Goal: Information Seeking & Learning: Learn about a topic

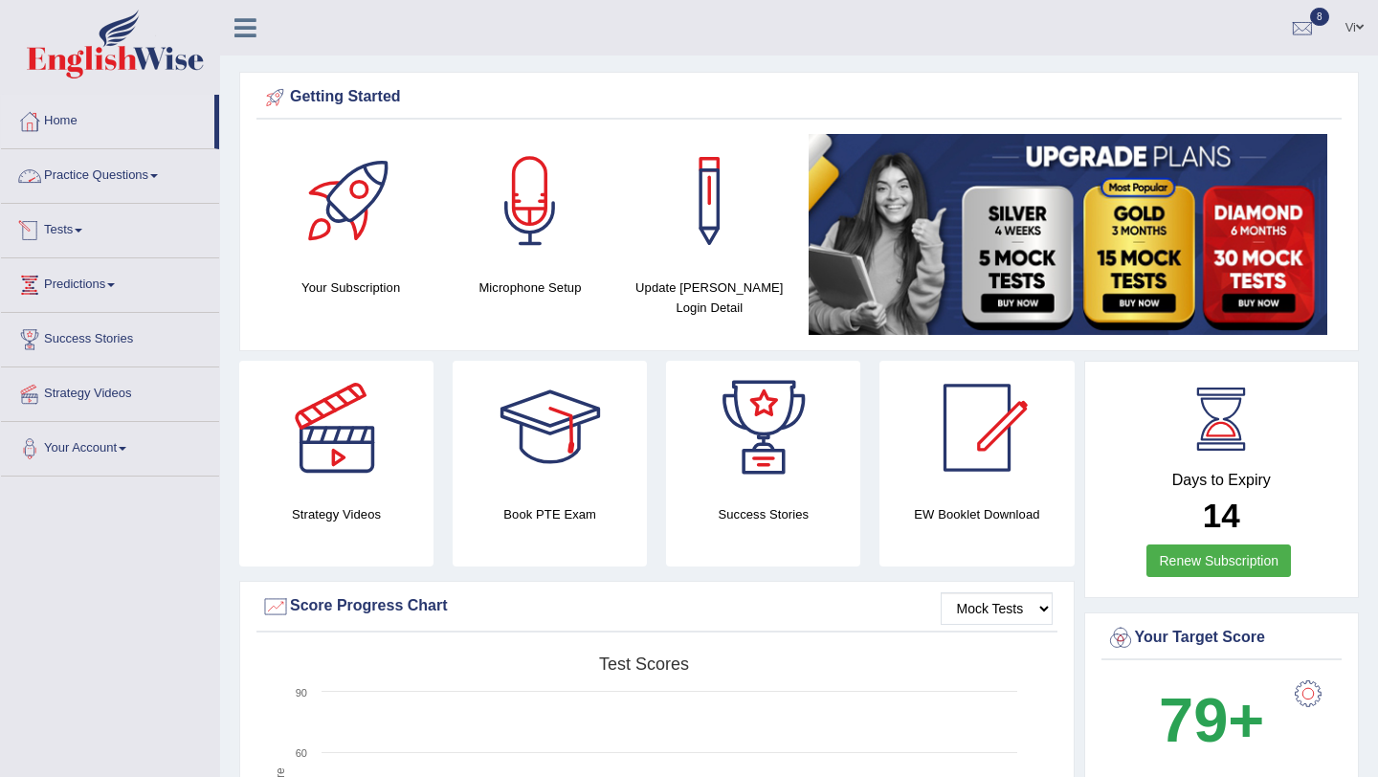
click at [71, 229] on link "Tests" at bounding box center [110, 228] width 218 height 48
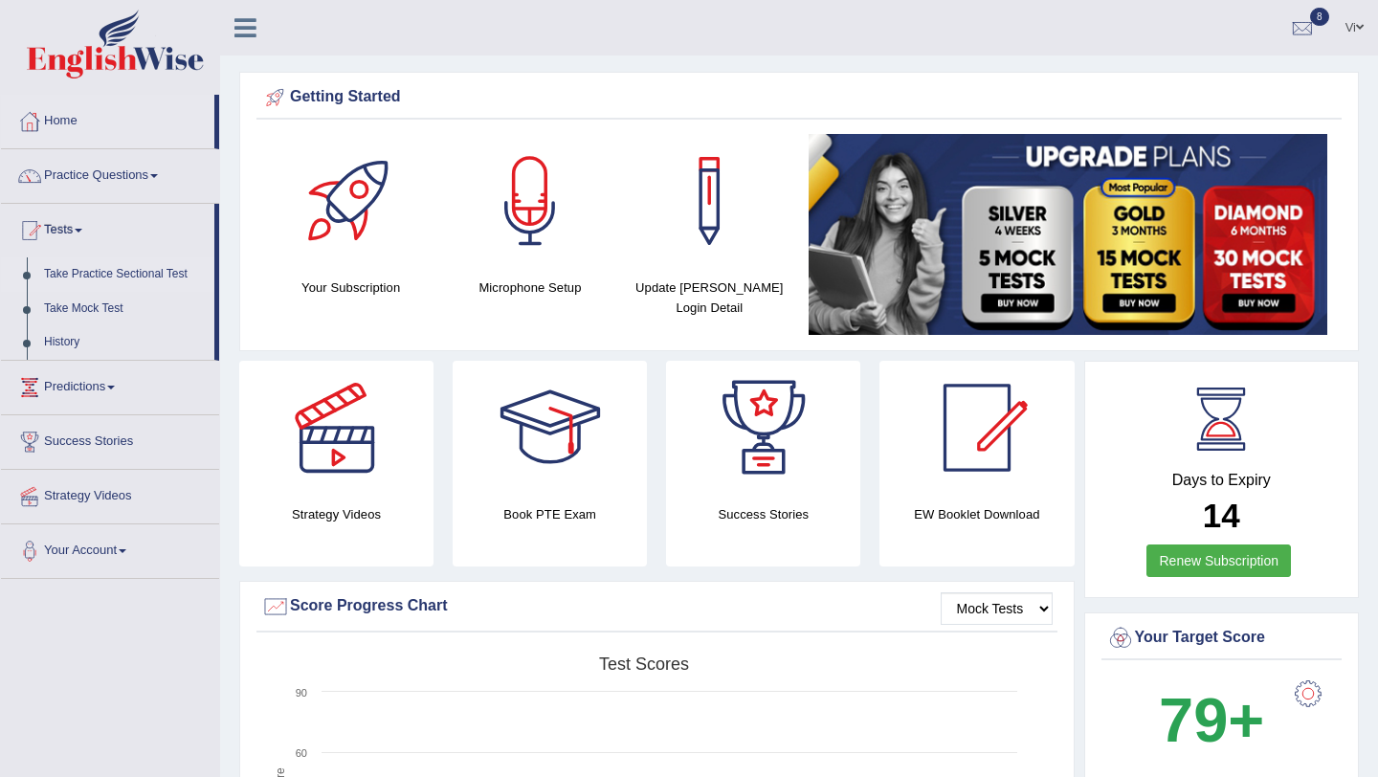
click at [64, 271] on link "Take Practice Sectional Test" at bounding box center [124, 274] width 179 height 34
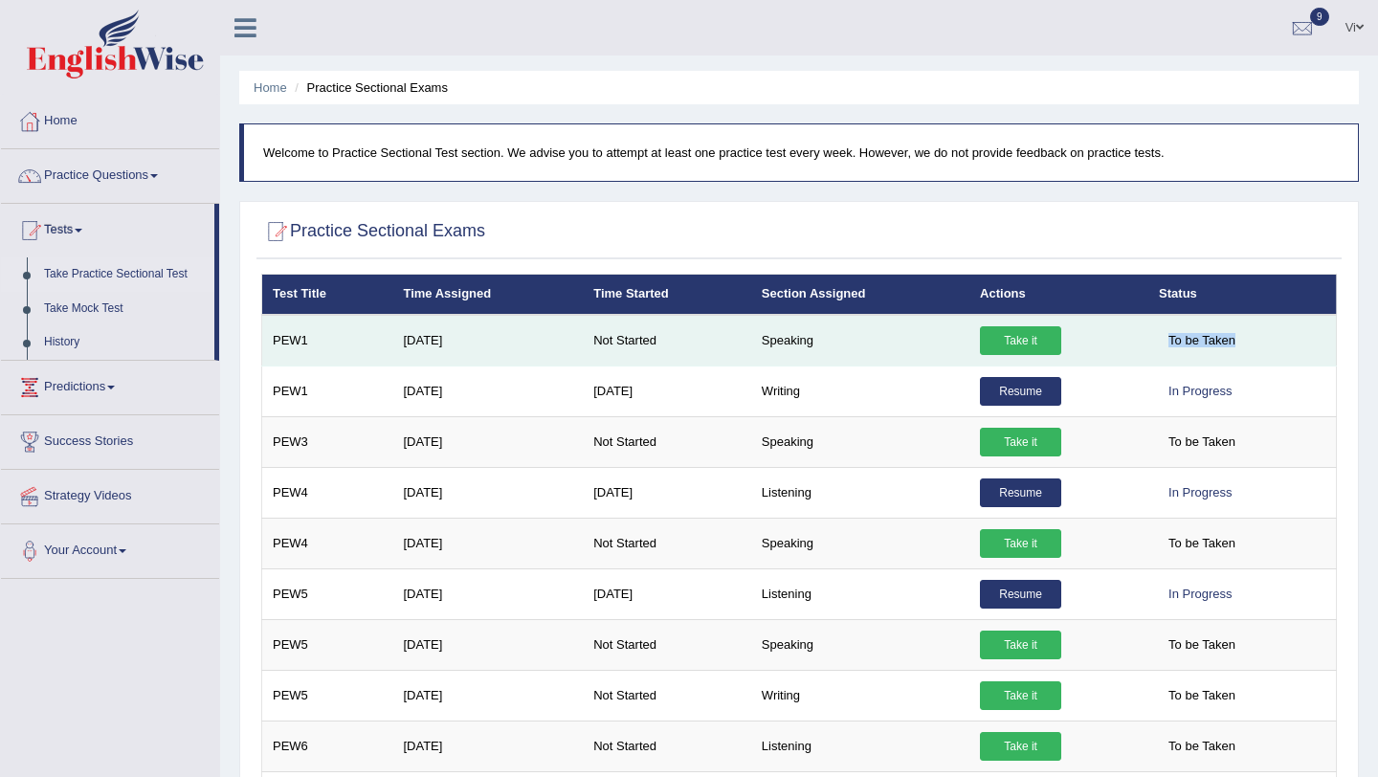
drag, startPoint x: 1157, startPoint y: 339, endPoint x: 1185, endPoint y: 342, distance: 29.0
click at [1191, 345] on td "To be Taken" at bounding box center [1242, 341] width 188 height 52
click at [1277, 343] on td "To be Taken" at bounding box center [1242, 341] width 188 height 52
click at [1270, 342] on td "To be Taken" at bounding box center [1242, 341] width 188 height 52
drag, startPoint x: 1176, startPoint y: 338, endPoint x: 1217, endPoint y: 336, distance: 41.2
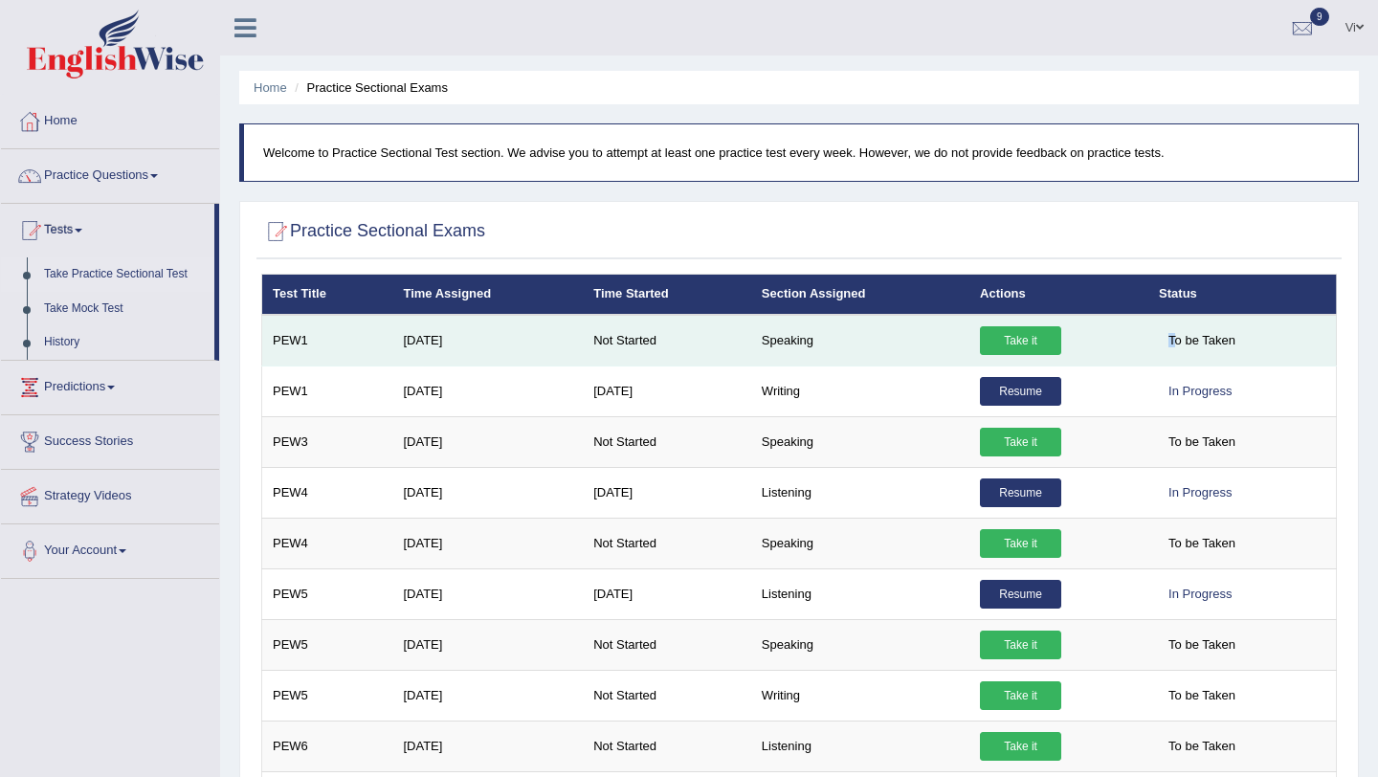
click at [1217, 336] on span "To be Taken" at bounding box center [1202, 340] width 86 height 29
drag, startPoint x: 1263, startPoint y: 336, endPoint x: 1243, endPoint y: 342, distance: 21.2
click at [1243, 343] on td "To be Taken" at bounding box center [1242, 341] width 188 height 52
click at [1240, 332] on span "To be Taken" at bounding box center [1202, 340] width 86 height 29
drag, startPoint x: 1240, startPoint y: 337, endPoint x: 1156, endPoint y: 337, distance: 84.2
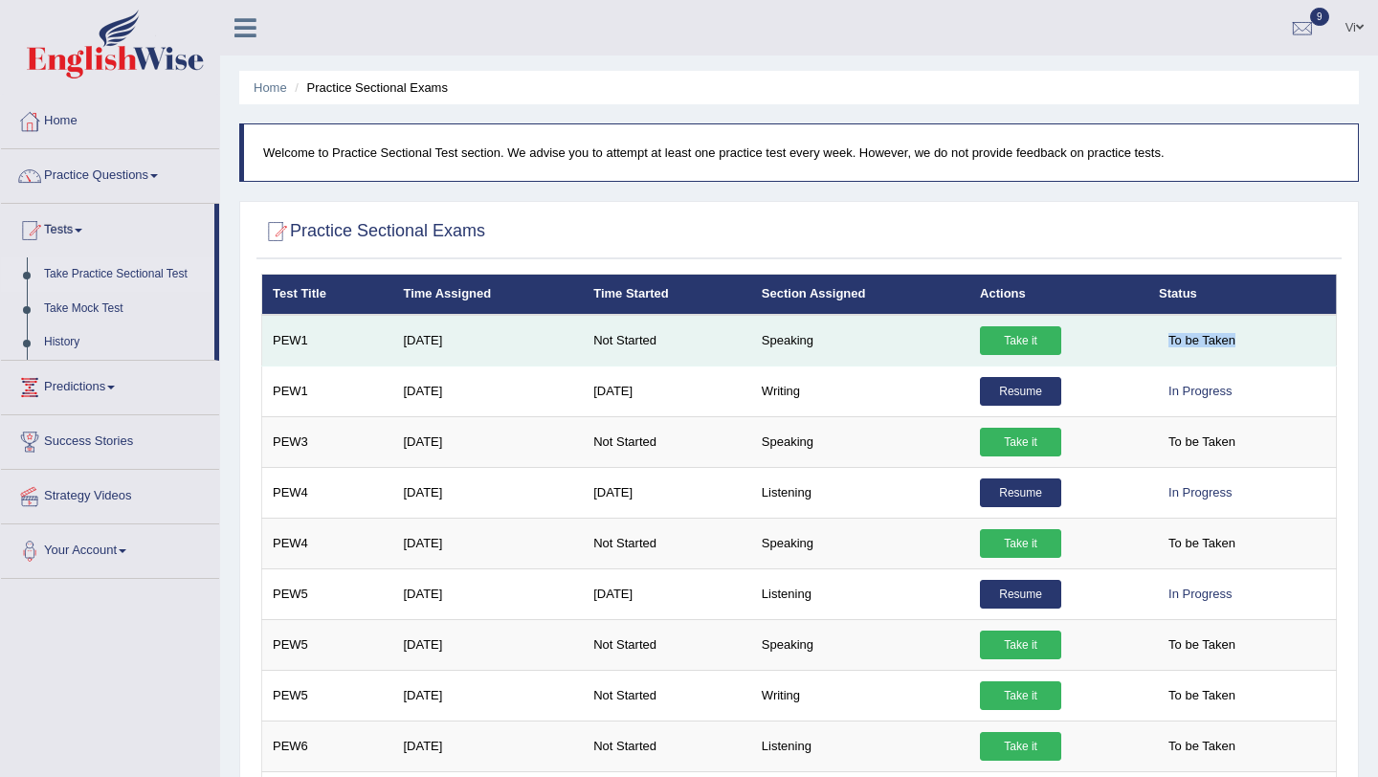
click at [1156, 337] on td "To be Taken" at bounding box center [1242, 341] width 188 height 52
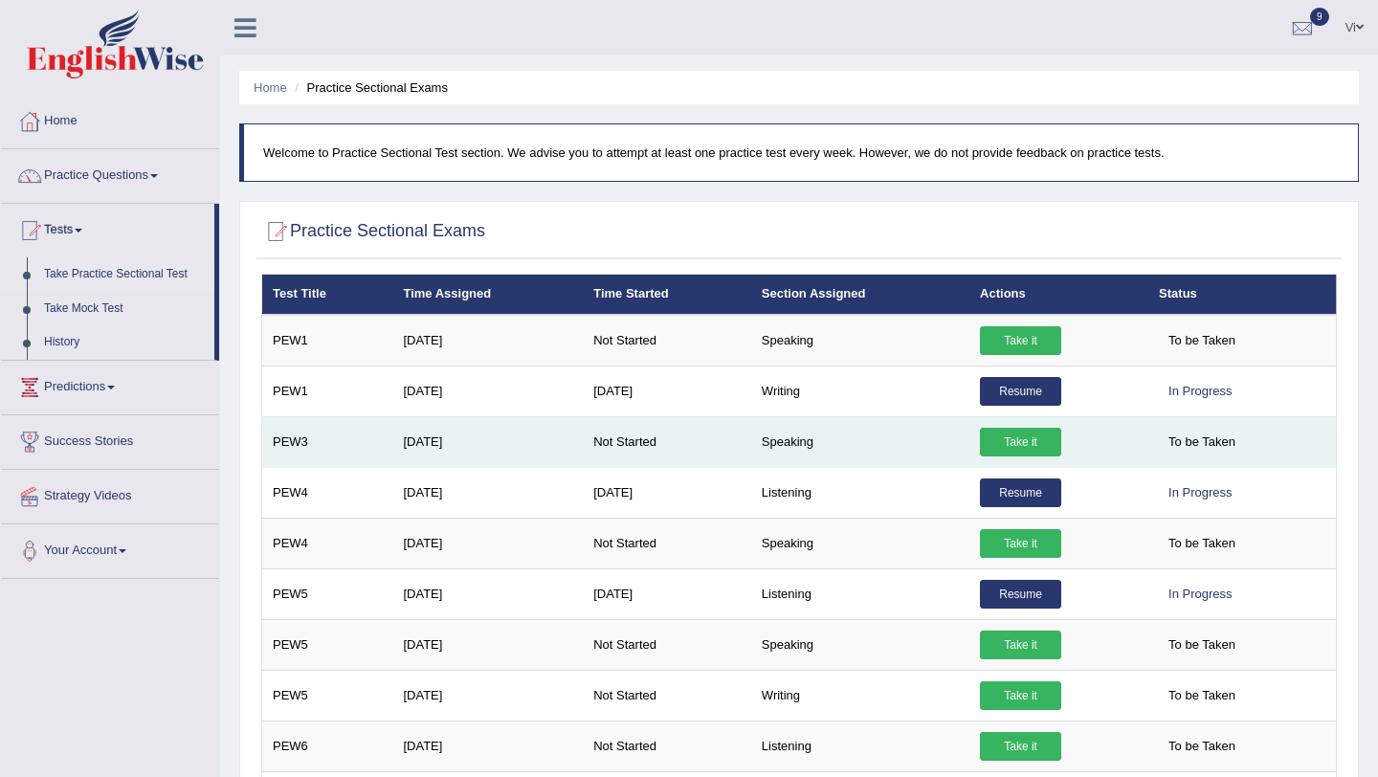
click at [1145, 426] on td "Take it" at bounding box center [1058, 441] width 179 height 51
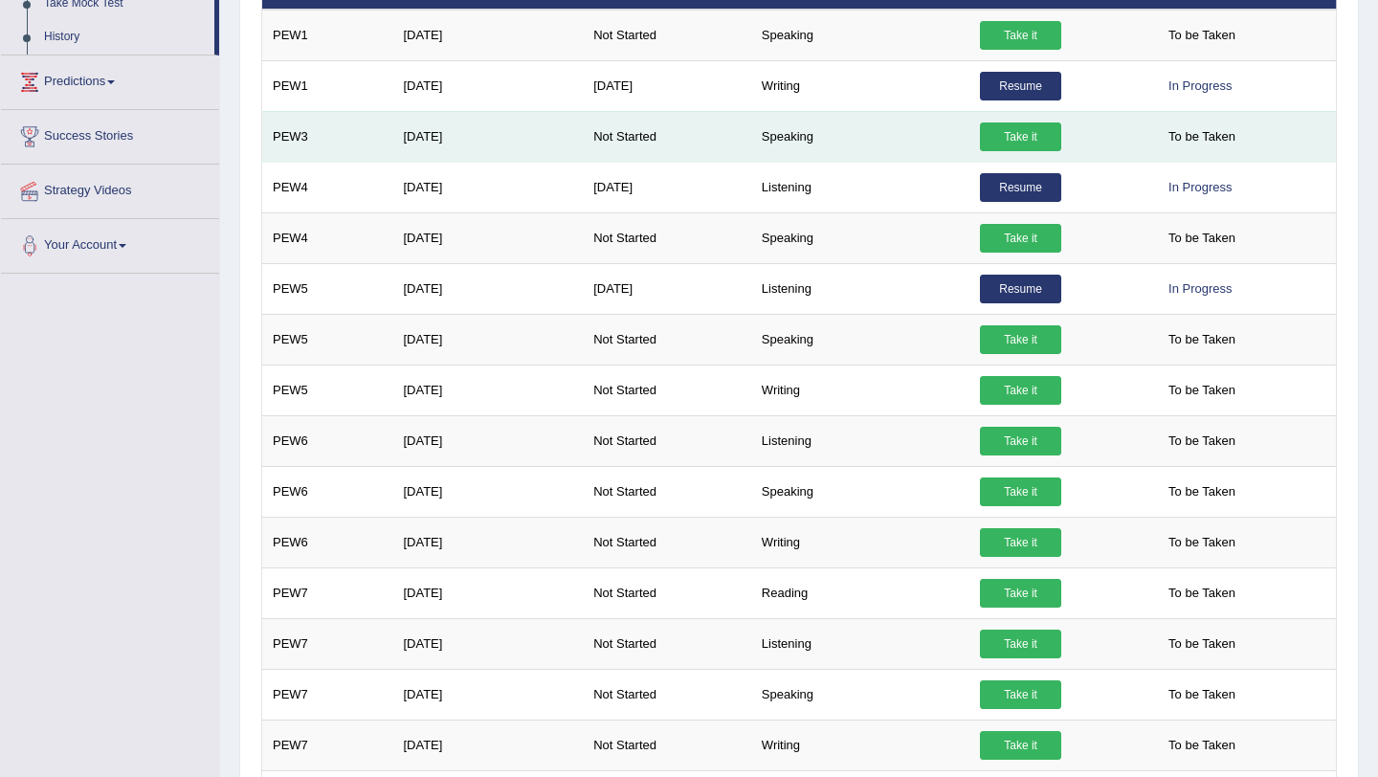
scroll to position [165, 0]
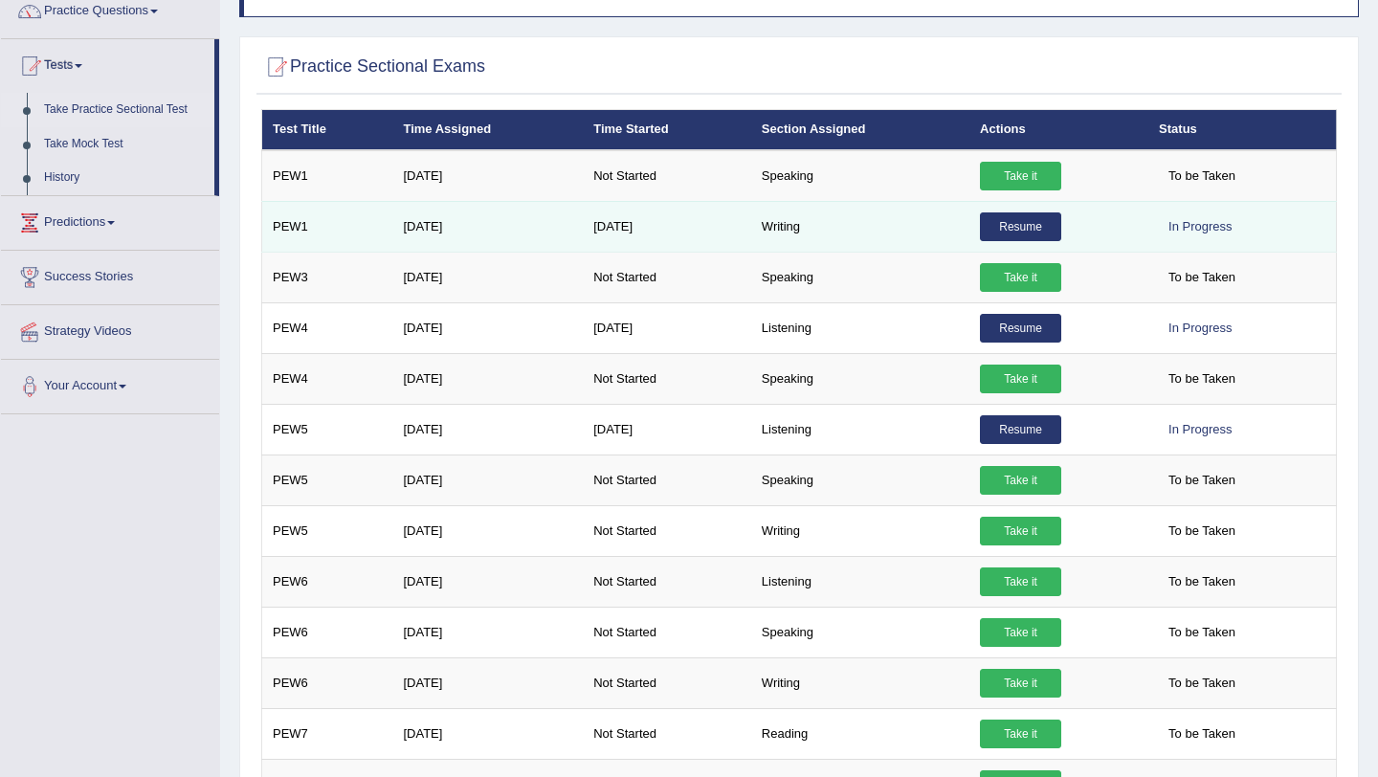
drag, startPoint x: 1164, startPoint y: 228, endPoint x: 1283, endPoint y: 243, distance: 119.6
click at [1283, 243] on td "In Progress" at bounding box center [1242, 226] width 188 height 51
drag, startPoint x: 1241, startPoint y: 225, endPoint x: 1134, endPoint y: 225, distance: 107.1
click at [1134, 225] on tr "PEW1 Aug 19, 2025 Sep 10, 2025 Writing Resume In Progress" at bounding box center [799, 226] width 1074 height 51
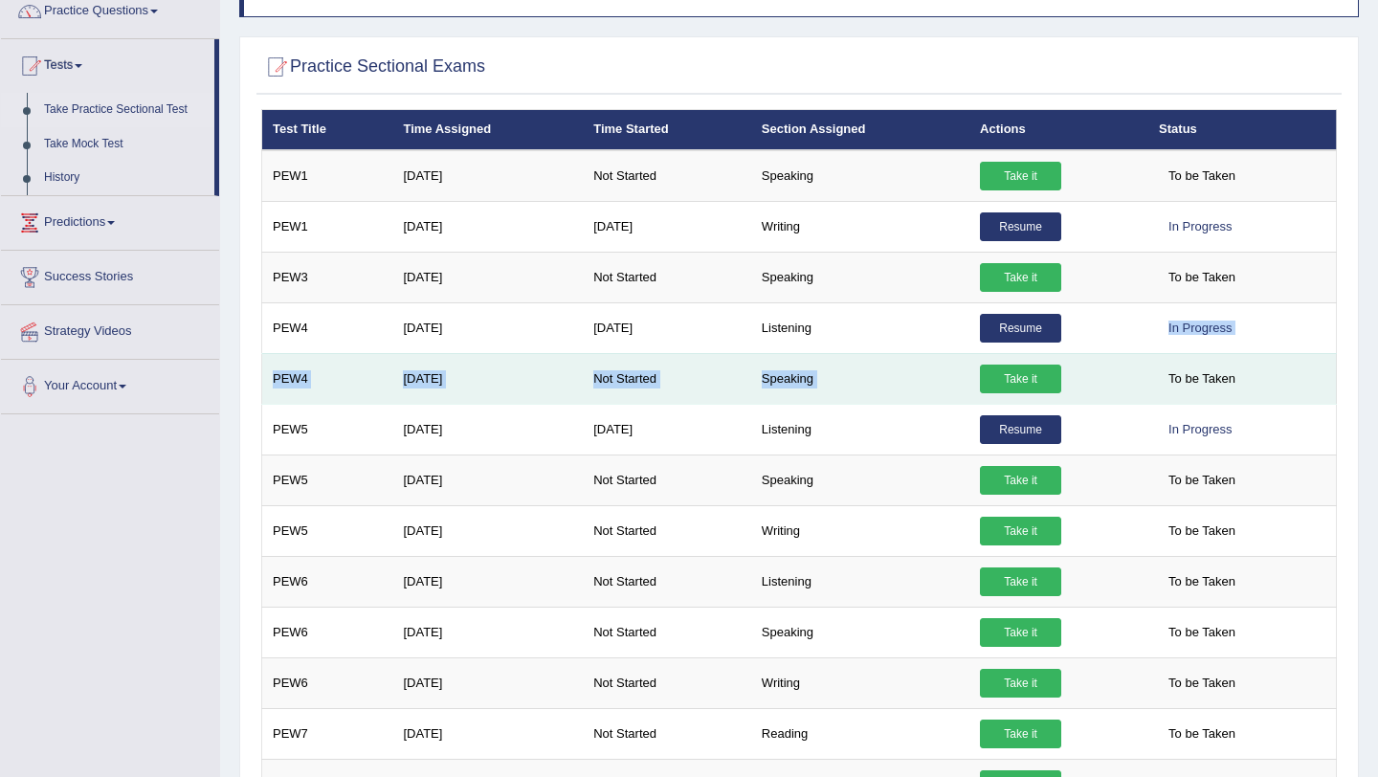
drag, startPoint x: 1155, startPoint y: 328, endPoint x: 1307, endPoint y: 355, distance: 154.5
click at [1284, 379] on td "To be Taken" at bounding box center [1242, 378] width 188 height 51
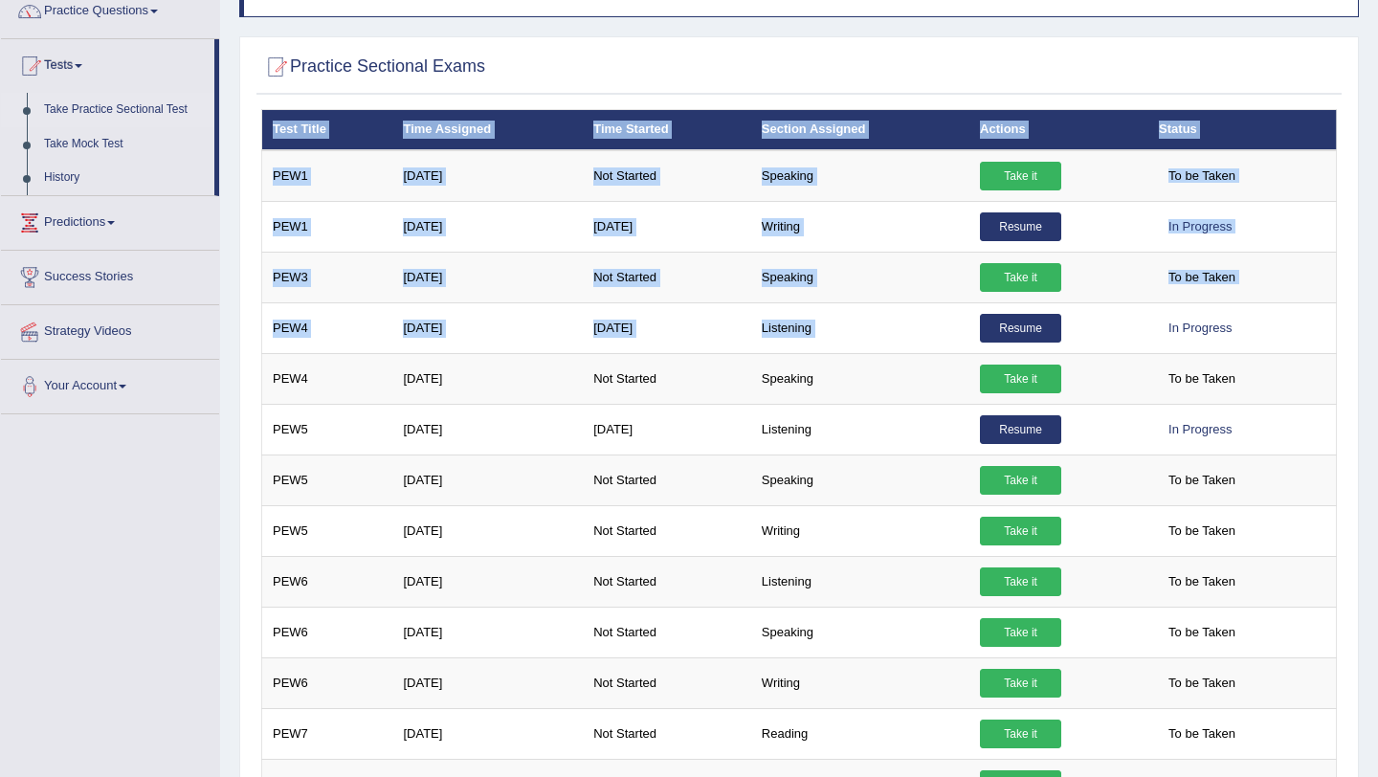
drag, startPoint x: 1251, startPoint y: 320, endPoint x: 1361, endPoint y: 366, distance: 119.2
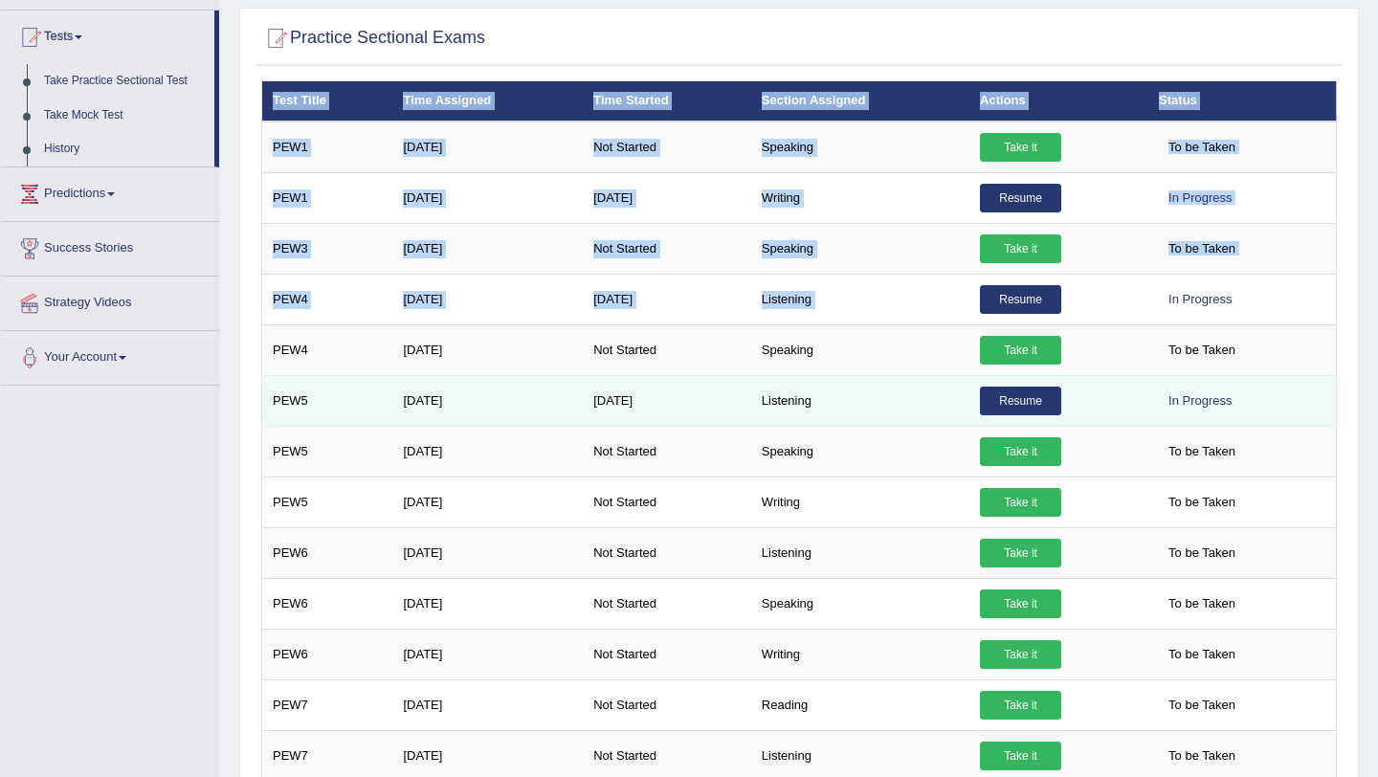
scroll to position [191, 0]
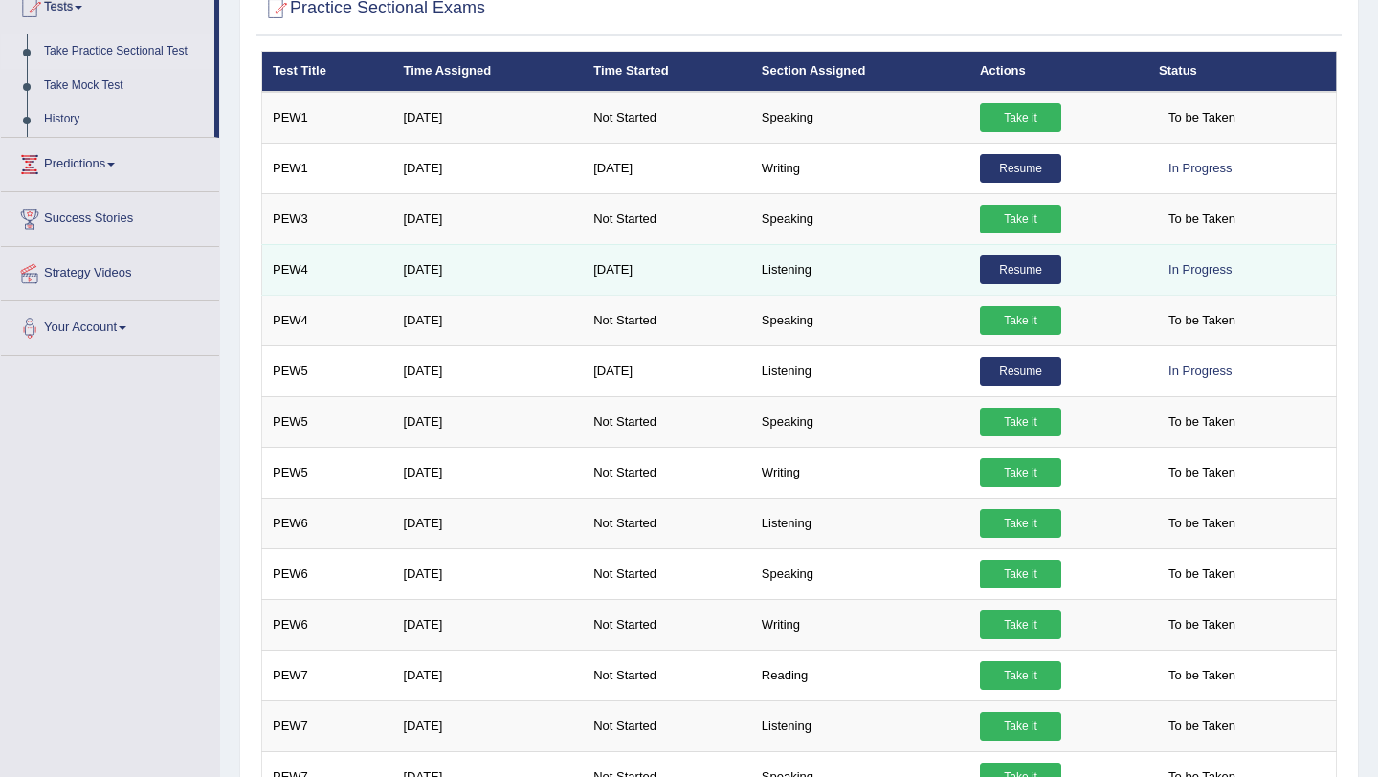
scroll to position [215, 0]
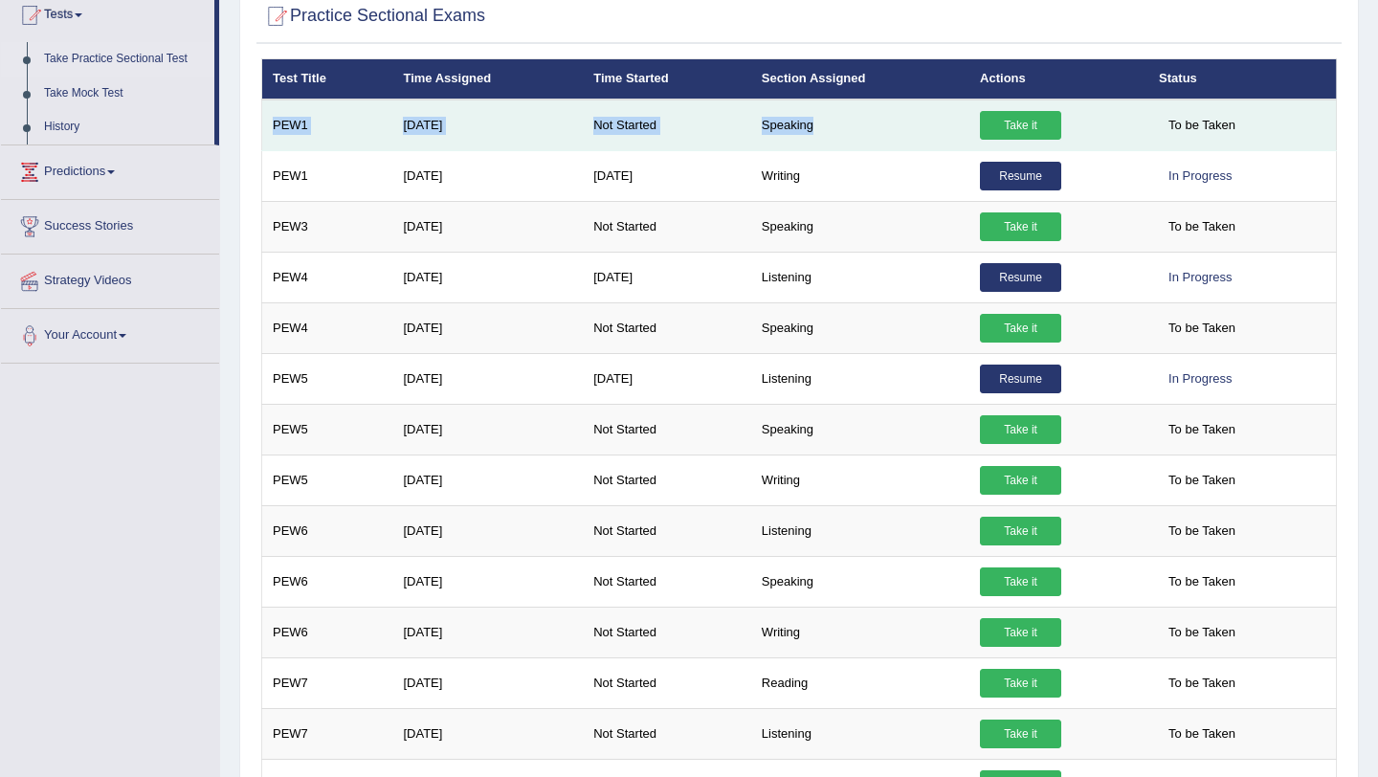
drag, startPoint x: 275, startPoint y: 125, endPoint x: 788, endPoint y: 134, distance: 513.8
click at [788, 134] on tr "PEW1 Aug 19, 2025 Not Started Speaking Take it To be Taken" at bounding box center [799, 125] width 1074 height 52
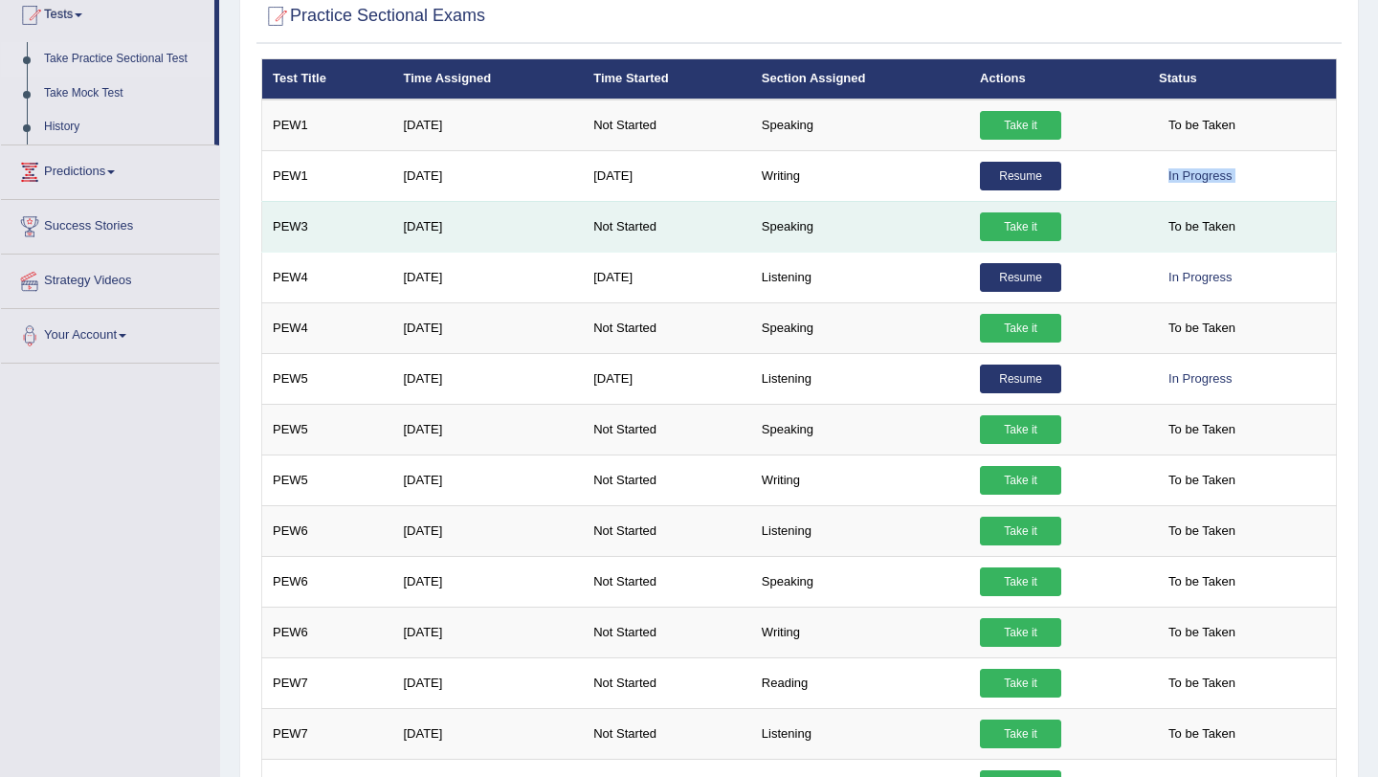
drag, startPoint x: 841, startPoint y: 187, endPoint x: 284, endPoint y: 204, distance: 557.1
drag, startPoint x: 267, startPoint y: 226, endPoint x: 855, endPoint y: 242, distance: 588.6
click at [886, 249] on tr "PEW3 Aug 21, 2025 Not Started Speaking Take it To be Taken" at bounding box center [799, 226] width 1074 height 51
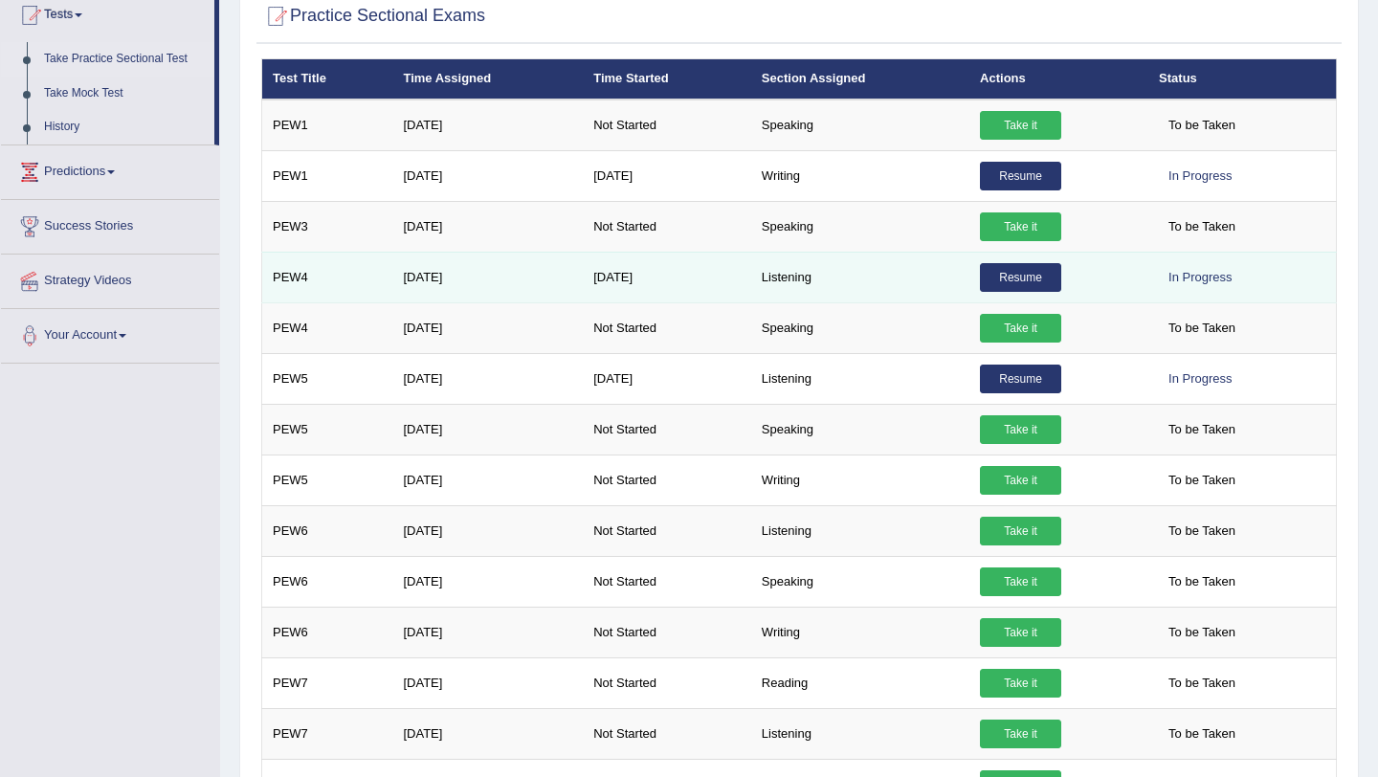
click at [863, 295] on td "Listening" at bounding box center [860, 277] width 218 height 51
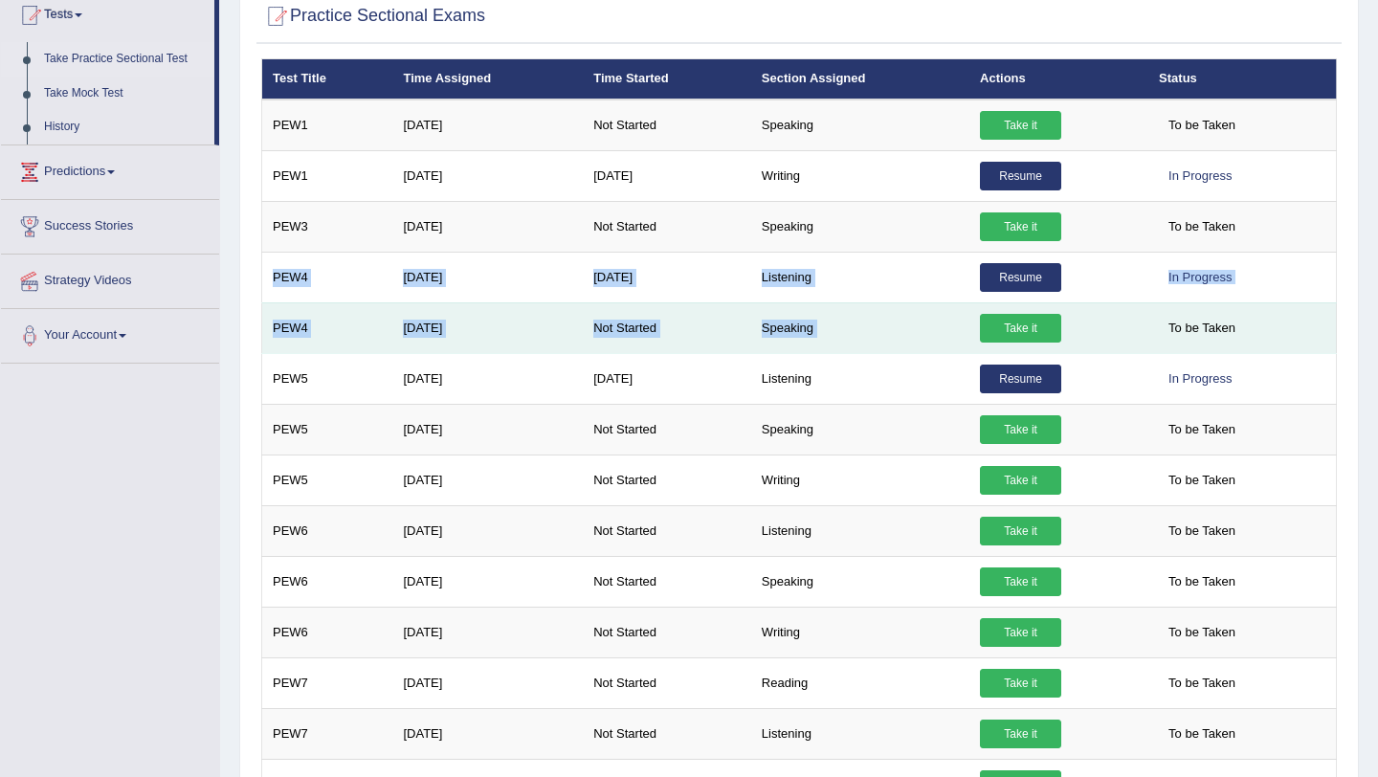
drag, startPoint x: 262, startPoint y: 278, endPoint x: 1264, endPoint y: 334, distance: 1003.2
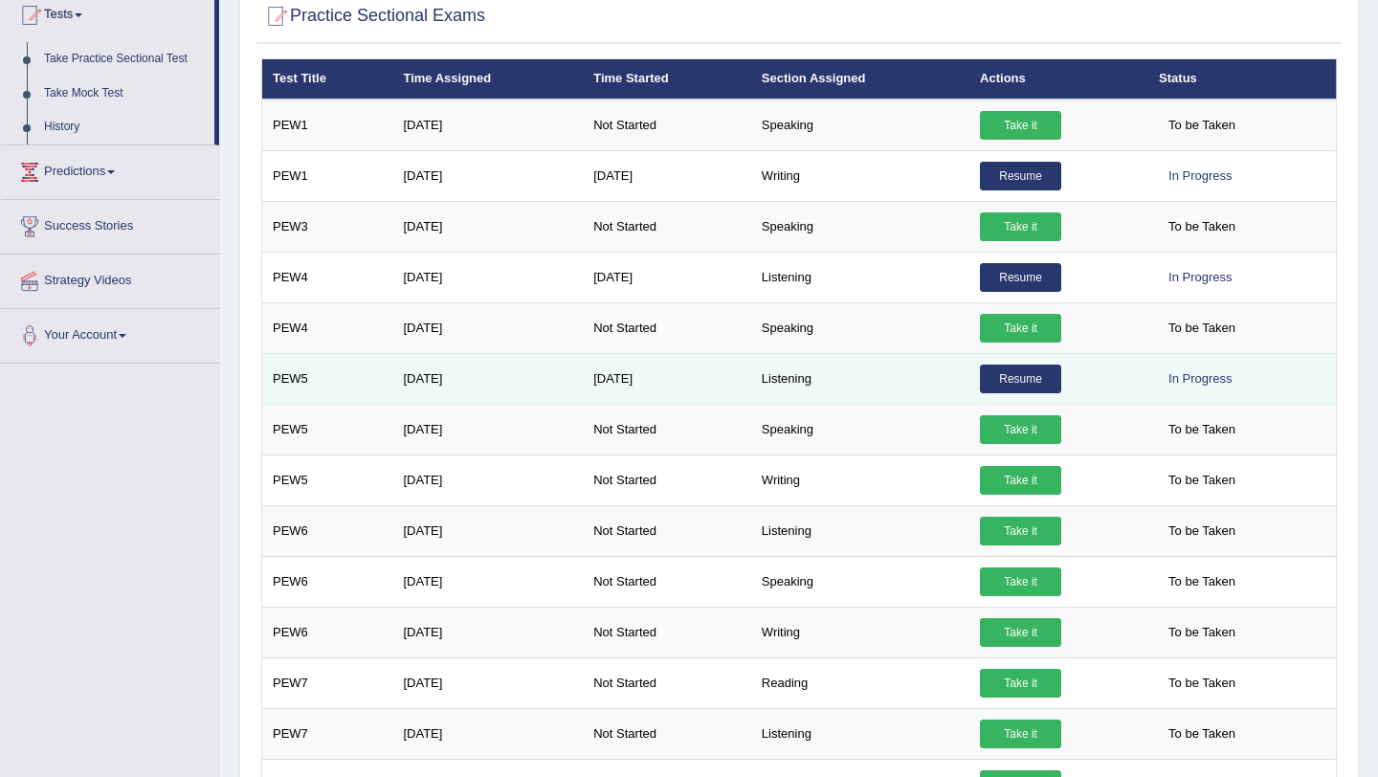
click at [1319, 376] on td "In Progress" at bounding box center [1242, 378] width 188 height 51
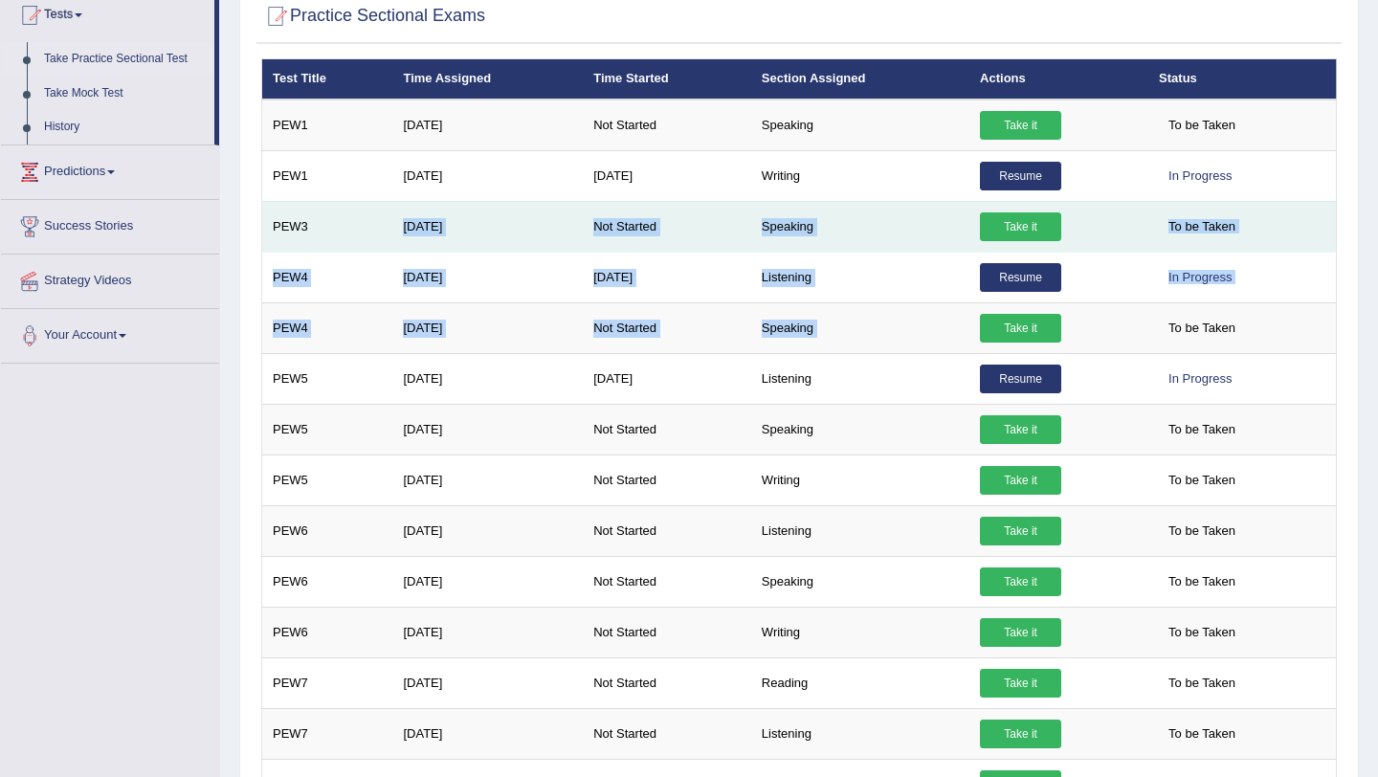
drag, startPoint x: 1263, startPoint y: 335, endPoint x: 443, endPoint y: 210, distance: 829.3
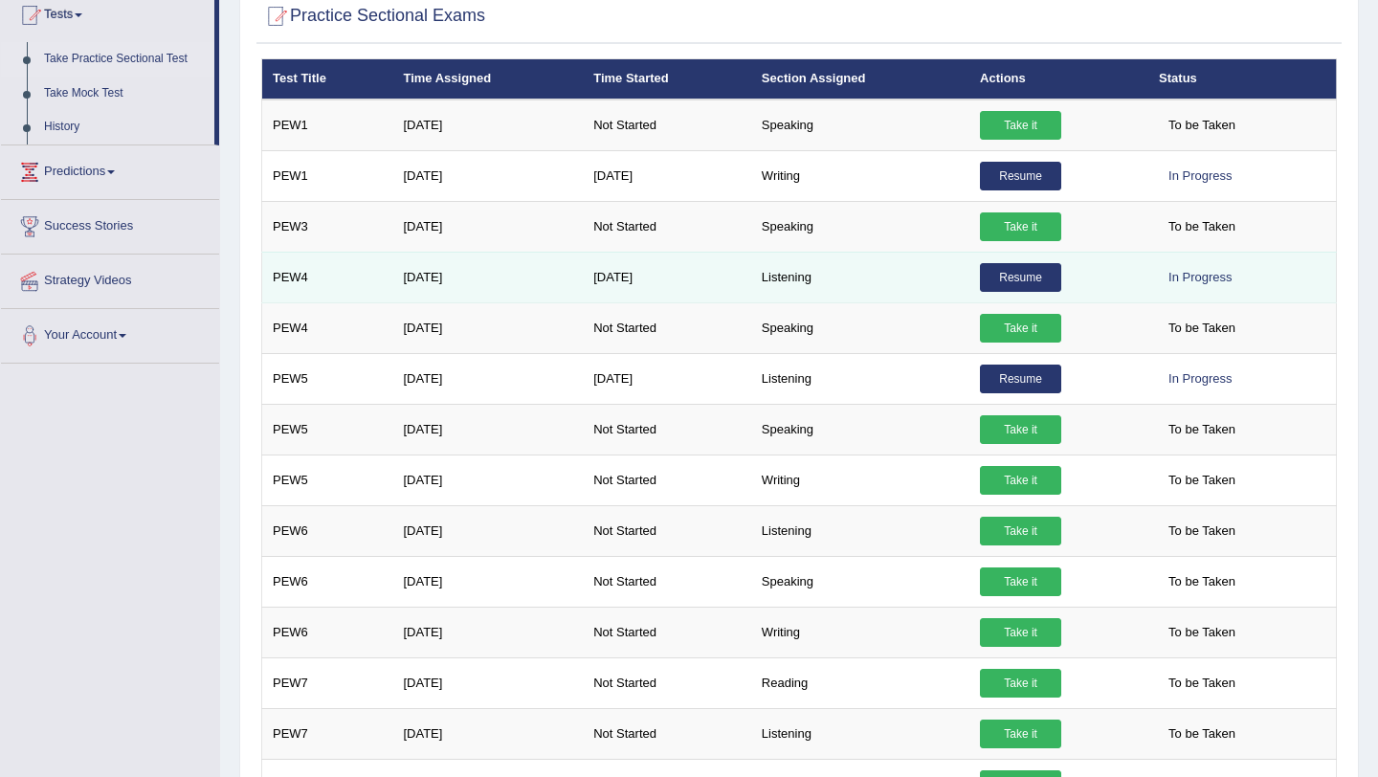
click at [541, 286] on td "Aug 21, 2025" at bounding box center [487, 277] width 190 height 51
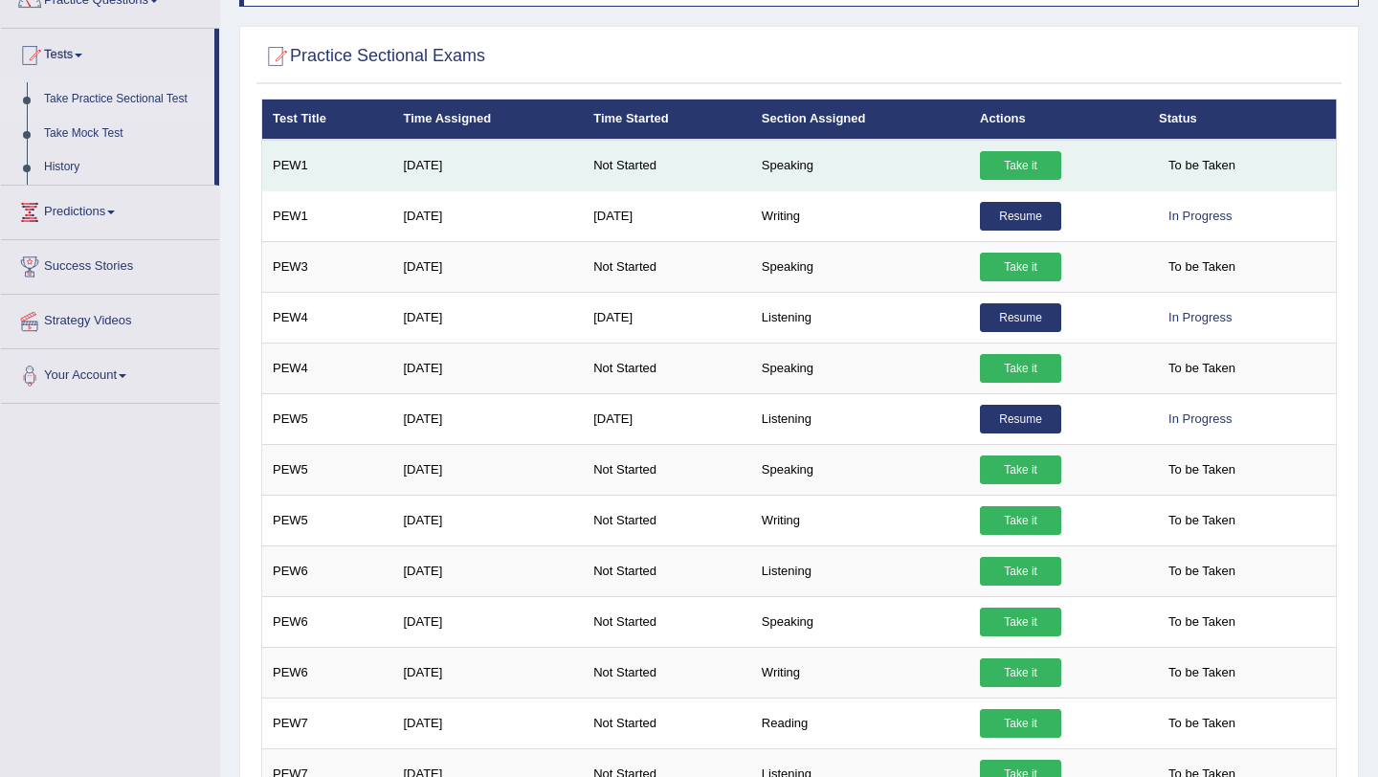
scroll to position [174, 0]
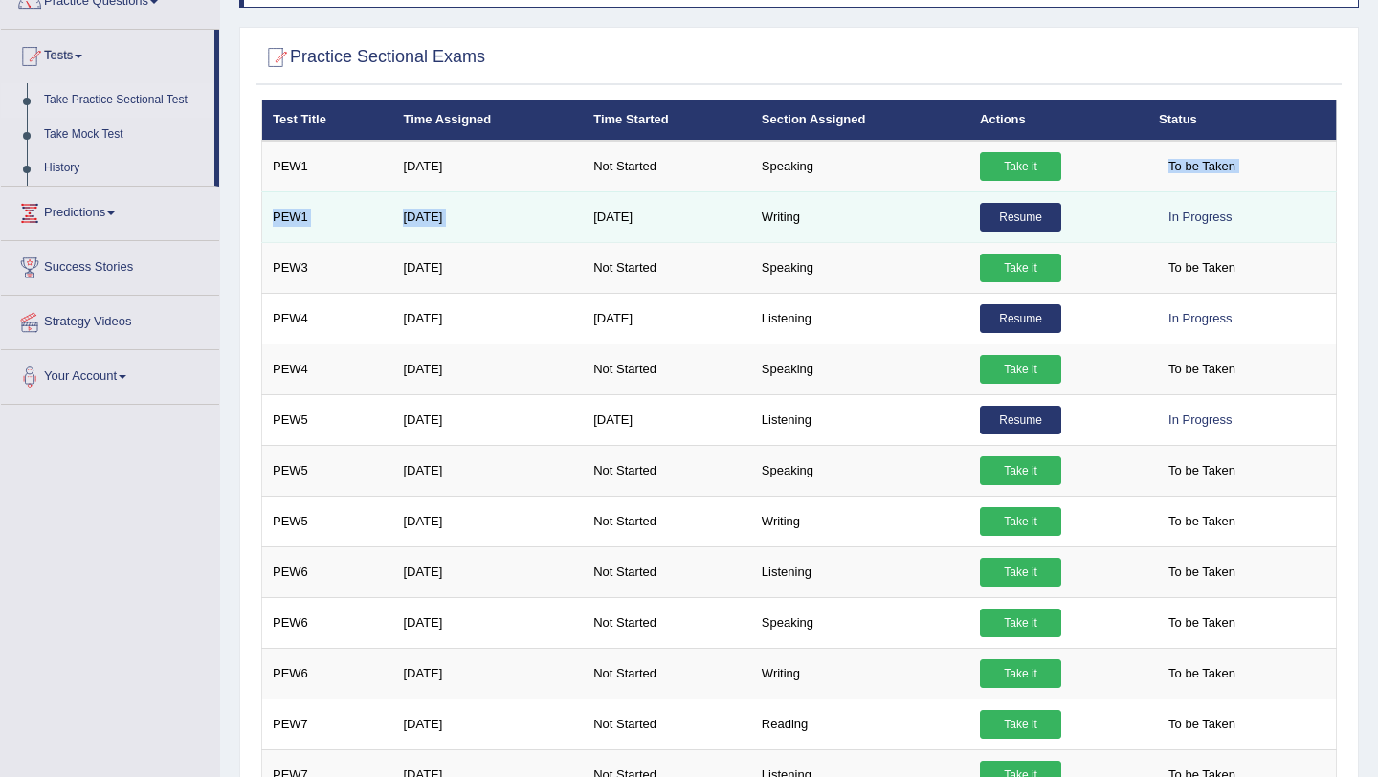
drag, startPoint x: 826, startPoint y: 168, endPoint x: 629, endPoint y: 195, distance: 198.9
click at [674, 241] on td "Sep 10, 2025" at bounding box center [667, 216] width 168 height 51
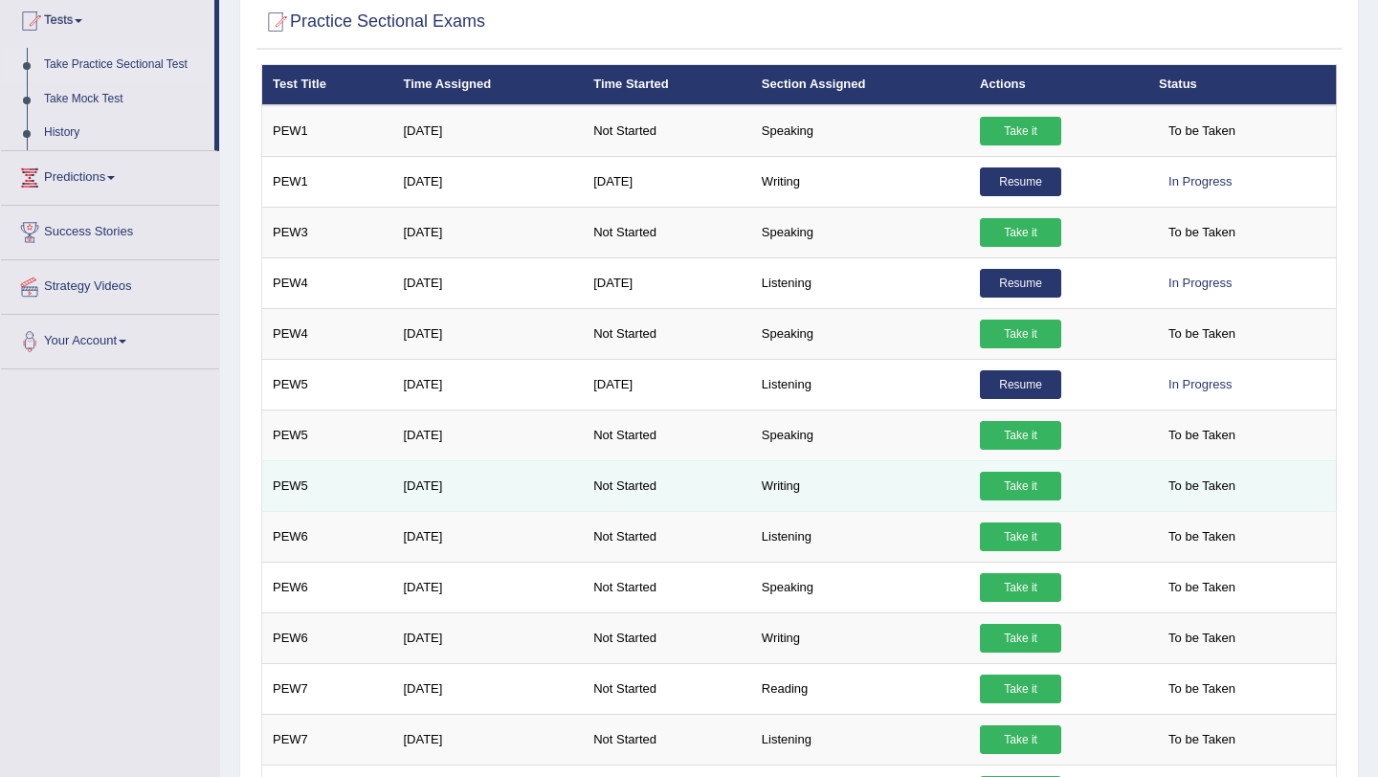
scroll to position [153, 0]
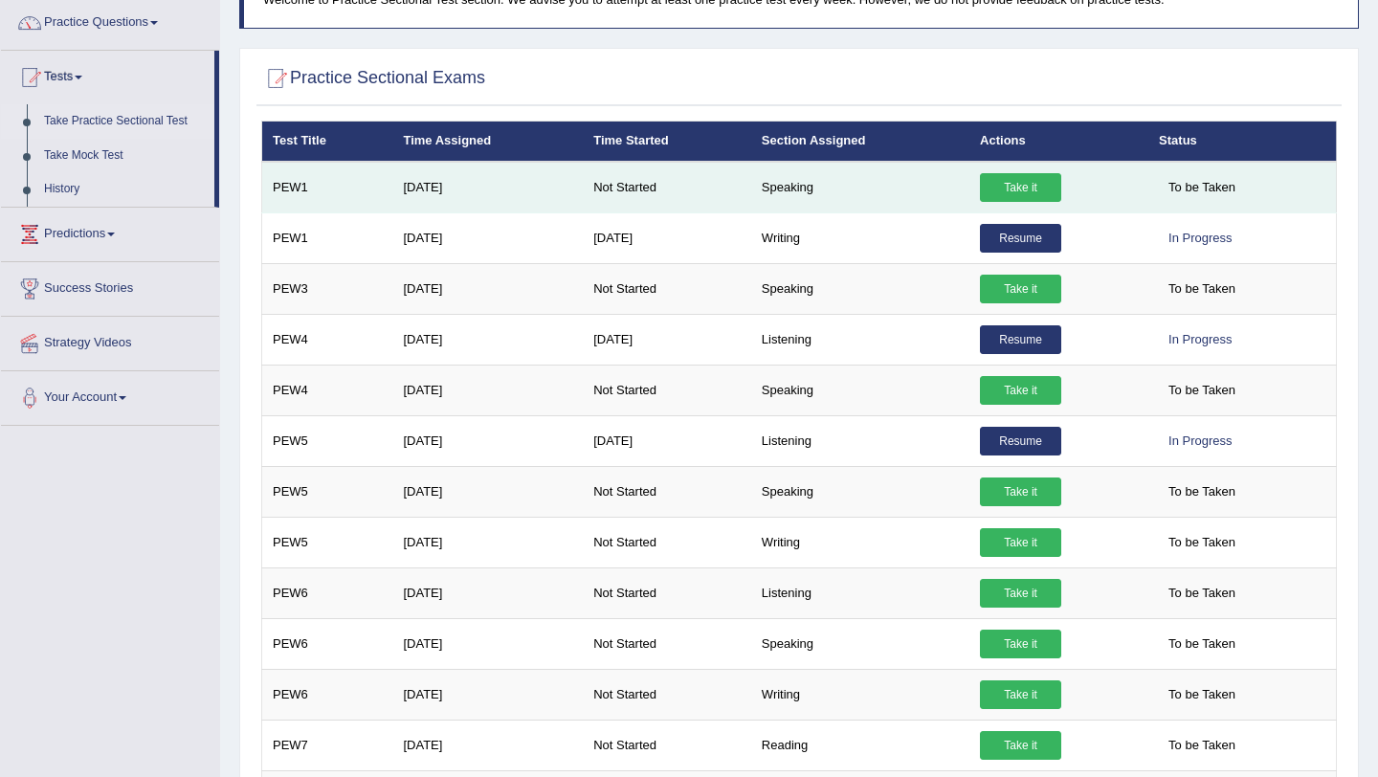
drag, startPoint x: 752, startPoint y: 190, endPoint x: 836, endPoint y: 202, distance: 85.0
click at [844, 209] on td "Speaking" at bounding box center [860, 188] width 218 height 52
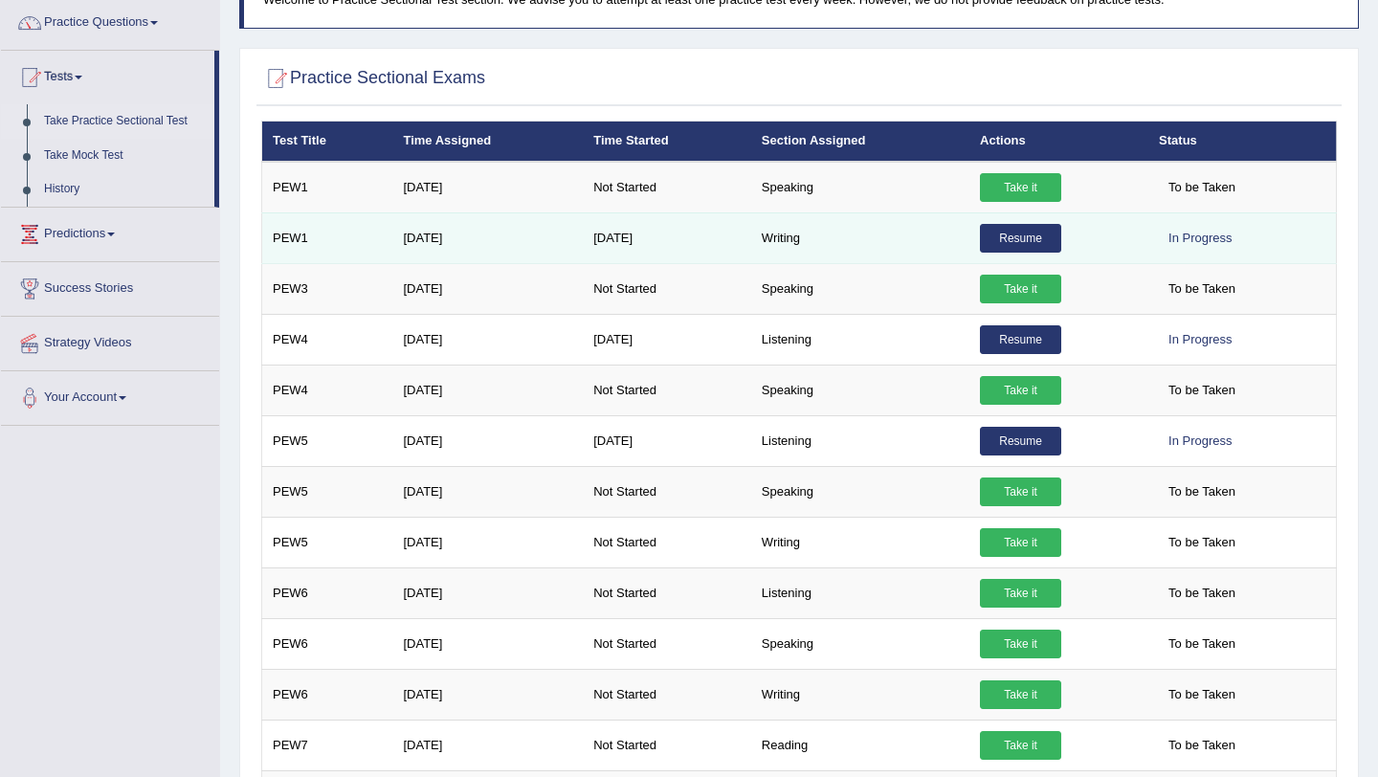
click at [826, 237] on td "Writing" at bounding box center [860, 237] width 218 height 51
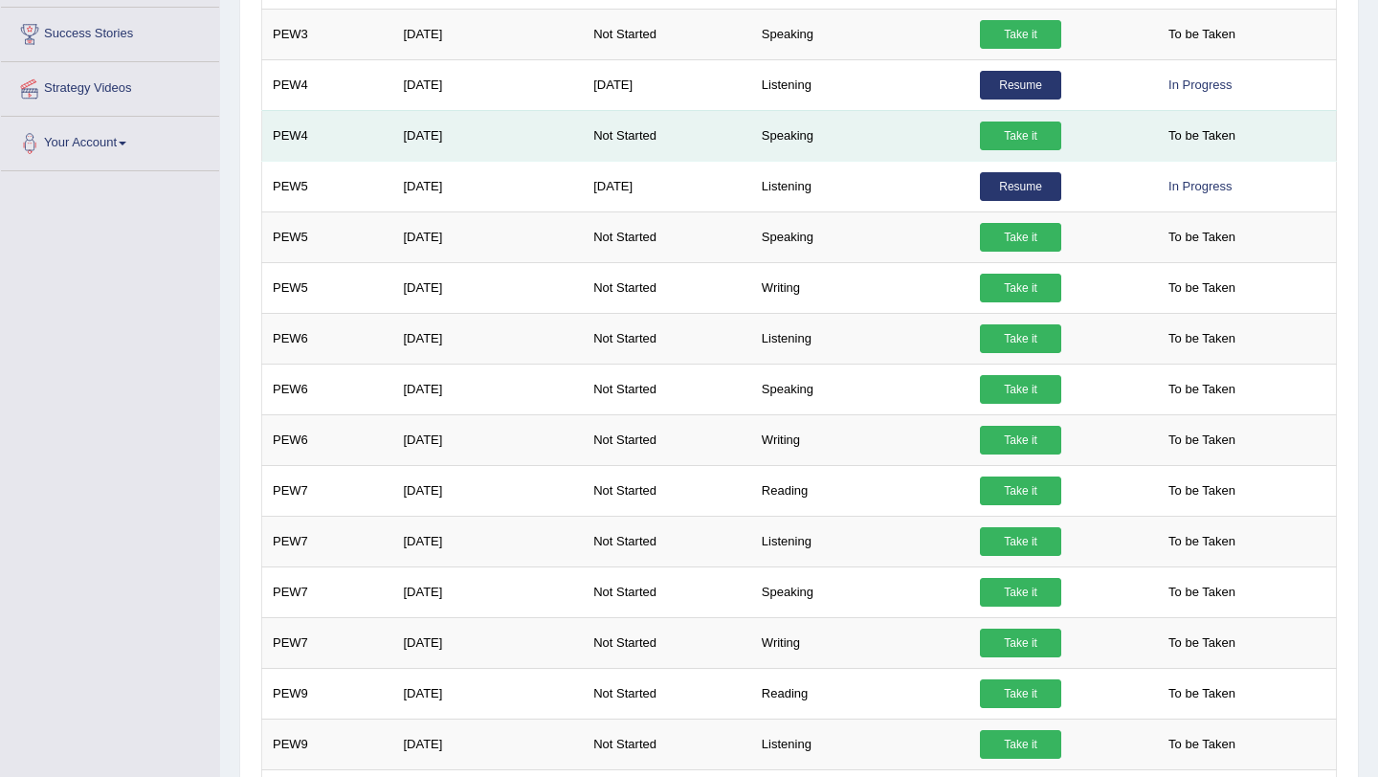
scroll to position [409, 0]
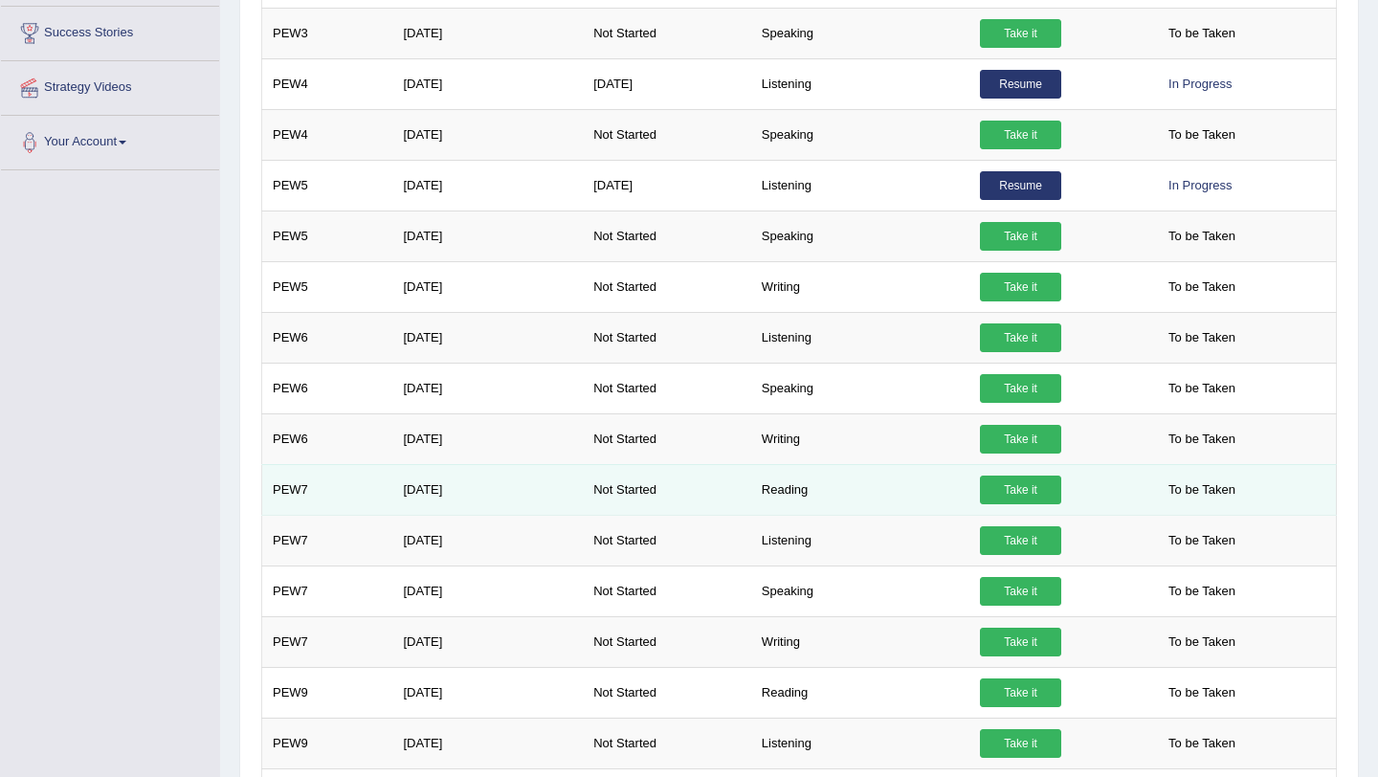
click at [1035, 489] on link "Take it" at bounding box center [1020, 489] width 81 height 29
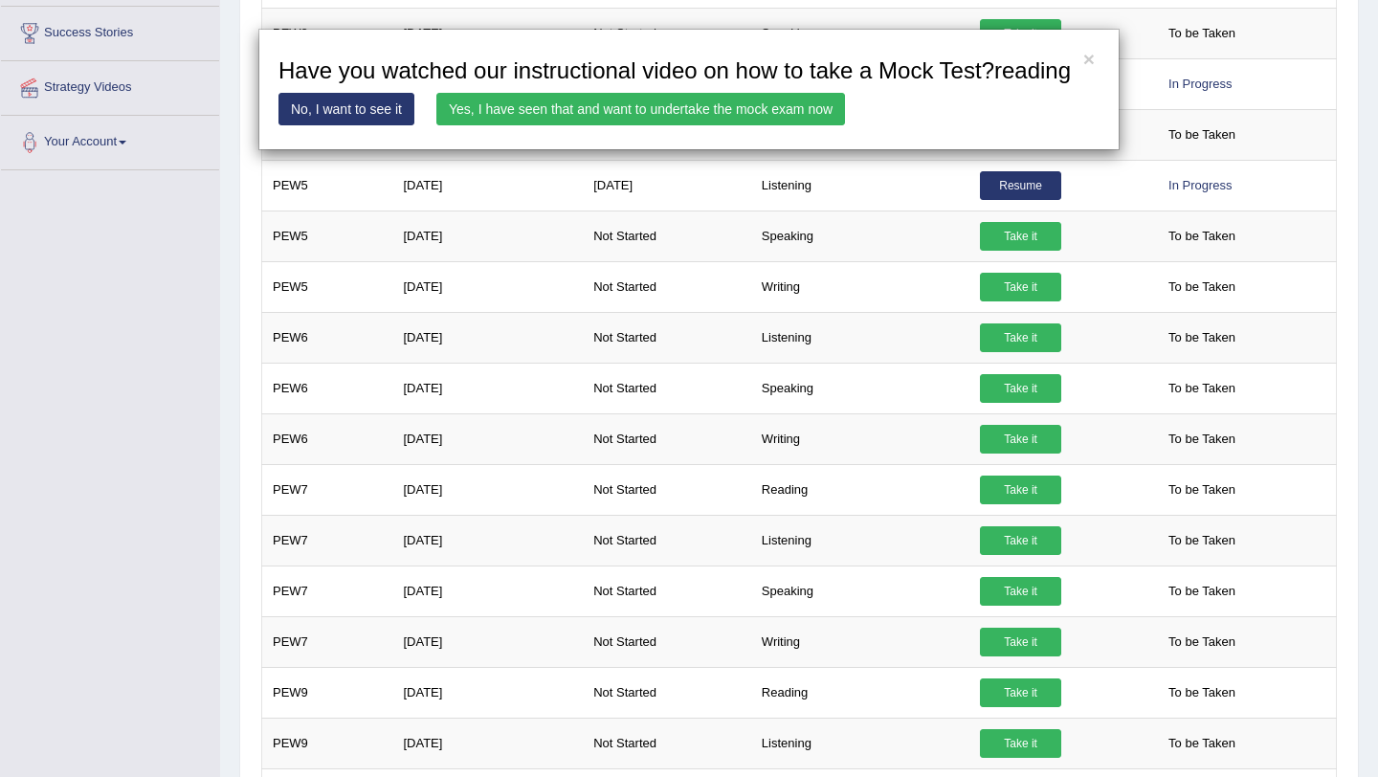
click at [590, 125] on link "Yes, I have seen that and want to undertake the mock exam now" at bounding box center [640, 109] width 409 height 33
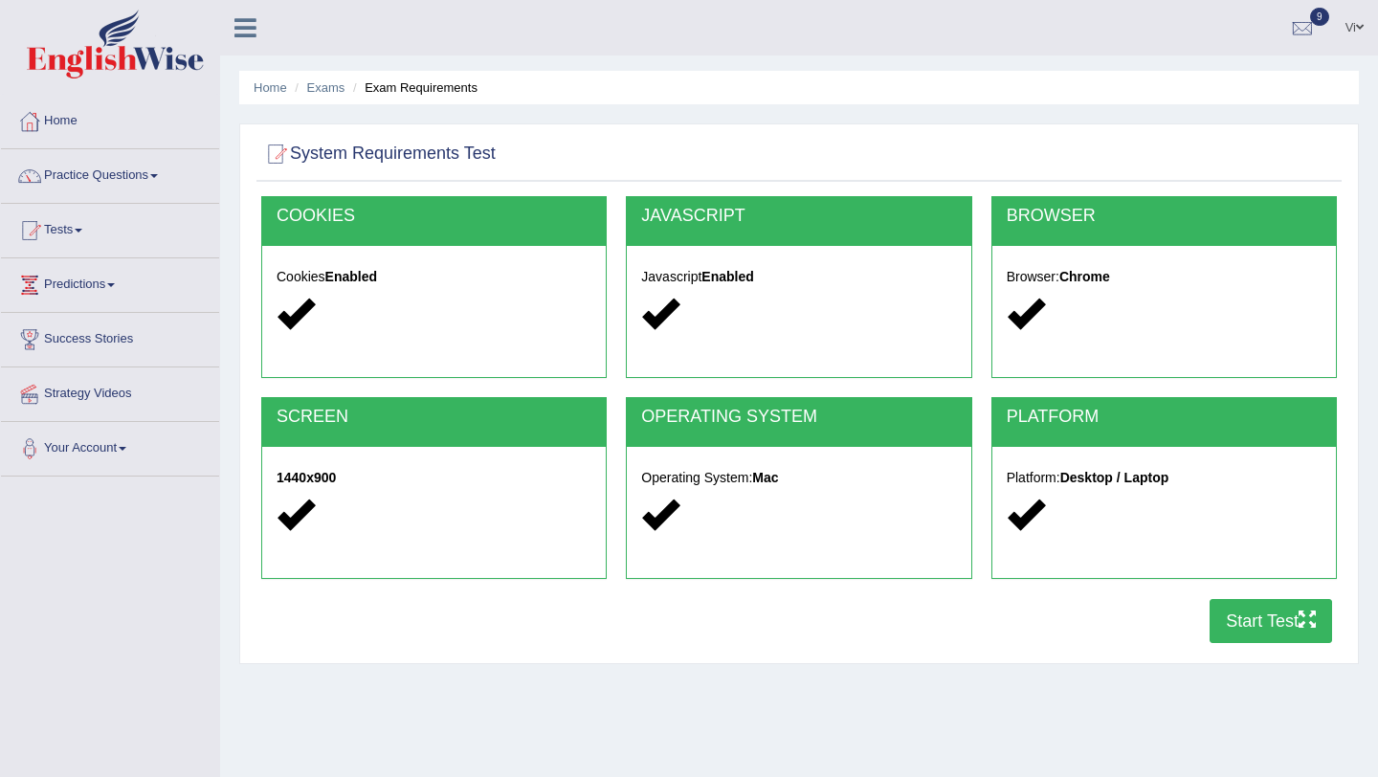
click at [1278, 627] on button "Start Test" at bounding box center [1270, 621] width 122 height 44
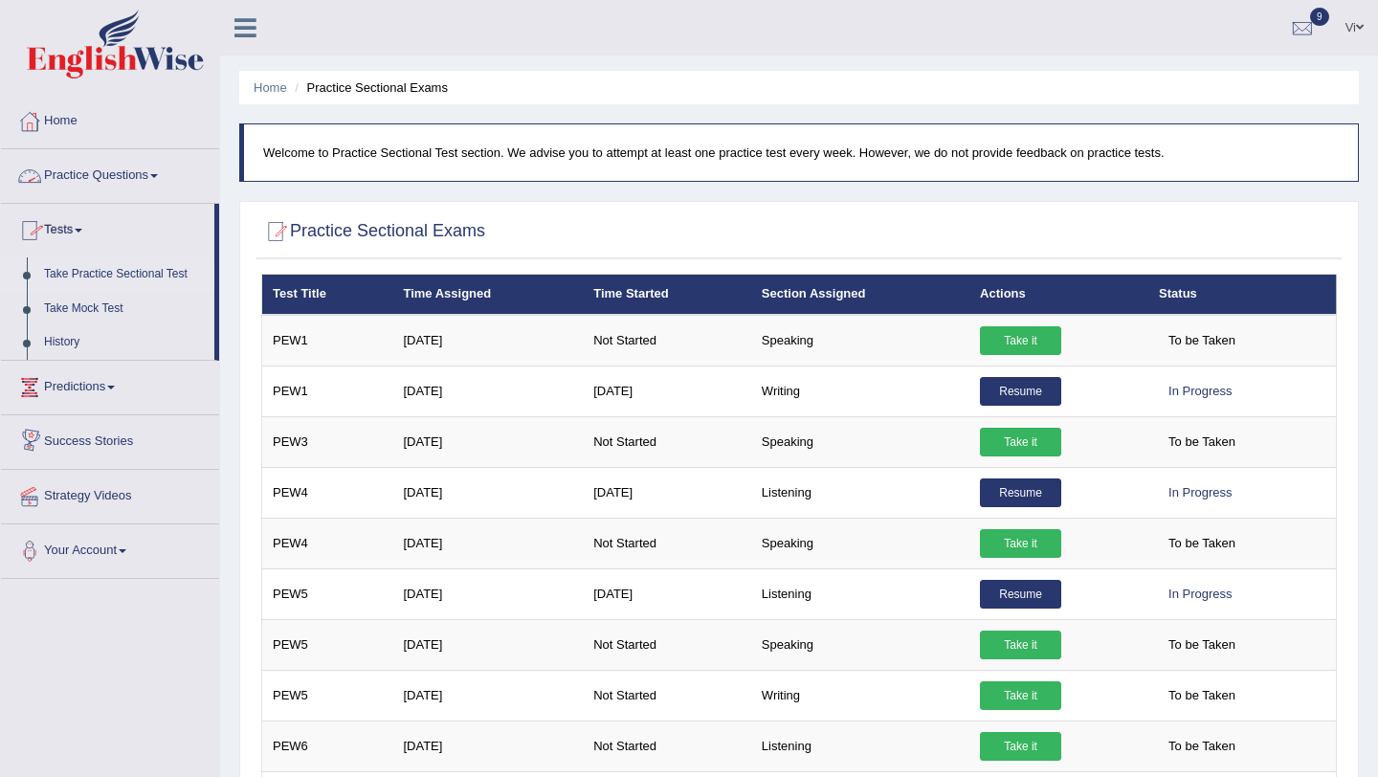
click at [98, 277] on link "Take Practice Sectional Test" at bounding box center [124, 274] width 179 height 34
click at [121, 171] on link "Practice Questions" at bounding box center [110, 173] width 218 height 48
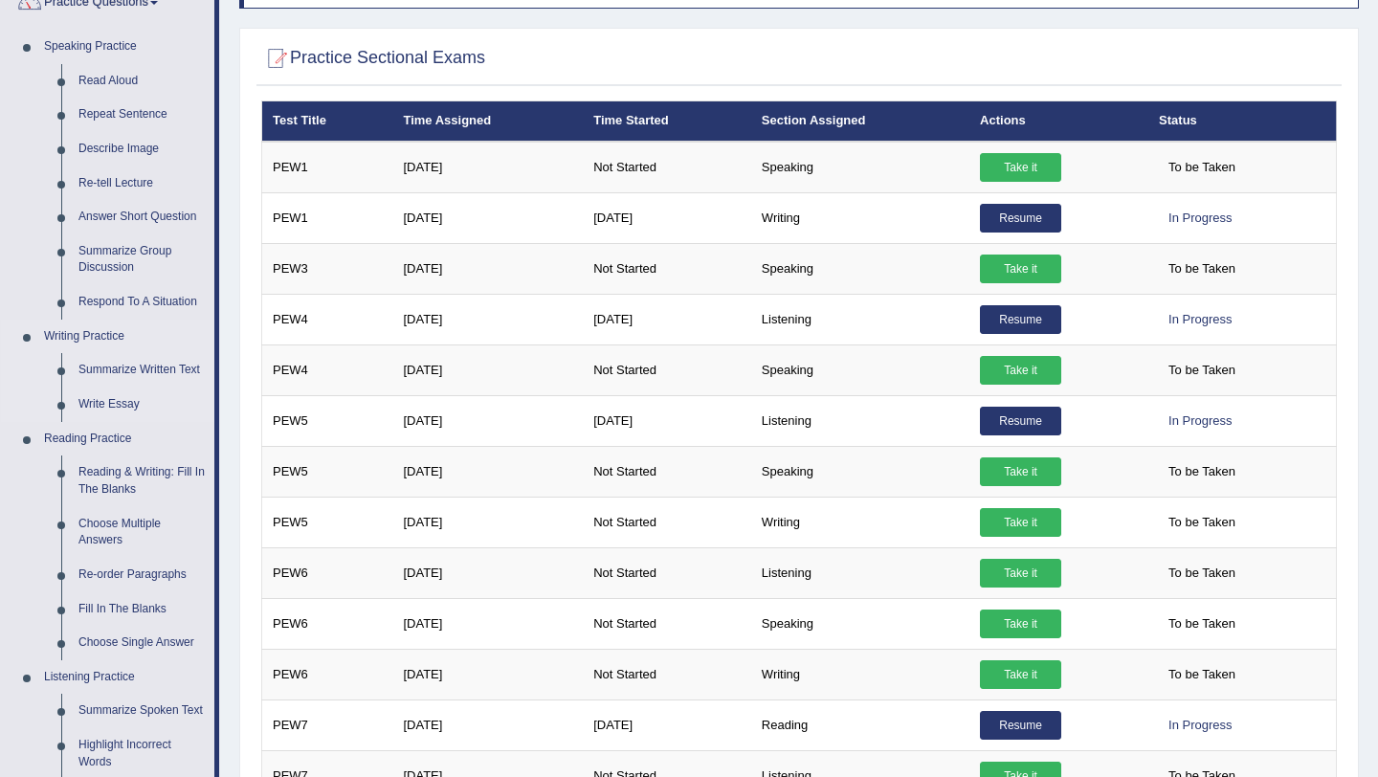
scroll to position [186, 0]
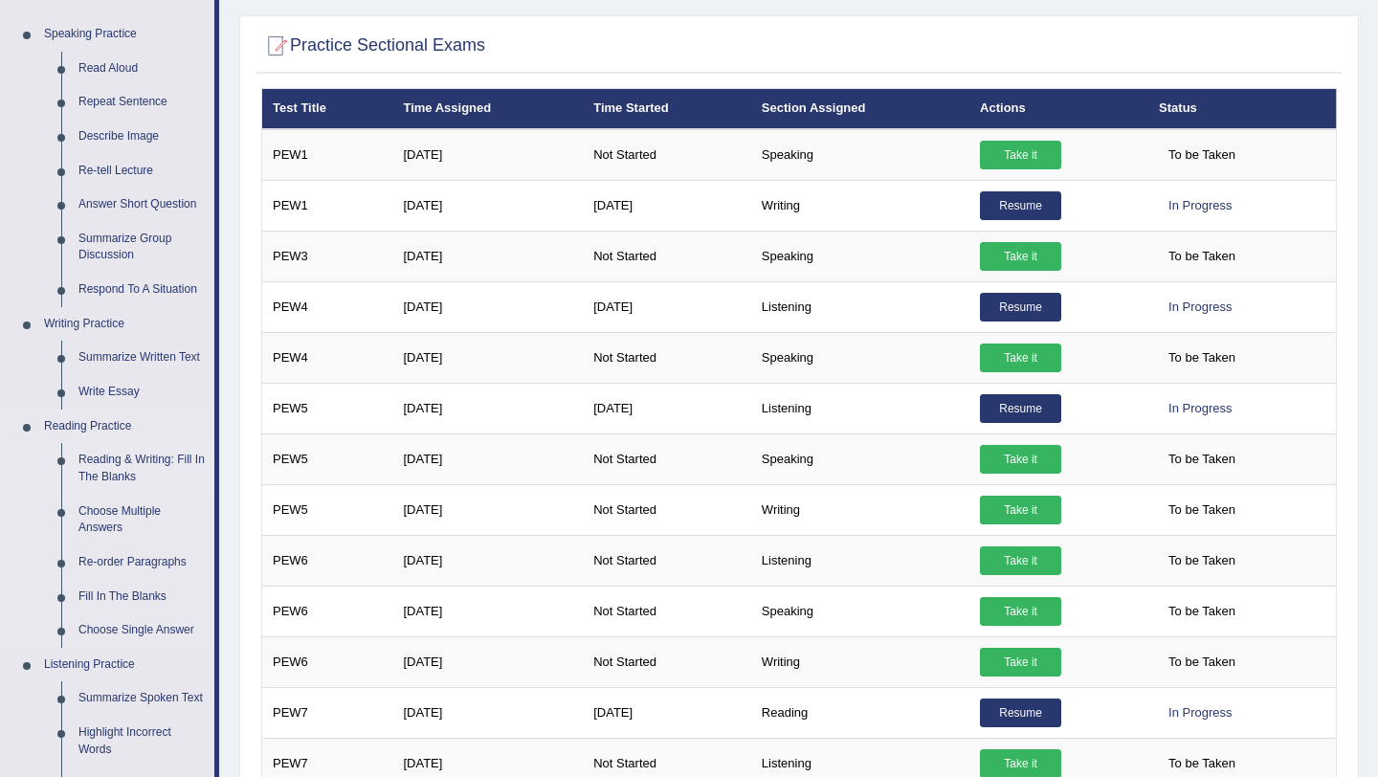
click at [124, 462] on link "Reading & Writing: Fill In The Blanks" at bounding box center [142, 468] width 144 height 51
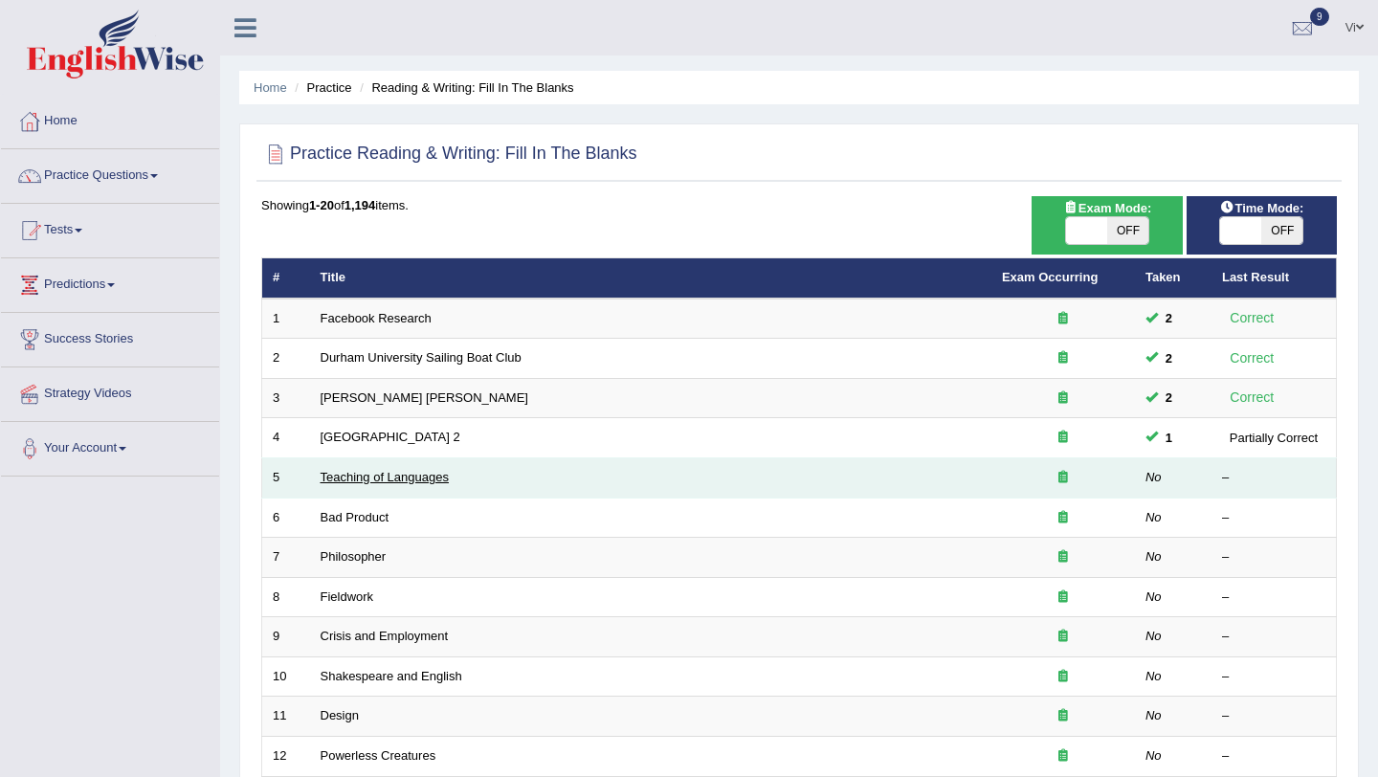
click at [410, 475] on link "Teaching of Languages" at bounding box center [384, 477] width 128 height 14
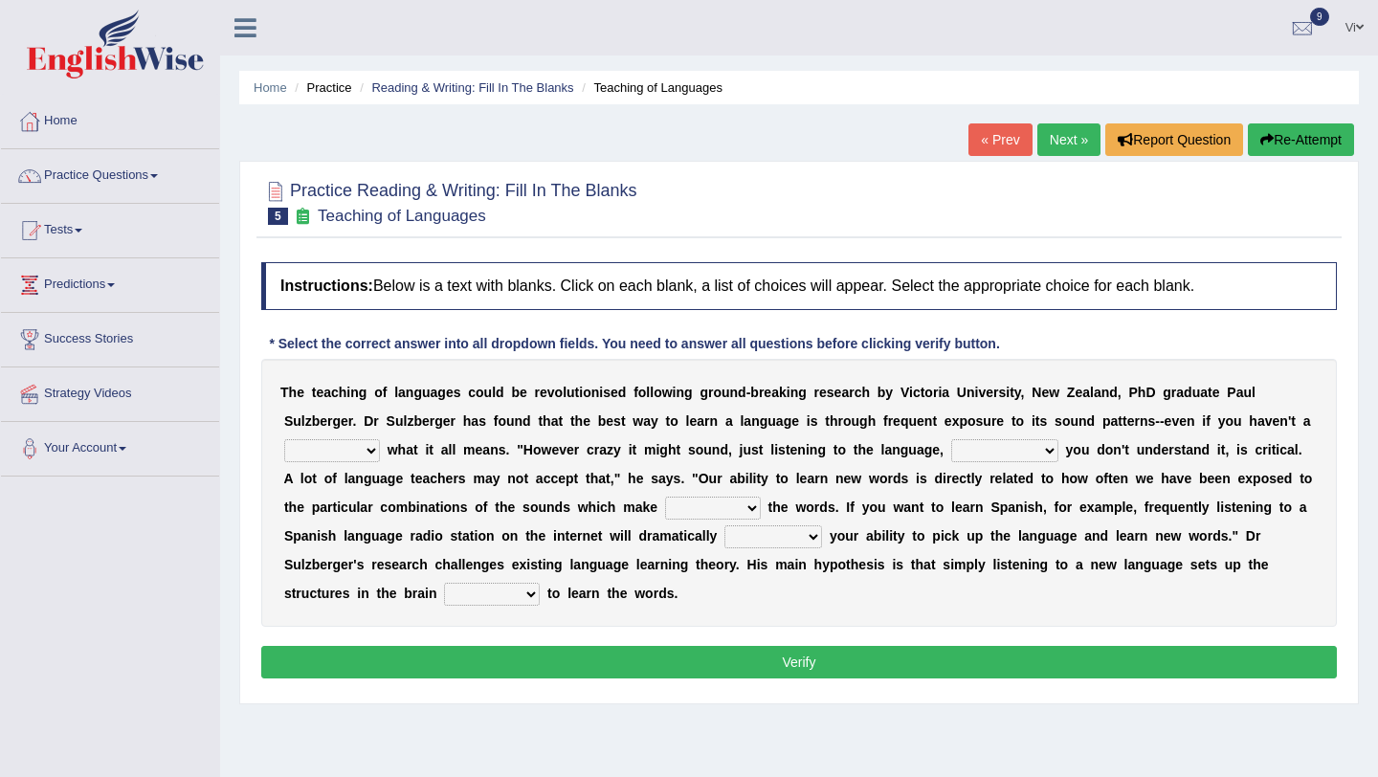
click at [374, 446] on select "dew claw clue due" at bounding box center [332, 450] width 96 height 23
select select "clue"
click at [284, 439] on select "dew claw clue due" at bounding box center [332, 450] width 96 height 23
click at [996, 439] on select "but also all together even though if so" at bounding box center [1004, 450] width 107 height 23
select select "even though"
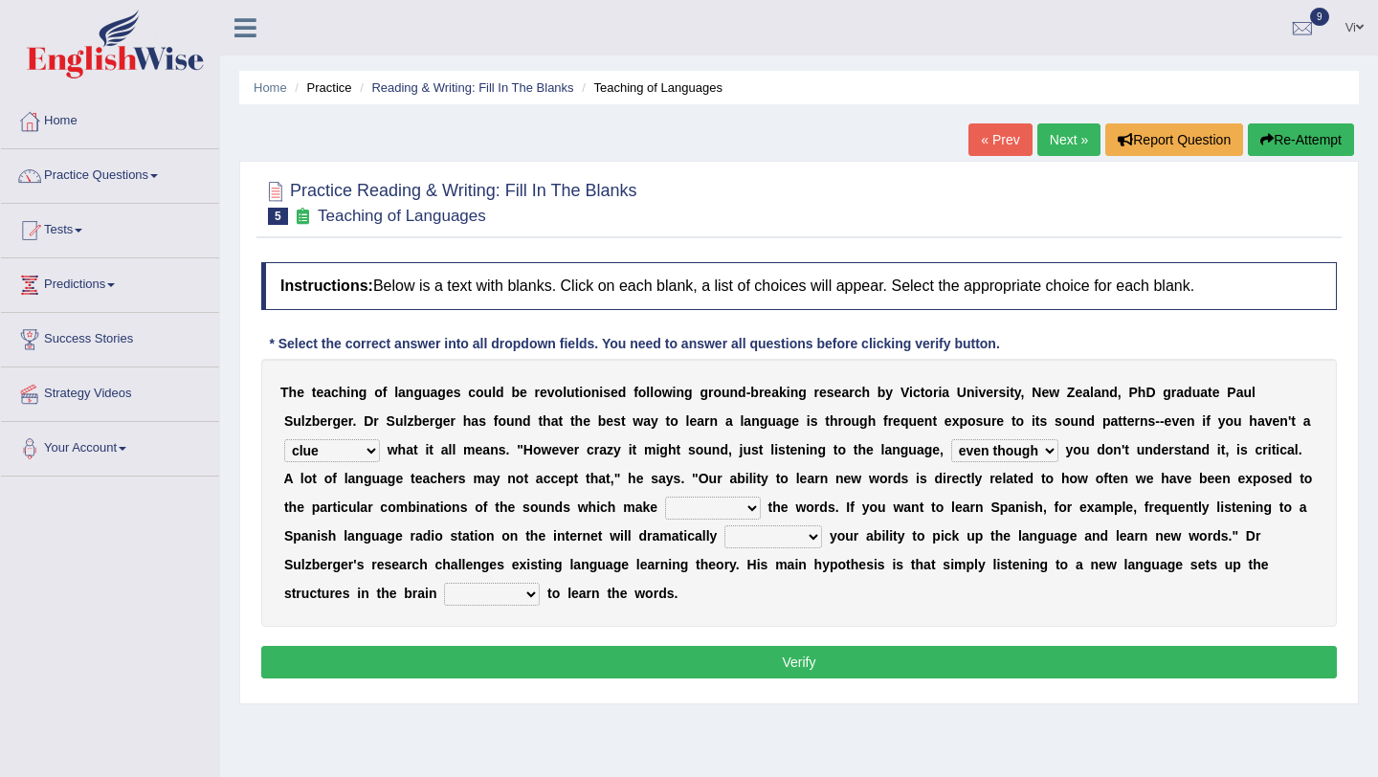
click at [951, 439] on select "but also all together even though if so" at bounding box center [1004, 450] width 107 height 23
click at [683, 514] on select "down up of on" at bounding box center [713, 508] width 96 height 23
select select "up"
click at [665, 497] on select "down up of on" at bounding box center [713, 508] width 96 height 23
drag, startPoint x: 847, startPoint y: 507, endPoint x: 923, endPoint y: 512, distance: 76.7
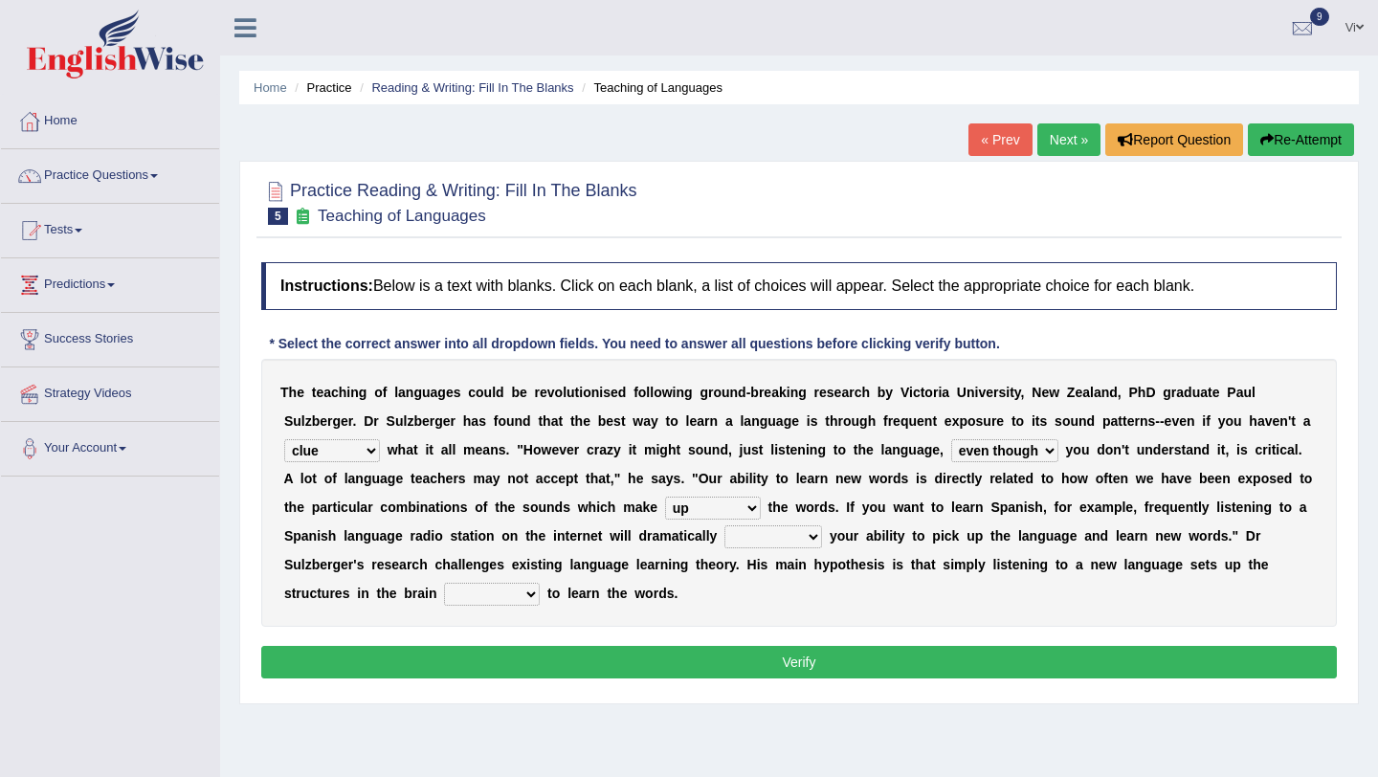
click at [927, 512] on div "T h e t e a c h i n g o f l a n g u a g e s c o u l d b e r e v o l u t i o n i…" at bounding box center [798, 493] width 1075 height 268
drag, startPoint x: 715, startPoint y: 534, endPoint x: 643, endPoint y: 535, distance: 71.8
click at [643, 535] on div "T h e t e a c h i n g o f l a n g u a g e s c o u l d b e r e v o l u t i o n i…" at bounding box center [798, 493] width 1075 height 268
click at [778, 530] on select "evaluate exaggerate describe boost" at bounding box center [773, 536] width 98 height 23
select select "evaluate"
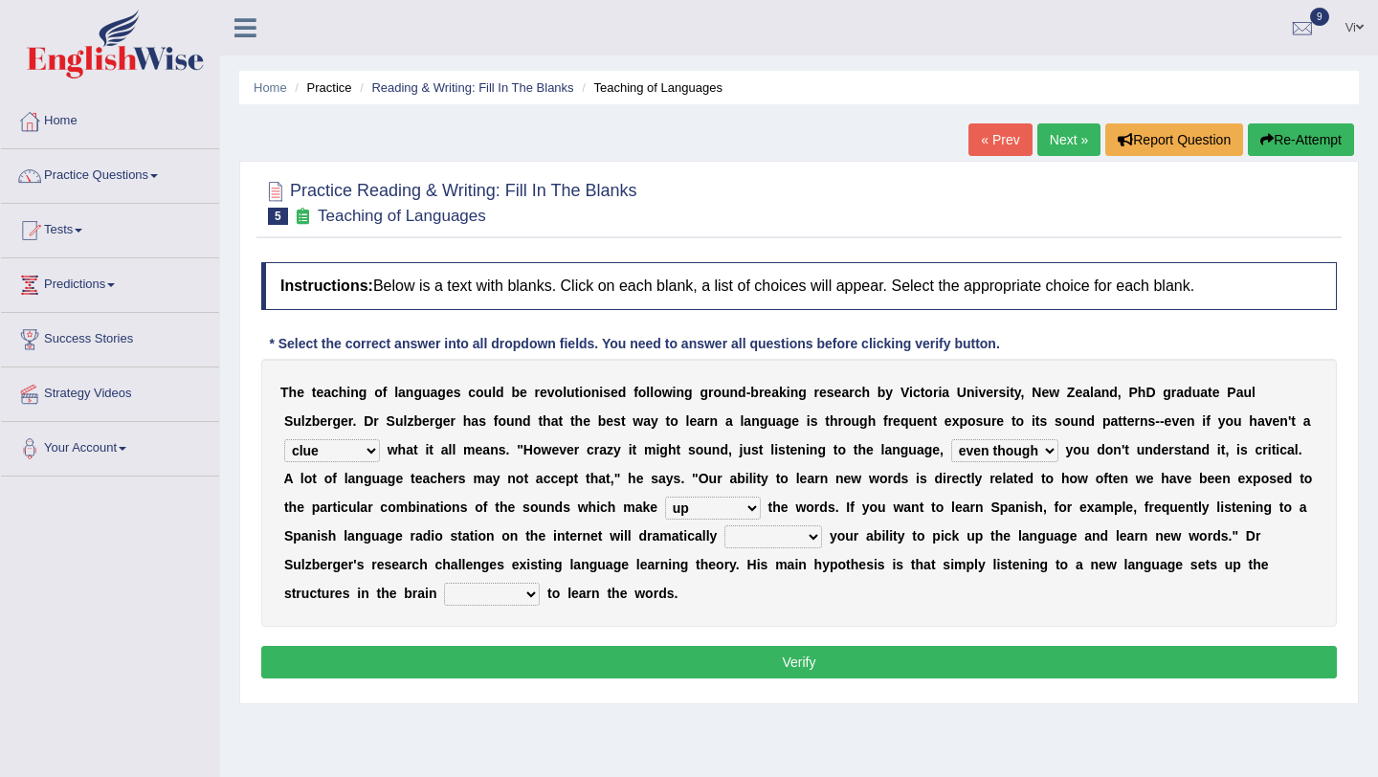
click at [724, 525] on select "evaluate exaggerate describe boost" at bounding box center [773, 536] width 98 height 23
click at [524, 597] on select "requiring required directed to require" at bounding box center [492, 594] width 96 height 23
click at [509, 590] on select "requiring required directed to require" at bounding box center [492, 594] width 96 height 23
select select "requiring"
click at [444, 583] on select "requiring required directed to require" at bounding box center [492, 594] width 96 height 23
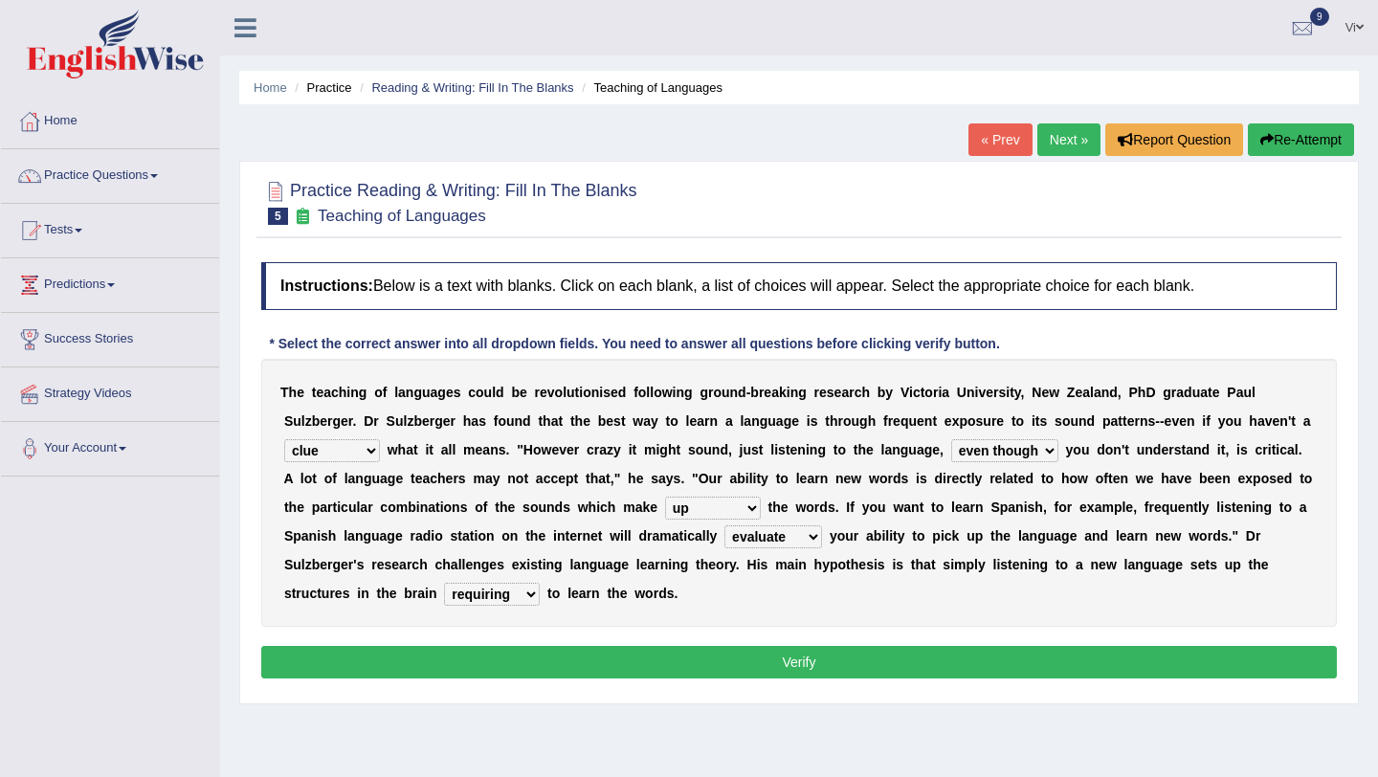
click at [532, 650] on button "Verify" at bounding box center [798, 662] width 1075 height 33
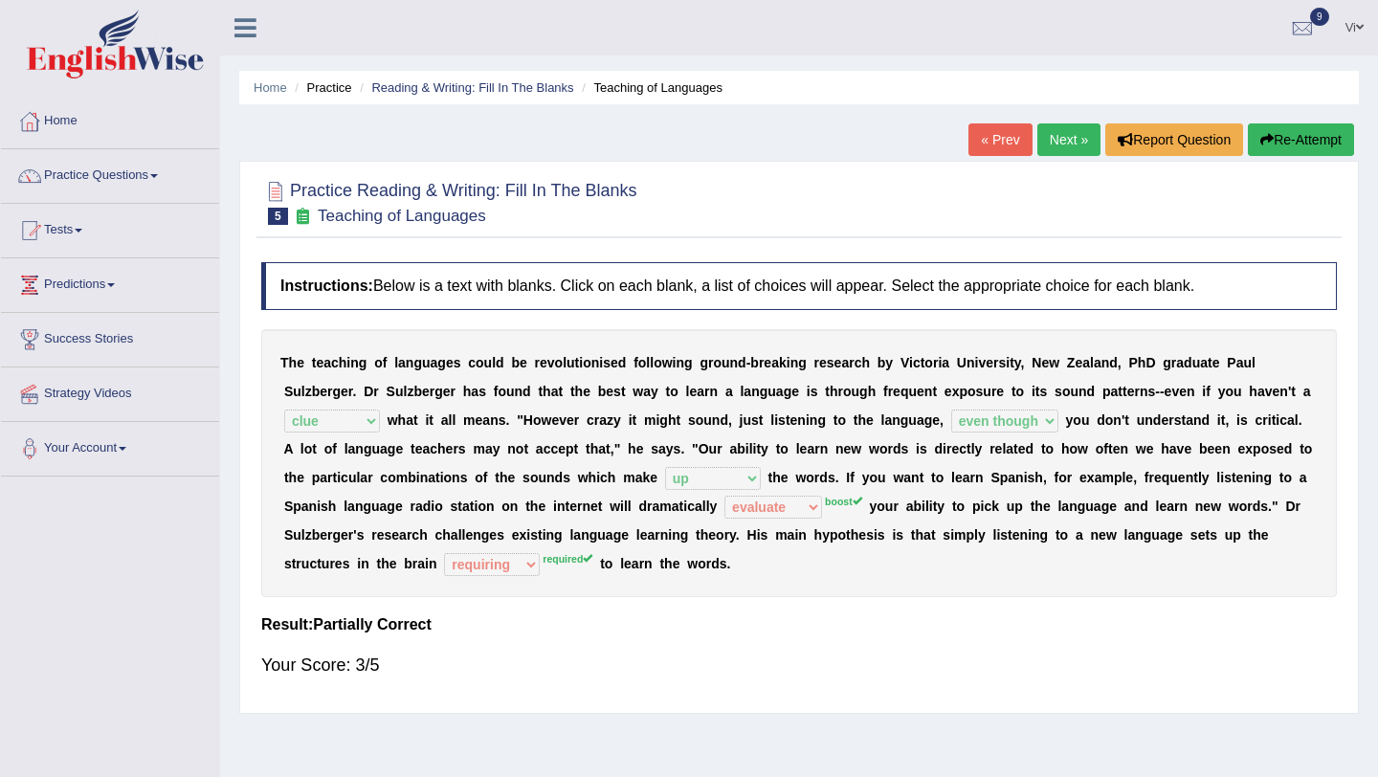
click at [1071, 139] on link "Next »" at bounding box center [1068, 139] width 63 height 33
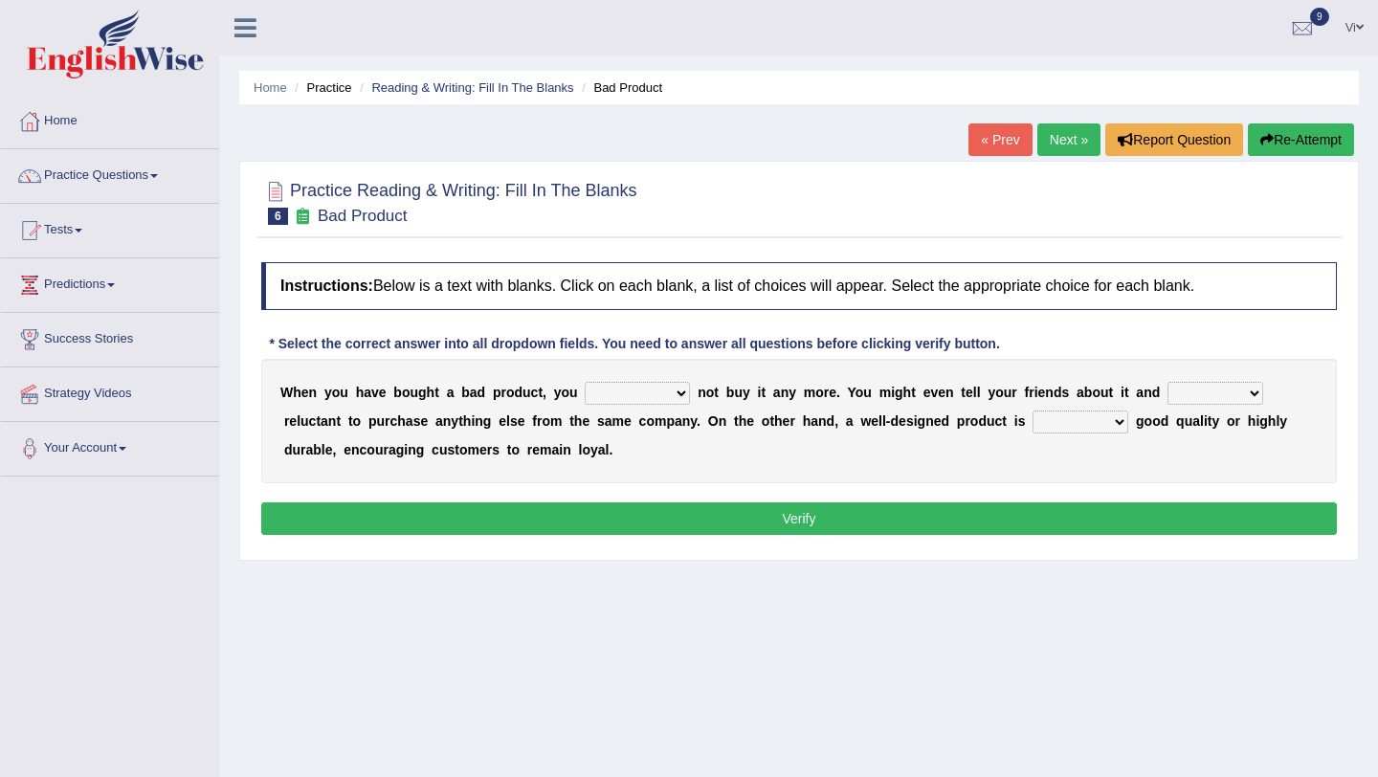
click at [625, 396] on select "would have should have should" at bounding box center [637, 393] width 105 height 23
drag, startPoint x: 277, startPoint y: 389, endPoint x: 397, endPoint y: 399, distance: 120.0
click at [397, 399] on div "W h e n y o u h a v e b o u g h t a b a d p r o d u c t , y o u would have shou…" at bounding box center [798, 421] width 1075 height 124
drag, startPoint x: 279, startPoint y: 395, endPoint x: 418, endPoint y: 393, distance: 138.7
click at [419, 394] on div "W h e n y o u h a v e b o u g h t a b a d p r o d u c t , y o u would have shou…" at bounding box center [798, 421] width 1075 height 124
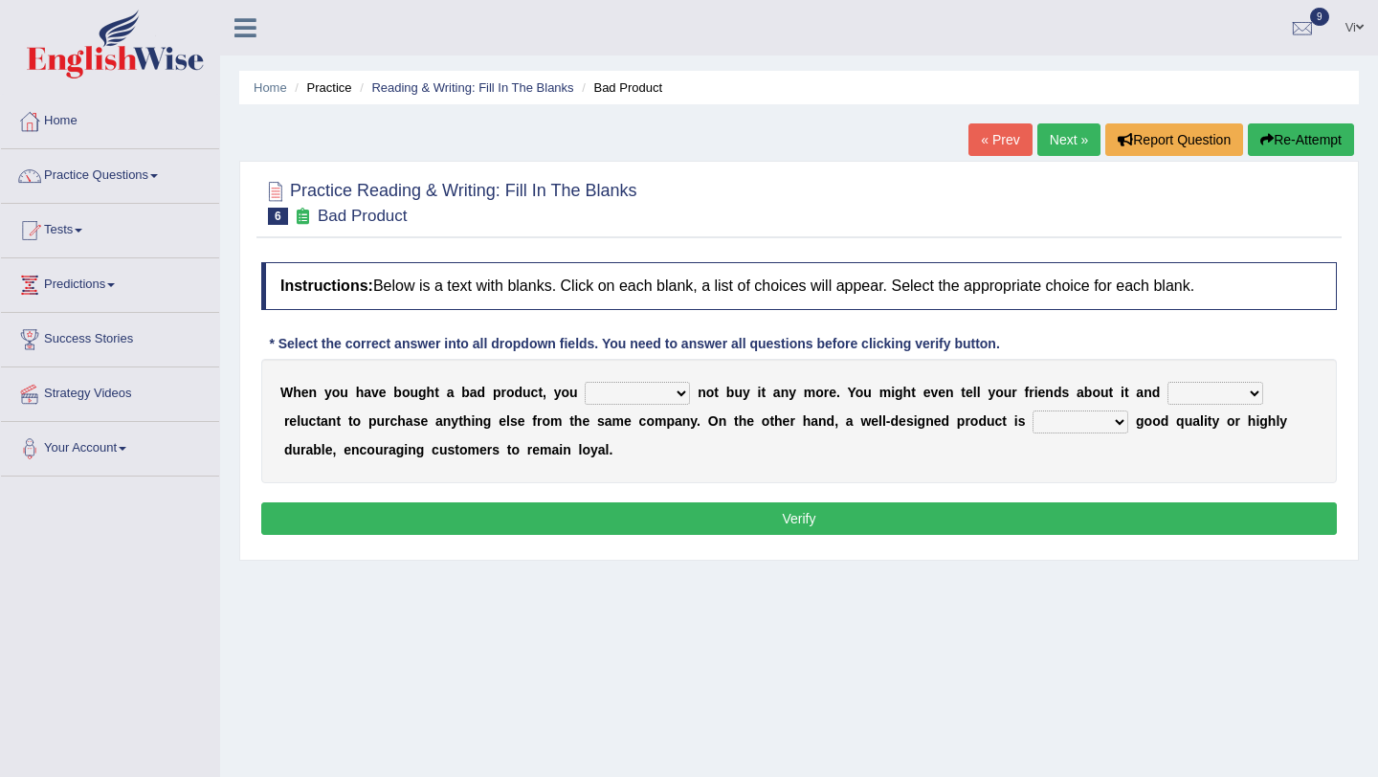
click at [661, 379] on div "W h e n y o u h a v e b o u g h t a b a d p r o d u c t , y o u would have shou…" at bounding box center [798, 421] width 1075 height 124
click at [662, 402] on select "would have should have should" at bounding box center [637, 393] width 105 height 23
select select "would"
click at [585, 382] on select "would have should have should" at bounding box center [637, 393] width 105 height 23
click at [1229, 391] on select "is are be being" at bounding box center [1215, 393] width 96 height 23
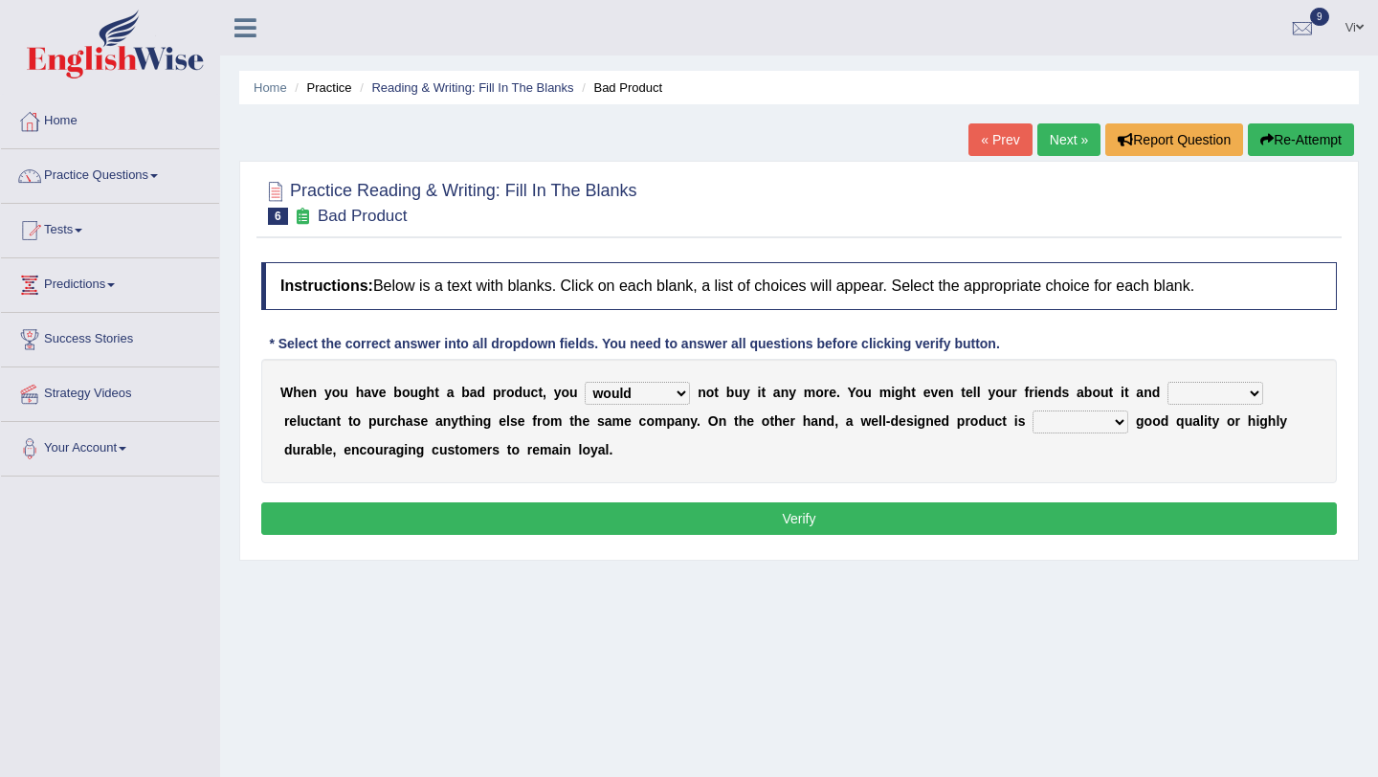
click at [1215, 401] on select "is are be being" at bounding box center [1215, 393] width 96 height 23
drag, startPoint x: 710, startPoint y: 417, endPoint x: 873, endPoint y: 416, distance: 163.6
click at [873, 417] on div "W h e n y o u h a v e b o u g h t a b a d p r o d u c t , y o u would have shou…" at bounding box center [798, 421] width 1075 height 124
drag, startPoint x: 706, startPoint y: 407, endPoint x: 806, endPoint y: 436, distance: 104.7
click at [806, 437] on div "W h e n y o u h a v e b o u g h t a b a d p r o d u c t , y o u would have shou…" at bounding box center [798, 421] width 1075 height 124
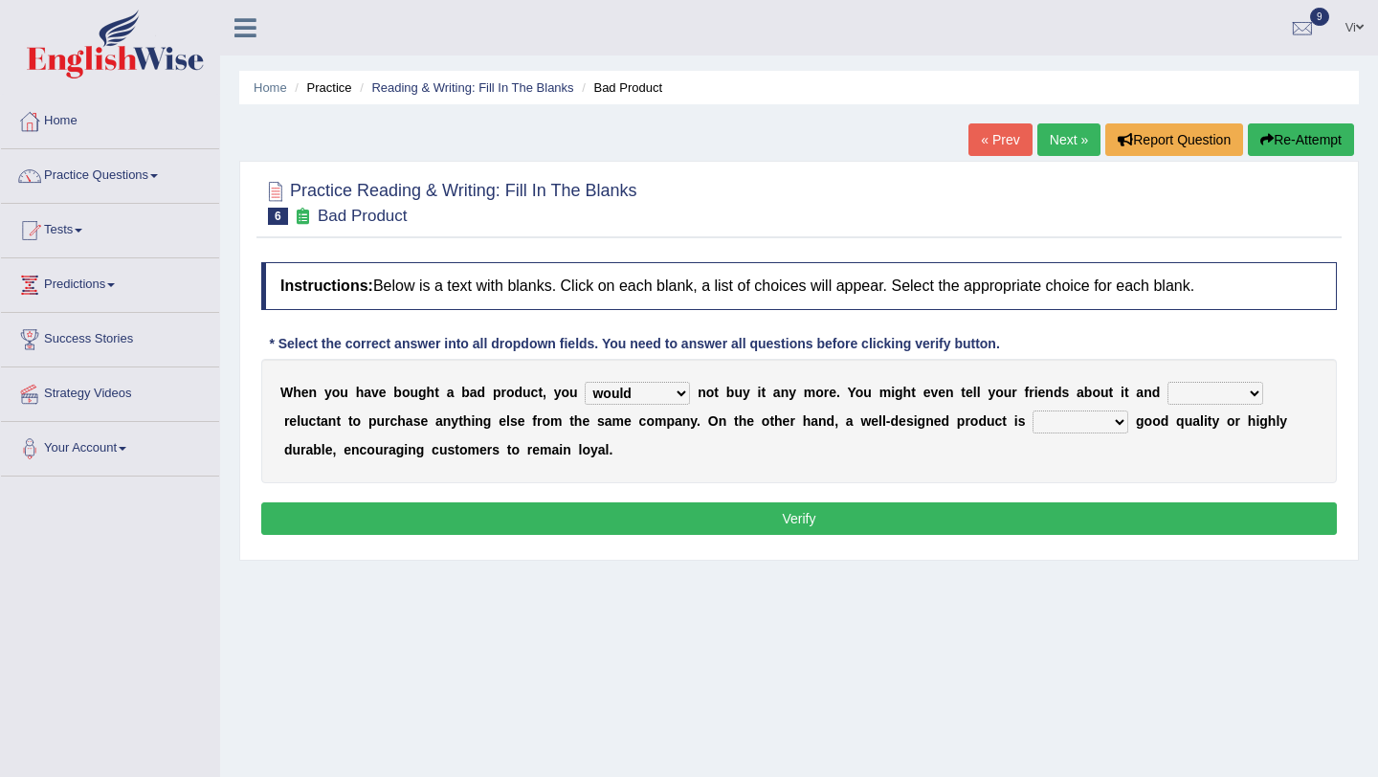
drag, startPoint x: 705, startPoint y: 405, endPoint x: 793, endPoint y: 452, distance: 99.7
click at [793, 452] on div "W h e n y o u h a v e b o u g h t a b a d p r o d u c t , y o u would have shou…" at bounding box center [798, 421] width 1075 height 124
drag, startPoint x: 703, startPoint y: 420, endPoint x: 990, endPoint y: 400, distance: 287.7
click at [994, 401] on div "W h e n y o u h a v e b o u g h t a b a d p r o d u c t , y o u would have shou…" at bounding box center [798, 421] width 1075 height 124
drag, startPoint x: 839, startPoint y: 386, endPoint x: 912, endPoint y: 384, distance: 72.7
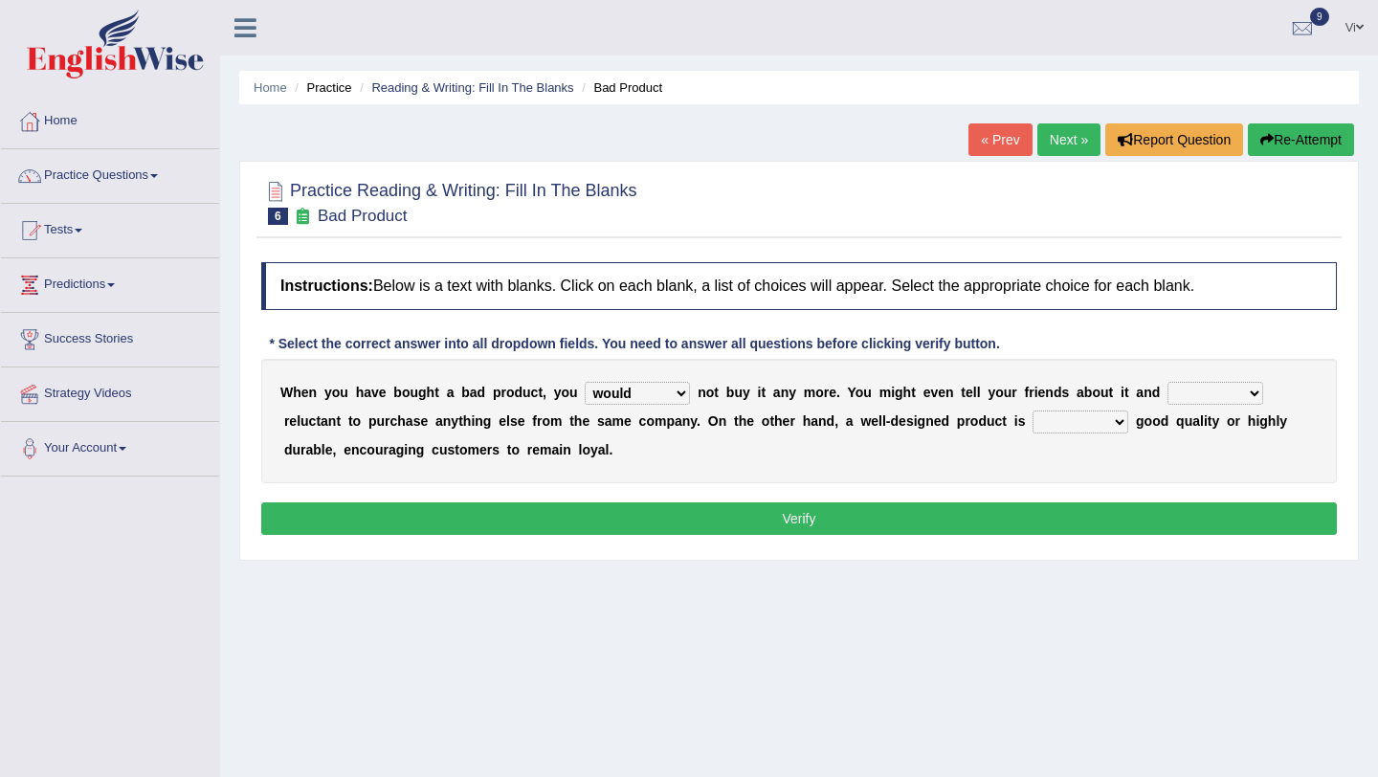
click at [912, 384] on div "W h e n y o u h a v e b o u g h t a b a d p r o d u c t , y o u would have shou…" at bounding box center [798, 421] width 1075 height 124
drag, startPoint x: 915, startPoint y: 390, endPoint x: 871, endPoint y: 389, distance: 44.0
click at [871, 389] on div "W h e n y o u h a v e b o u g h t a b a d p r o d u c t , y o u would have shou…" at bounding box center [798, 421] width 1075 height 124
drag, startPoint x: 839, startPoint y: 388, endPoint x: 931, endPoint y: 390, distance: 91.9
click at [931, 390] on div "W h e n y o u h a v e b o u g h t a b a d p r o d u c t , y o u would have shou…" at bounding box center [798, 421] width 1075 height 124
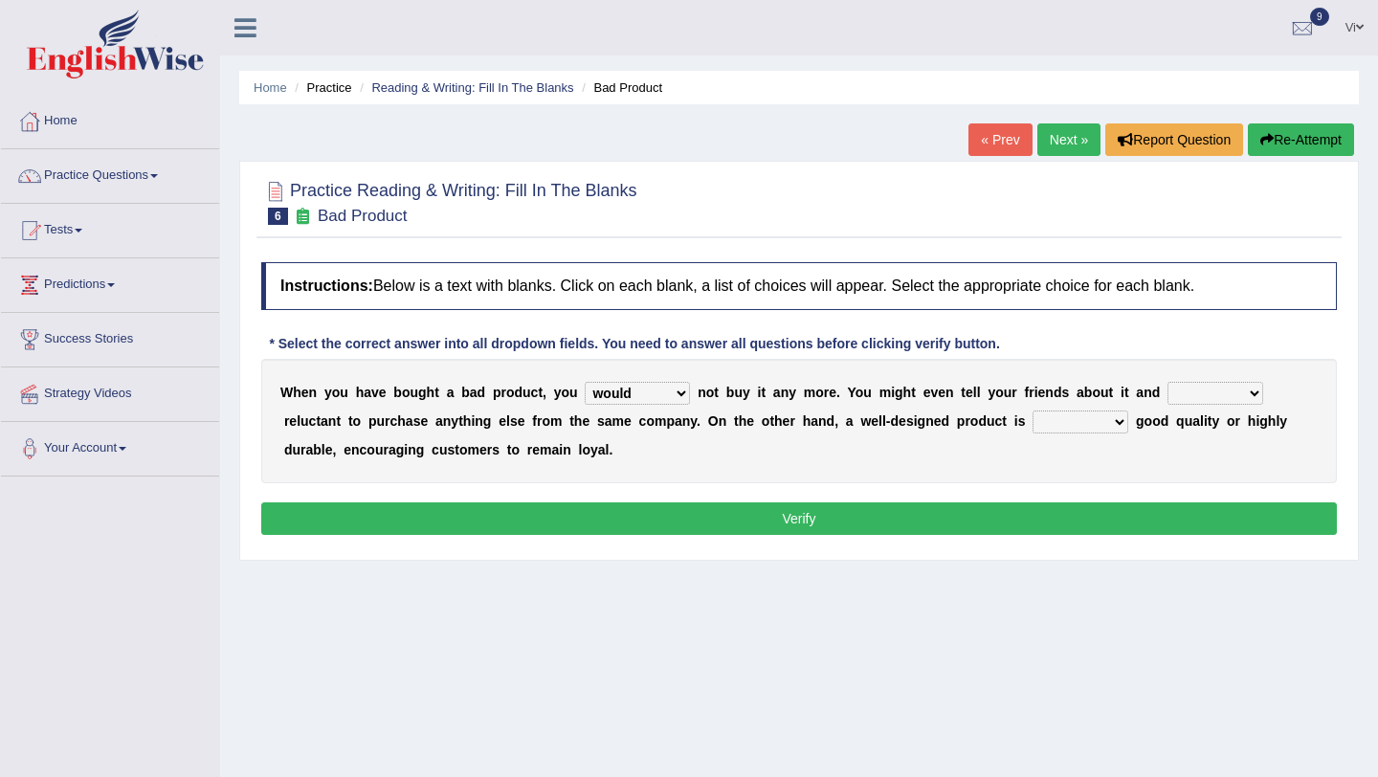
click at [1207, 375] on div "W h e n y o u h a v e b o u g h t a b a d p r o d u c t , y o u would have shou…" at bounding box center [798, 421] width 1075 height 124
click at [1211, 392] on select "is are be being" at bounding box center [1215, 393] width 96 height 23
click at [1112, 423] on select "both also neither either" at bounding box center [1080, 421] width 96 height 23
click at [1092, 422] on select "both also neither either" at bounding box center [1080, 421] width 96 height 23
click at [1063, 423] on select "both also neither either" at bounding box center [1080, 421] width 96 height 23
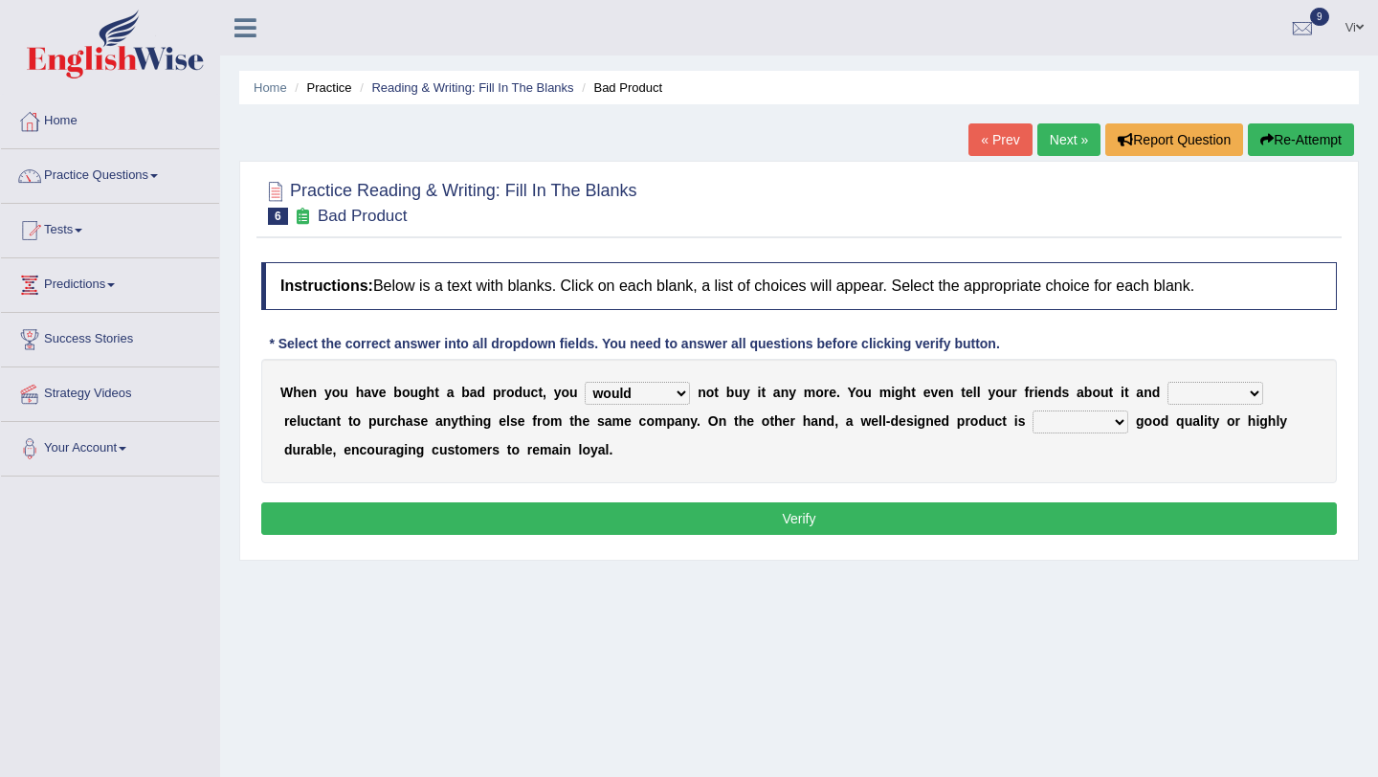
select select "either"
click at [1032, 410] on select "both also neither either" at bounding box center [1080, 421] width 96 height 23
click at [1210, 374] on div "W h e n y o u h a v e b o u g h t a b a d p r o d u c t , y o u would have shou…" at bounding box center [798, 421] width 1075 height 124
click at [1210, 387] on select "is are be being" at bounding box center [1215, 393] width 96 height 23
click at [1233, 402] on select "is are be being" at bounding box center [1215, 393] width 96 height 23
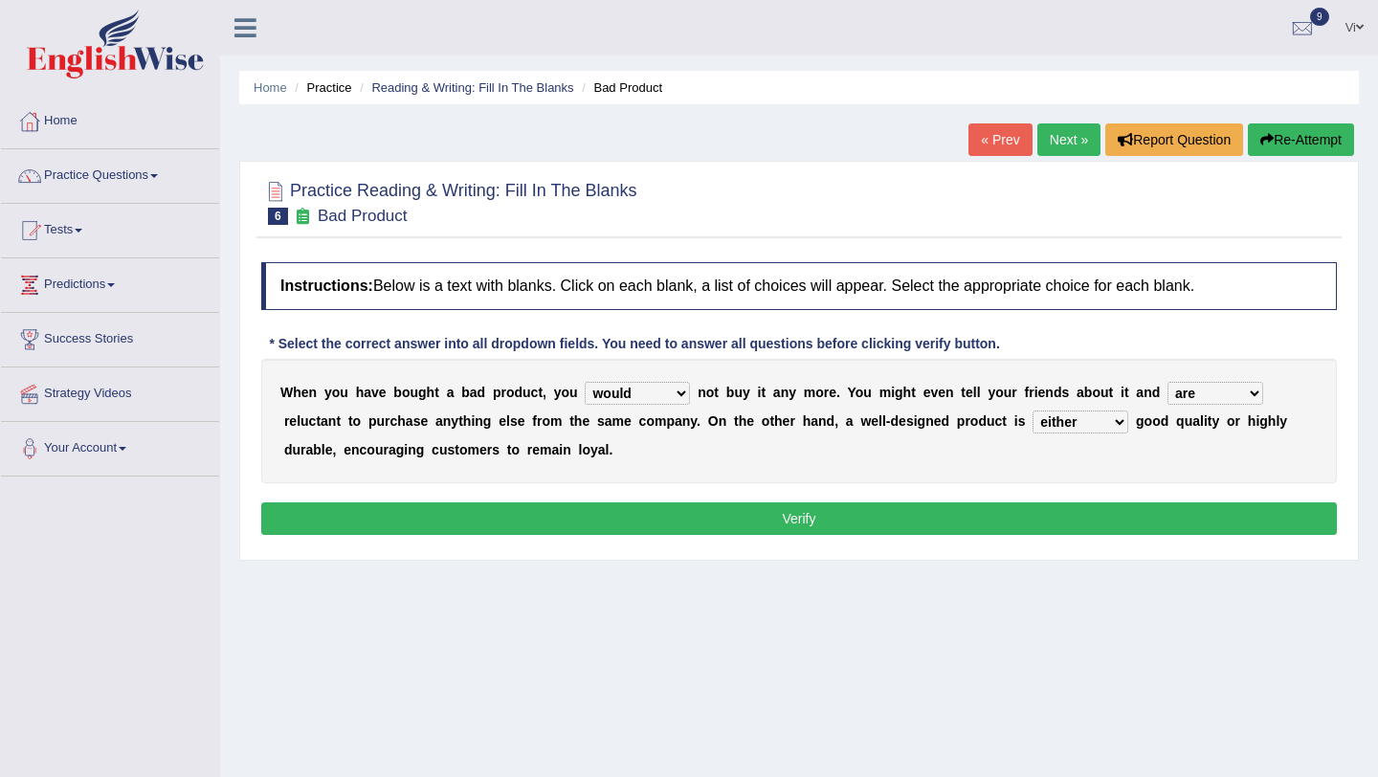
click at [1167, 382] on select "is are be being" at bounding box center [1215, 393] width 96 height 23
click at [1182, 390] on select "is are be being" at bounding box center [1215, 393] width 96 height 23
click at [1167, 382] on select "is are be being" at bounding box center [1215, 393] width 96 height 23
click at [1183, 392] on select "is are be being" at bounding box center [1215, 393] width 96 height 23
select select "is"
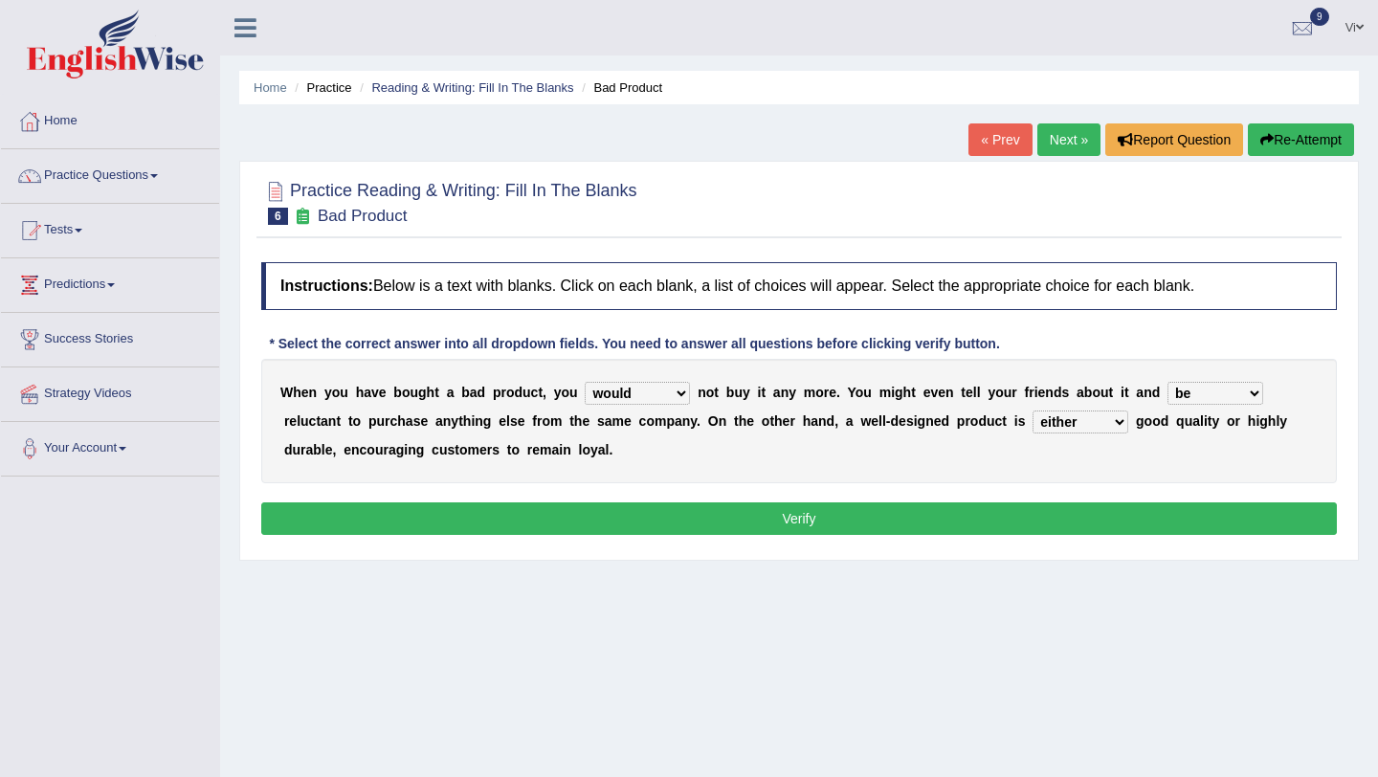
click at [1167, 382] on select "is are be being" at bounding box center [1215, 393] width 96 height 23
drag, startPoint x: 842, startPoint y: 394, endPoint x: 889, endPoint y: 414, distance: 51.0
click at [889, 414] on div "W h e n y o u h a v e b o u g h t a b a d p r o d u c t , y o u would have shou…" at bounding box center [798, 421] width 1075 height 124
click at [633, 536] on div "Instructions: Below is a text with blanks. Click on each blank, a list of choic…" at bounding box center [798, 402] width 1085 height 298
click at [633, 528] on button "Verify" at bounding box center [798, 518] width 1075 height 33
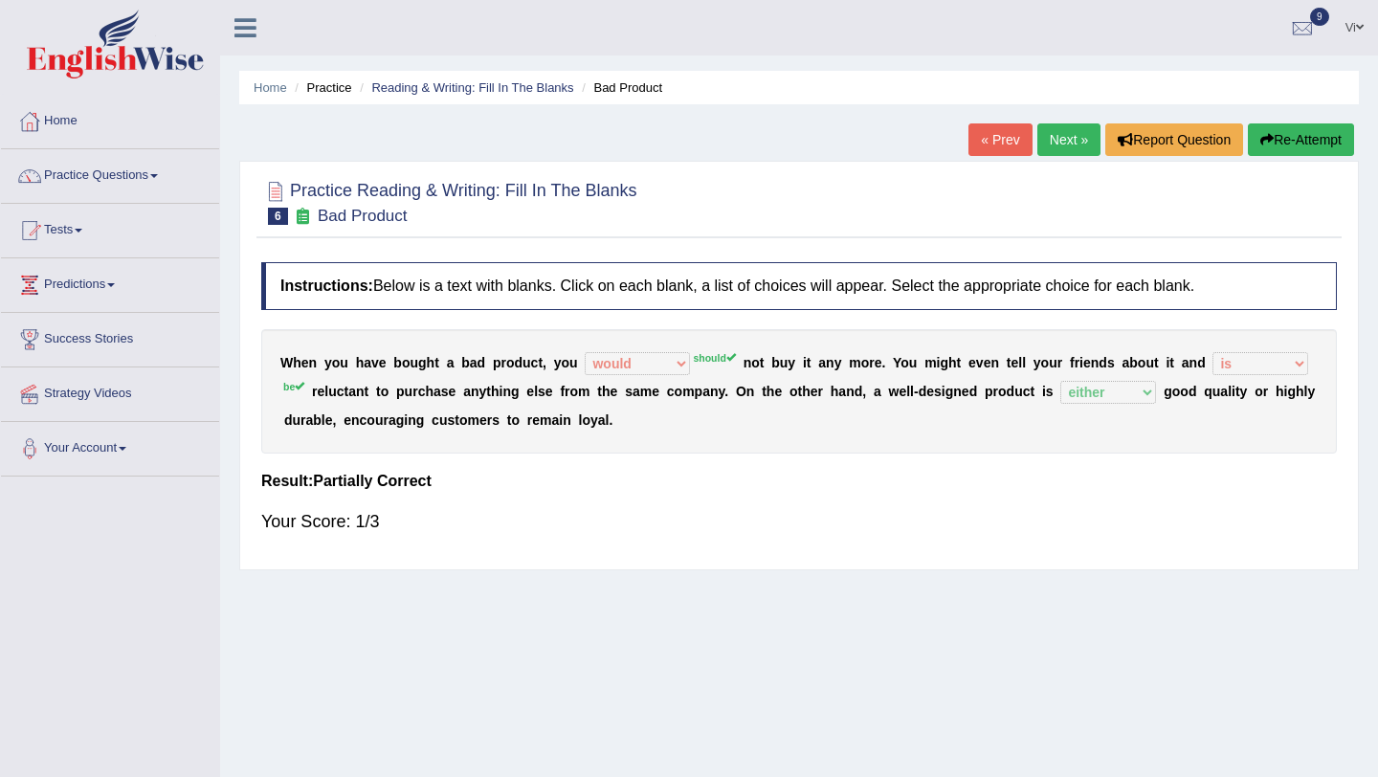
click at [1048, 161] on div "Practice Reading & Writing: Fill In The Blanks 6 Bad Product Instructions: Belo…" at bounding box center [798, 365] width 1119 height 409
click at [1057, 149] on link "Next »" at bounding box center [1068, 139] width 63 height 33
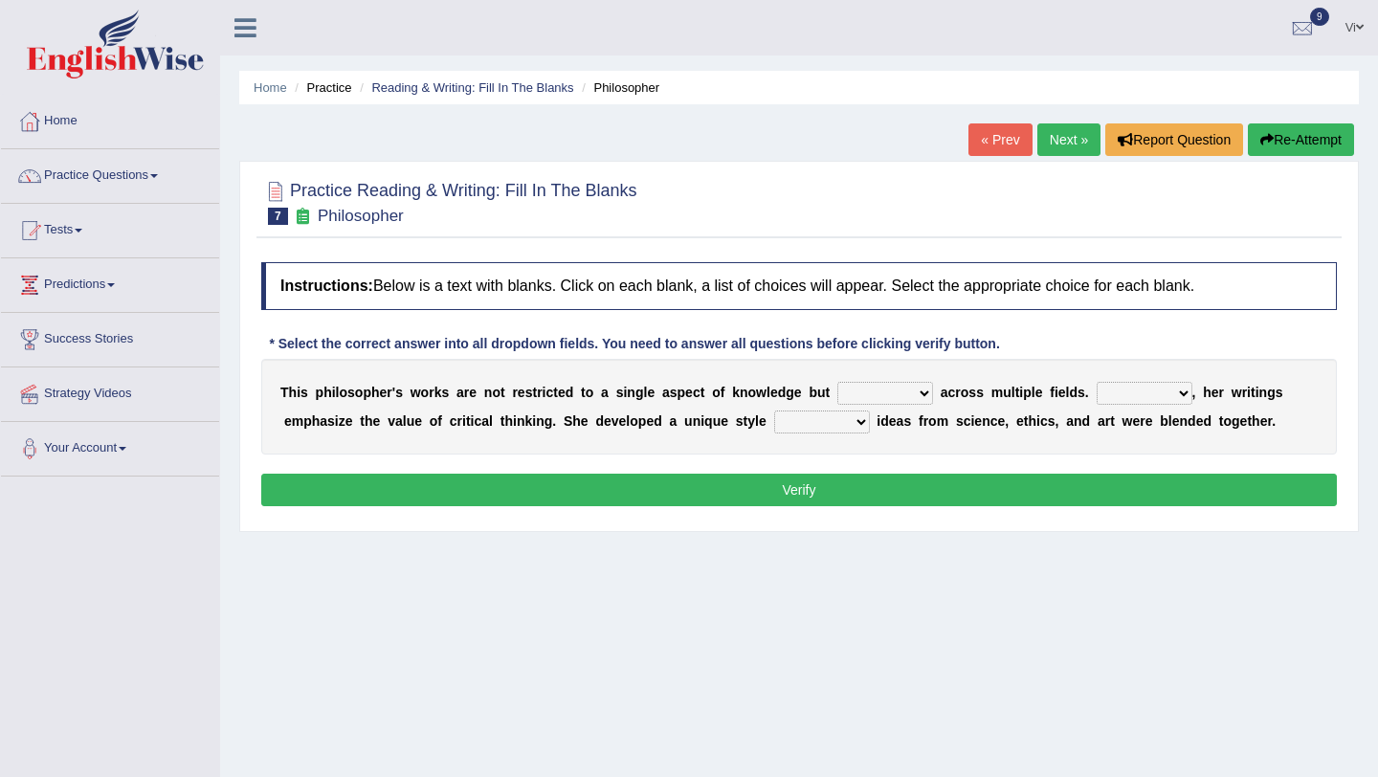
drag, startPoint x: 267, startPoint y: 390, endPoint x: 373, endPoint y: 385, distance: 106.3
click at [375, 385] on div "T h i s p h i l o s o p h e r ' s w o r k s a r e n o t r e s t r i c t e d t o…" at bounding box center [798, 407] width 1075 height 96
click at [904, 388] on select "constrain contain assemble extend" at bounding box center [885, 393] width 96 height 23
select select "contain"
click at [837, 382] on select "constrain contain assemble extend" at bounding box center [885, 393] width 96 height 23
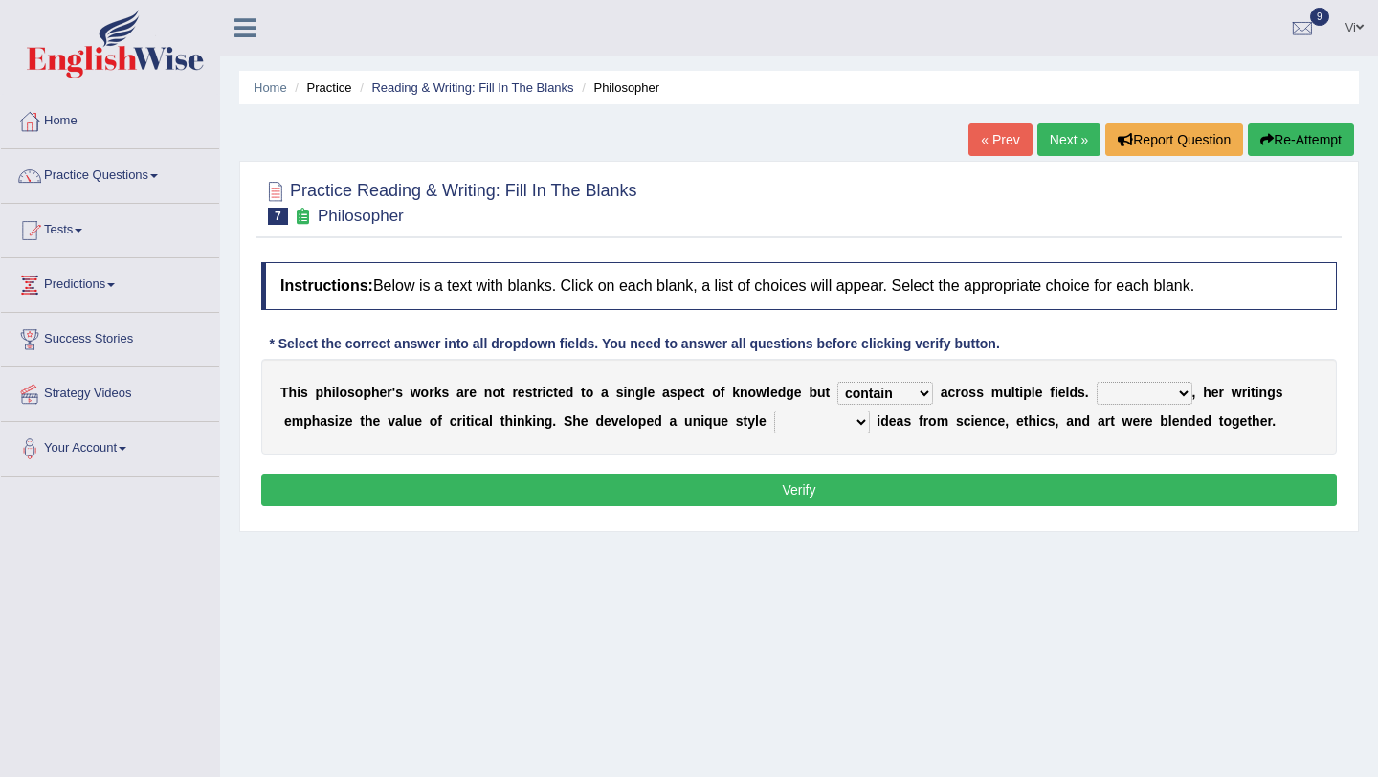
click at [1171, 394] on select "Rather So Moreover Likely" at bounding box center [1144, 393] width 96 height 23
click at [1157, 391] on select "Rather So Moreover Likely" at bounding box center [1144, 393] width 96 height 23
click at [855, 424] on select "in that that which in which" at bounding box center [822, 421] width 96 height 23
click at [809, 427] on select "in that that which in which" at bounding box center [822, 421] width 96 height 23
select select "that"
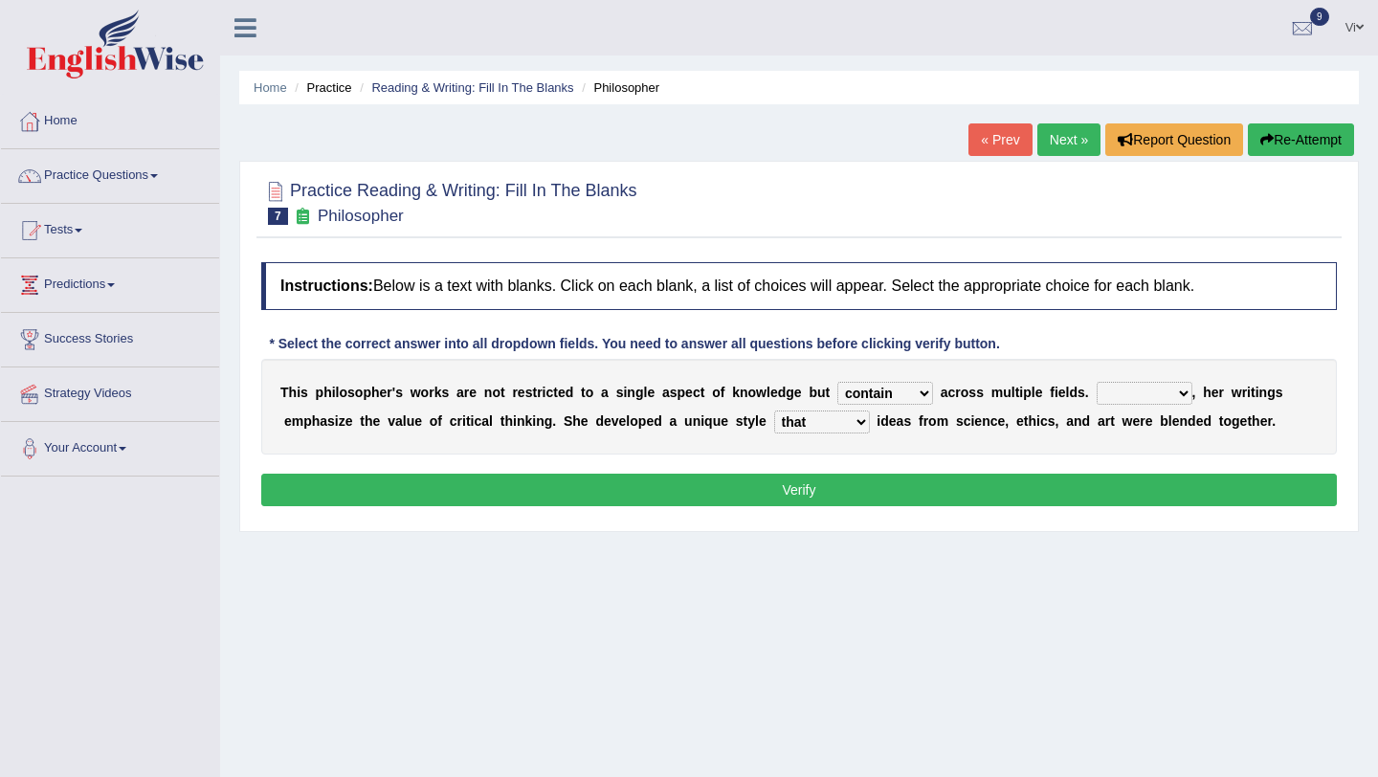
click at [774, 410] on select "in that that which in which" at bounding box center [822, 421] width 96 height 23
click at [825, 425] on select "in that that which in which" at bounding box center [822, 421] width 96 height 23
click at [1126, 396] on select "Rather So Moreover Likely" at bounding box center [1144, 393] width 96 height 23
select select "So"
click at [1096, 382] on select "Rather So Moreover Likely" at bounding box center [1144, 393] width 96 height 23
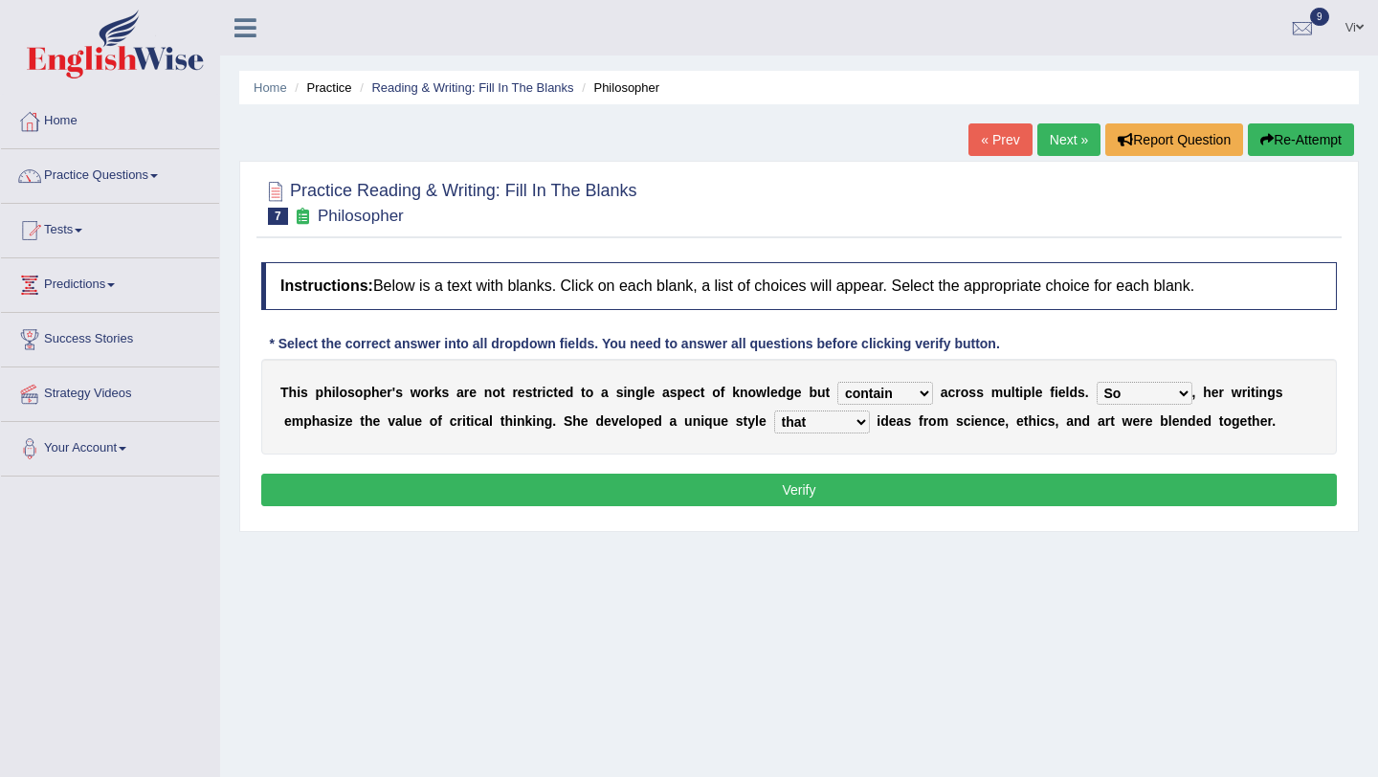
click at [1062, 489] on button "Verify" at bounding box center [798, 490] width 1075 height 33
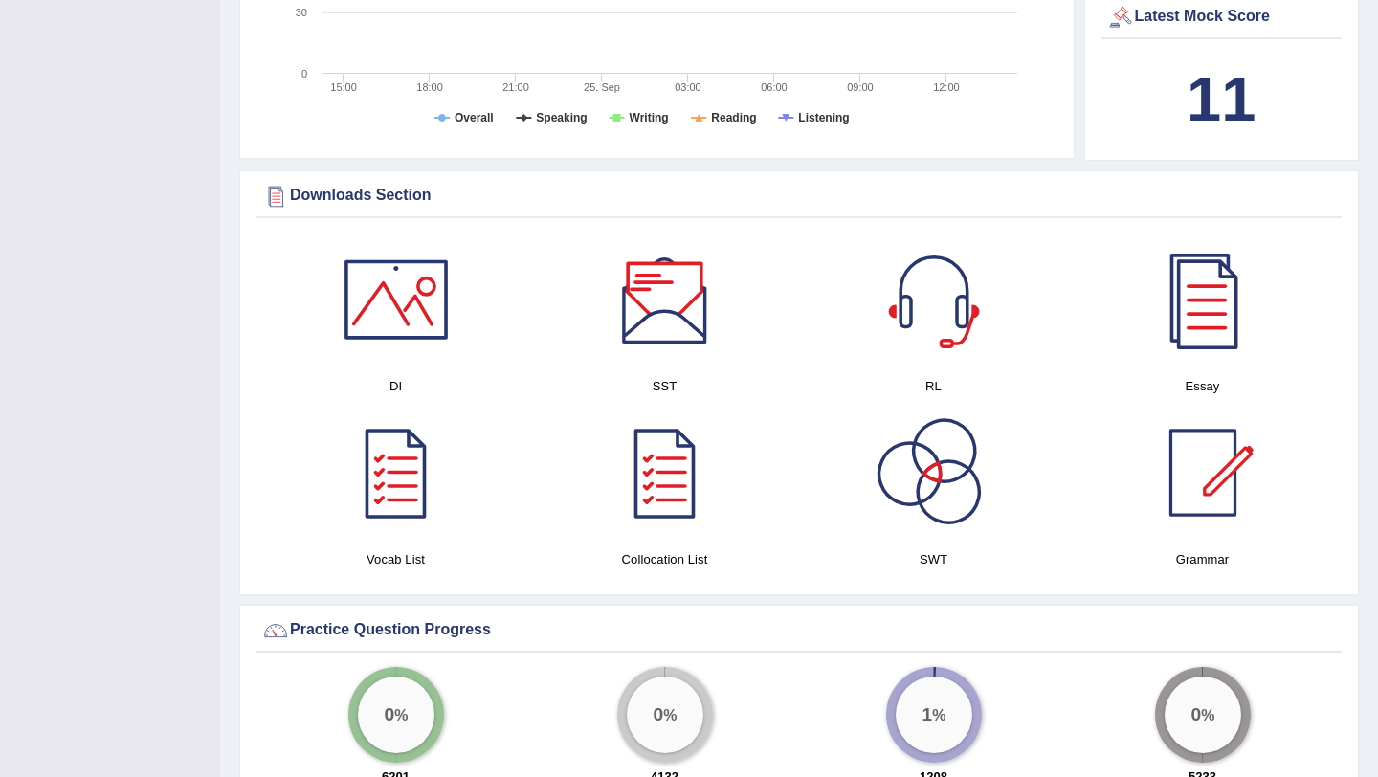
scroll to position [805, 0]
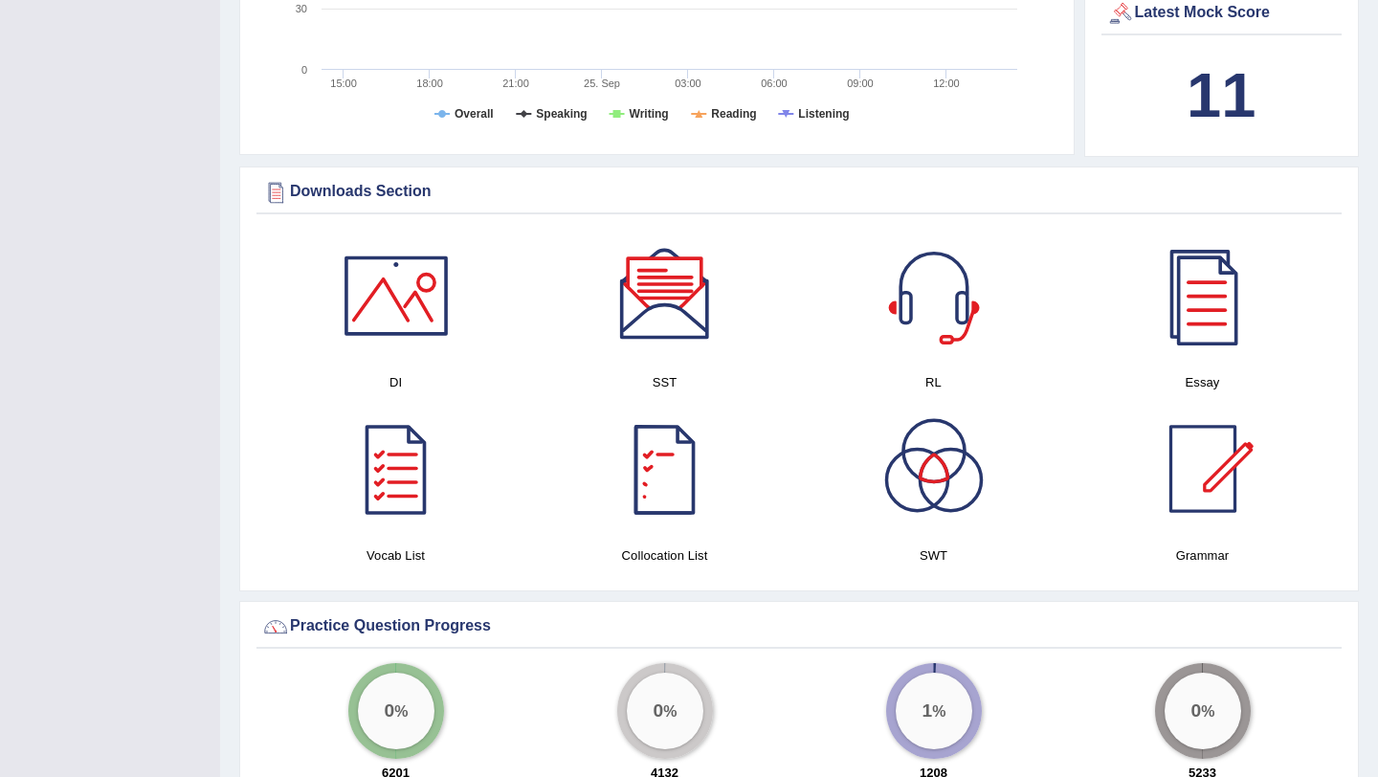
click at [681, 442] on div at bounding box center [665, 469] width 134 height 134
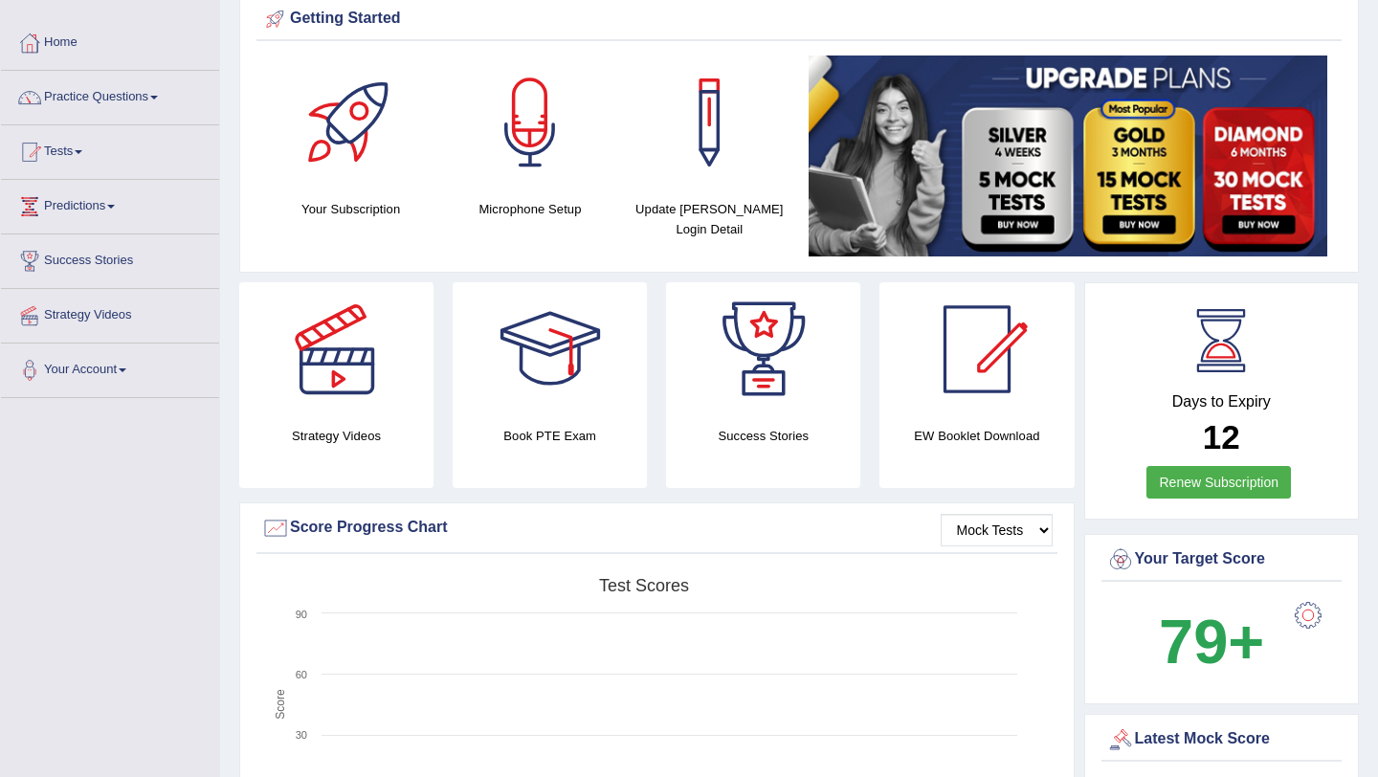
scroll to position [0, 0]
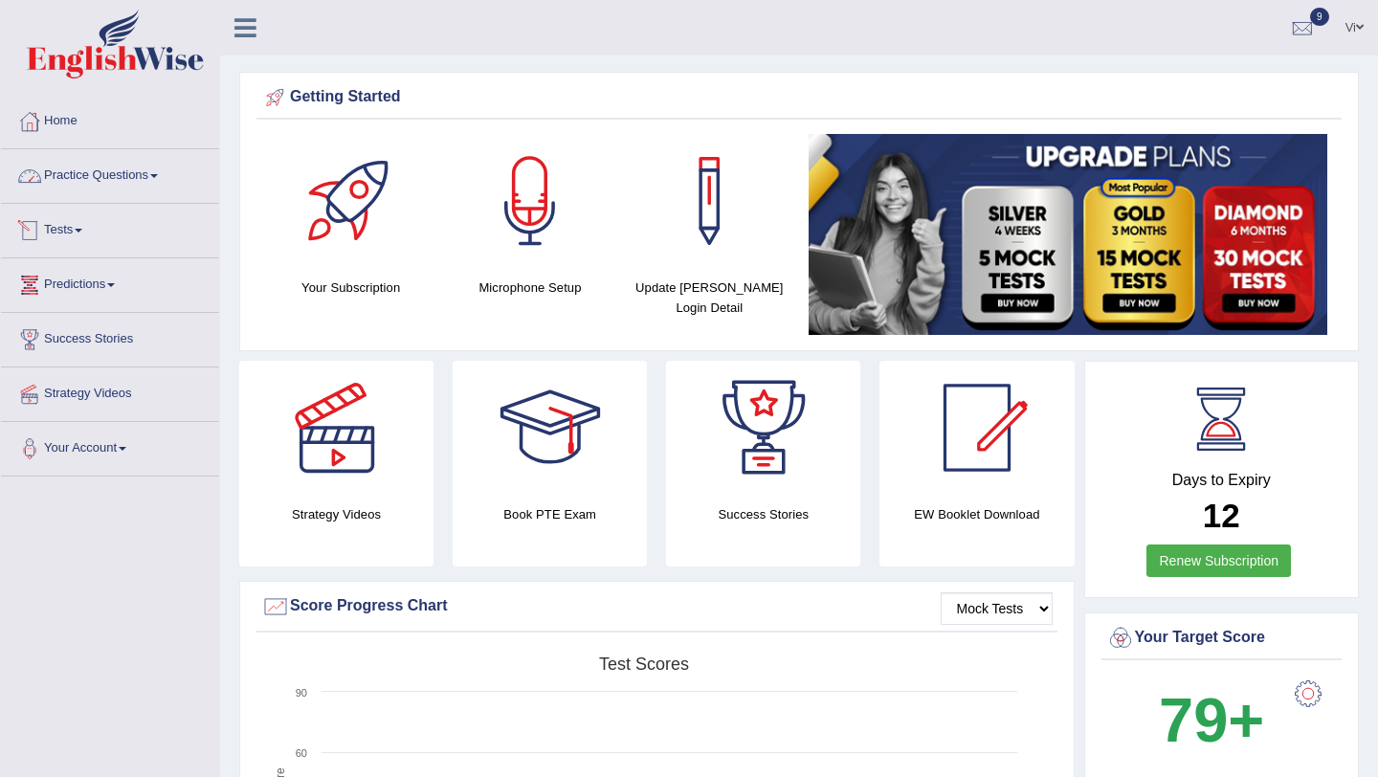
click at [129, 182] on link "Practice Questions" at bounding box center [110, 173] width 218 height 48
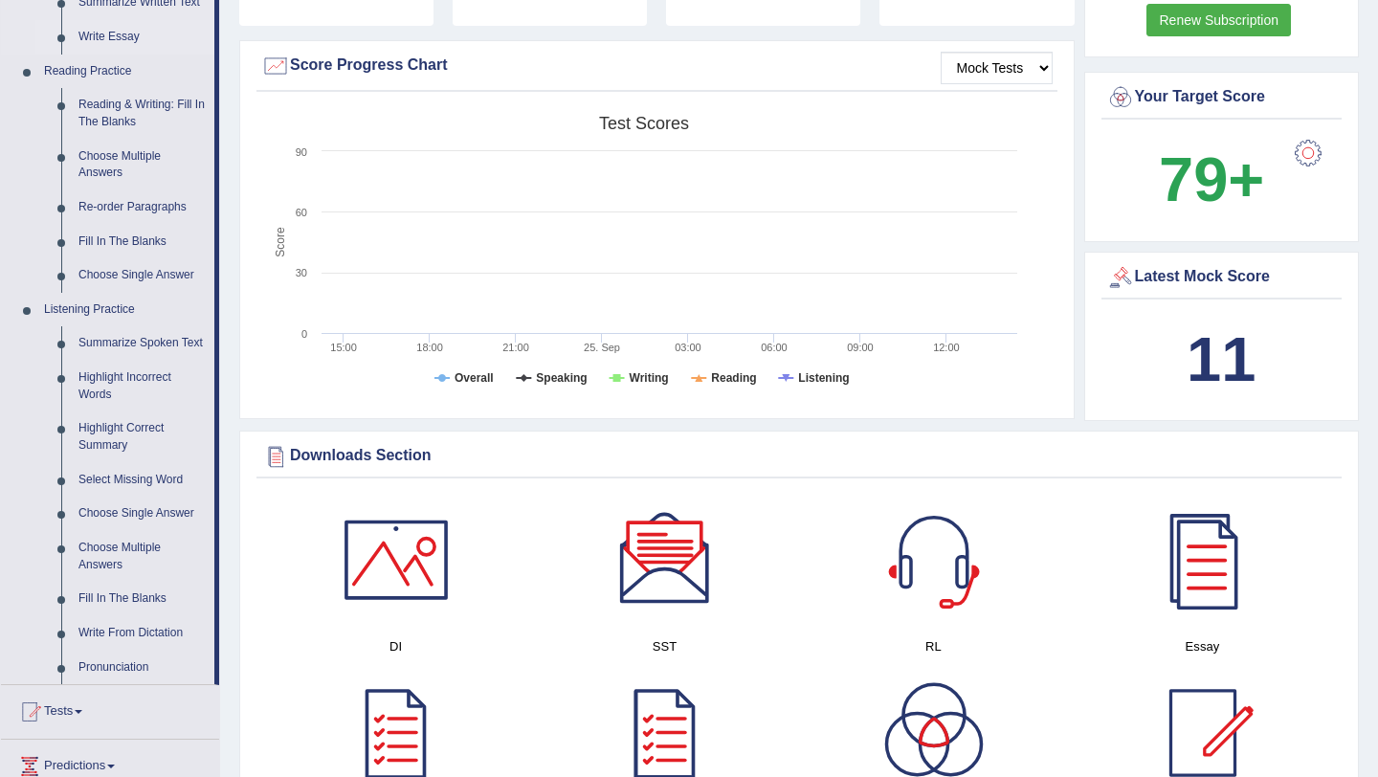
scroll to position [600, 0]
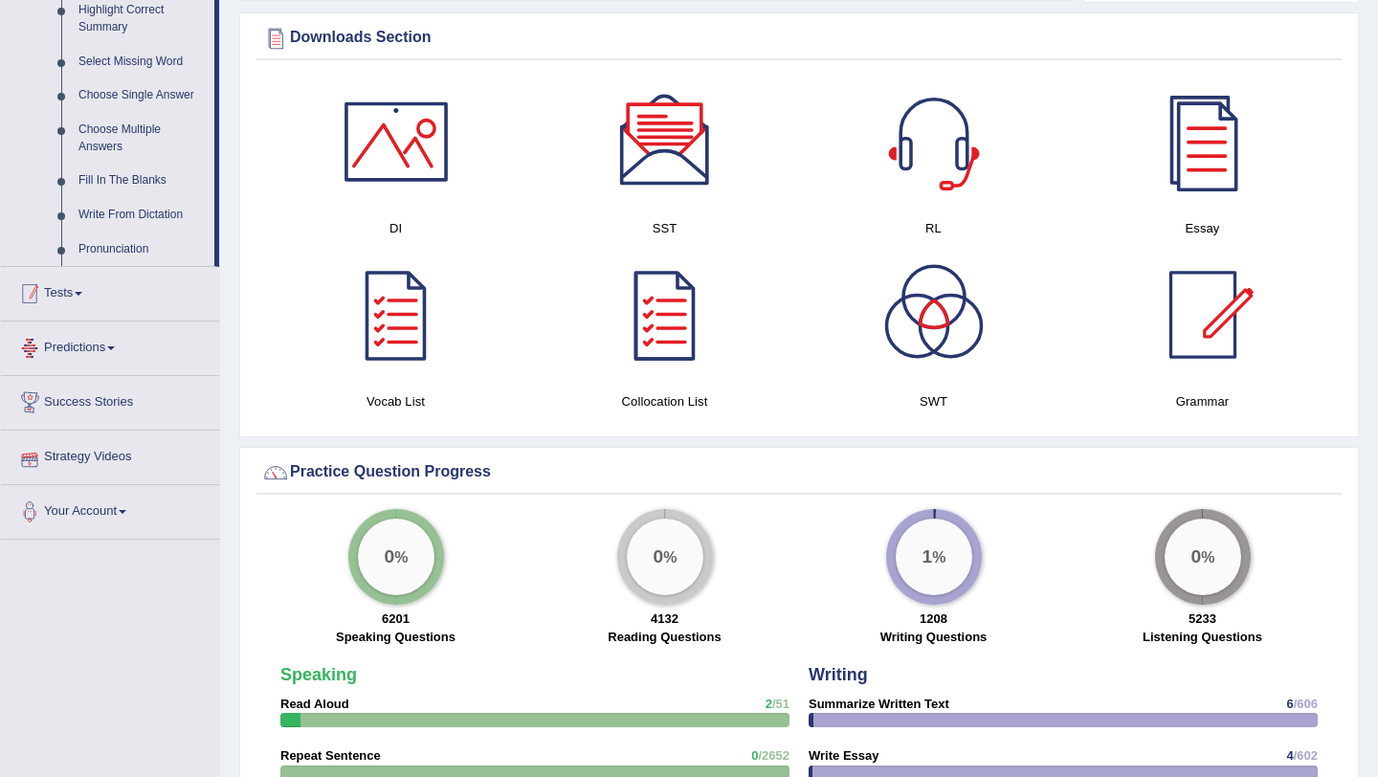
click at [40, 285] on link "Tests" at bounding box center [110, 291] width 218 height 48
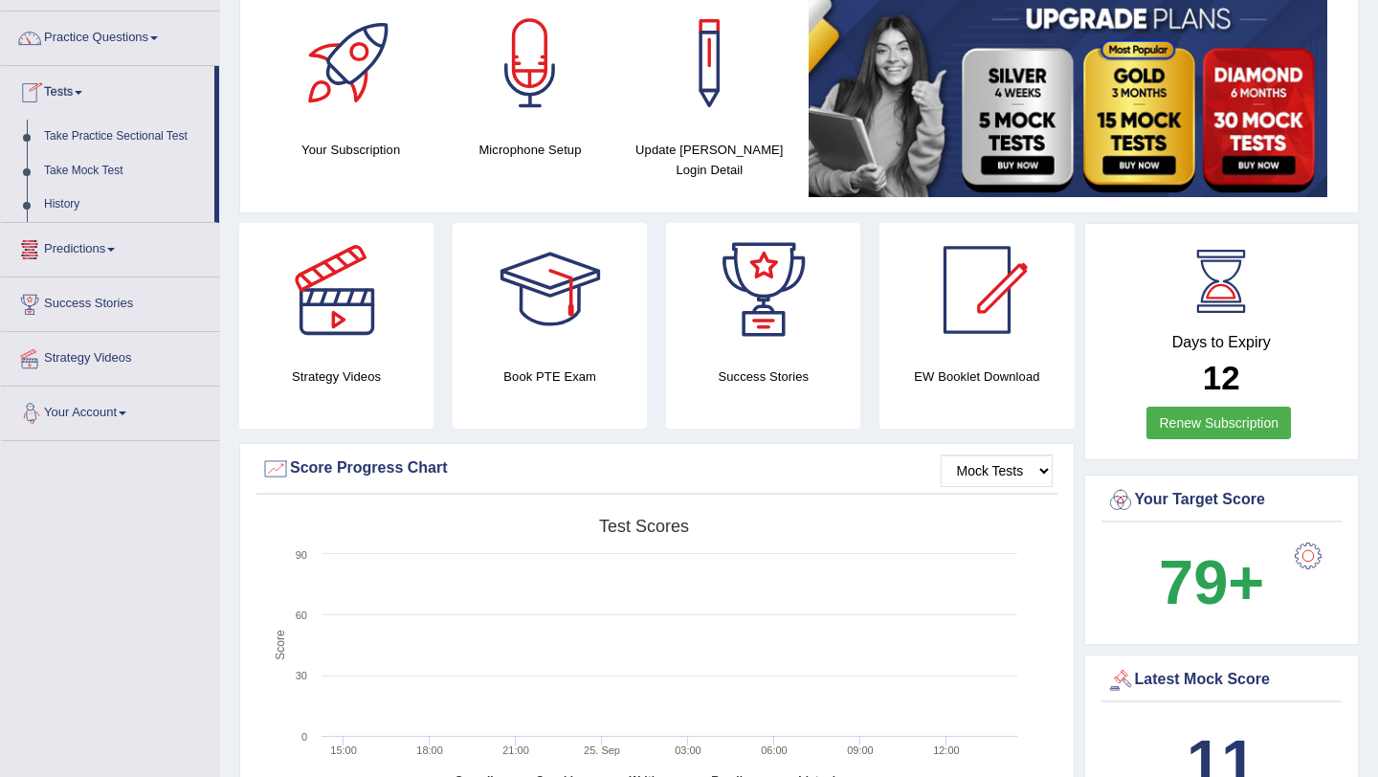
scroll to position [0, 0]
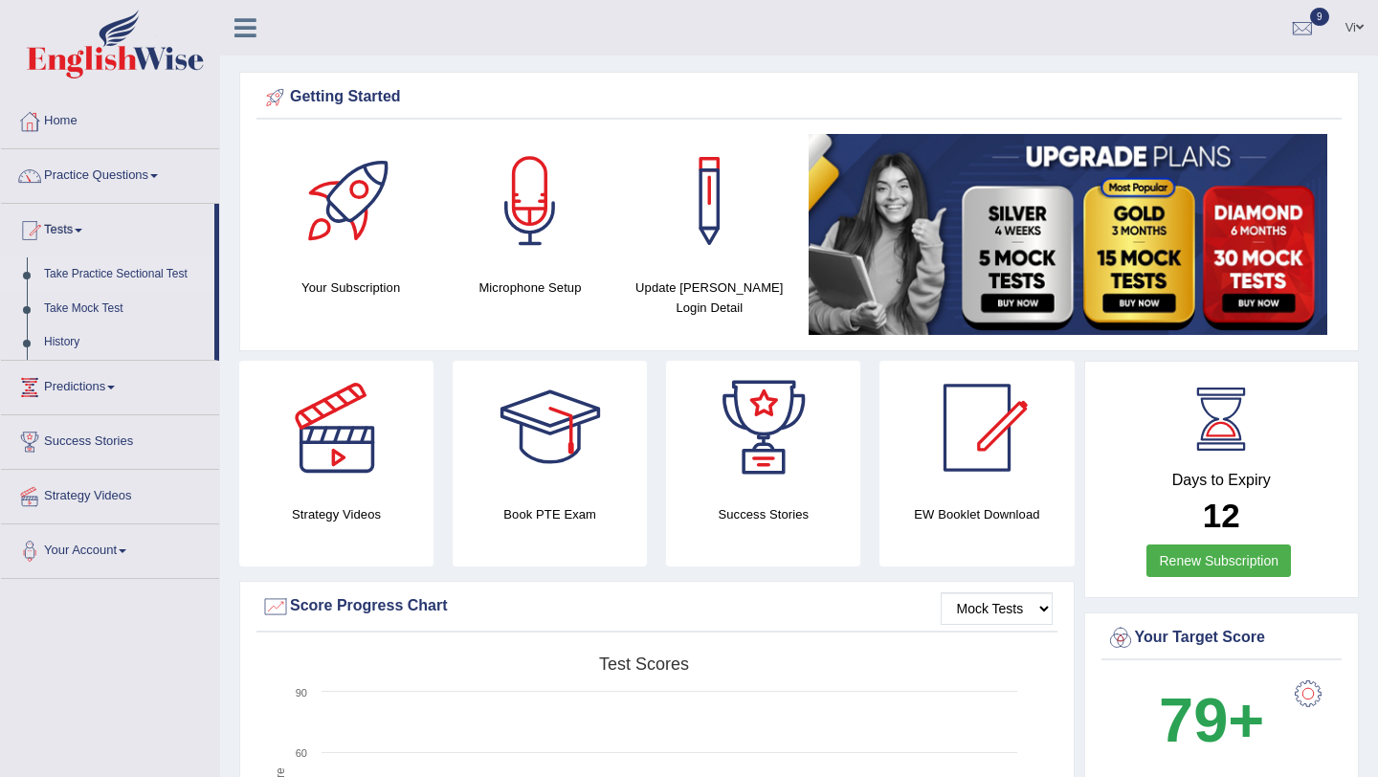
click at [82, 274] on link "Take Practice Sectional Test" at bounding box center [124, 274] width 179 height 34
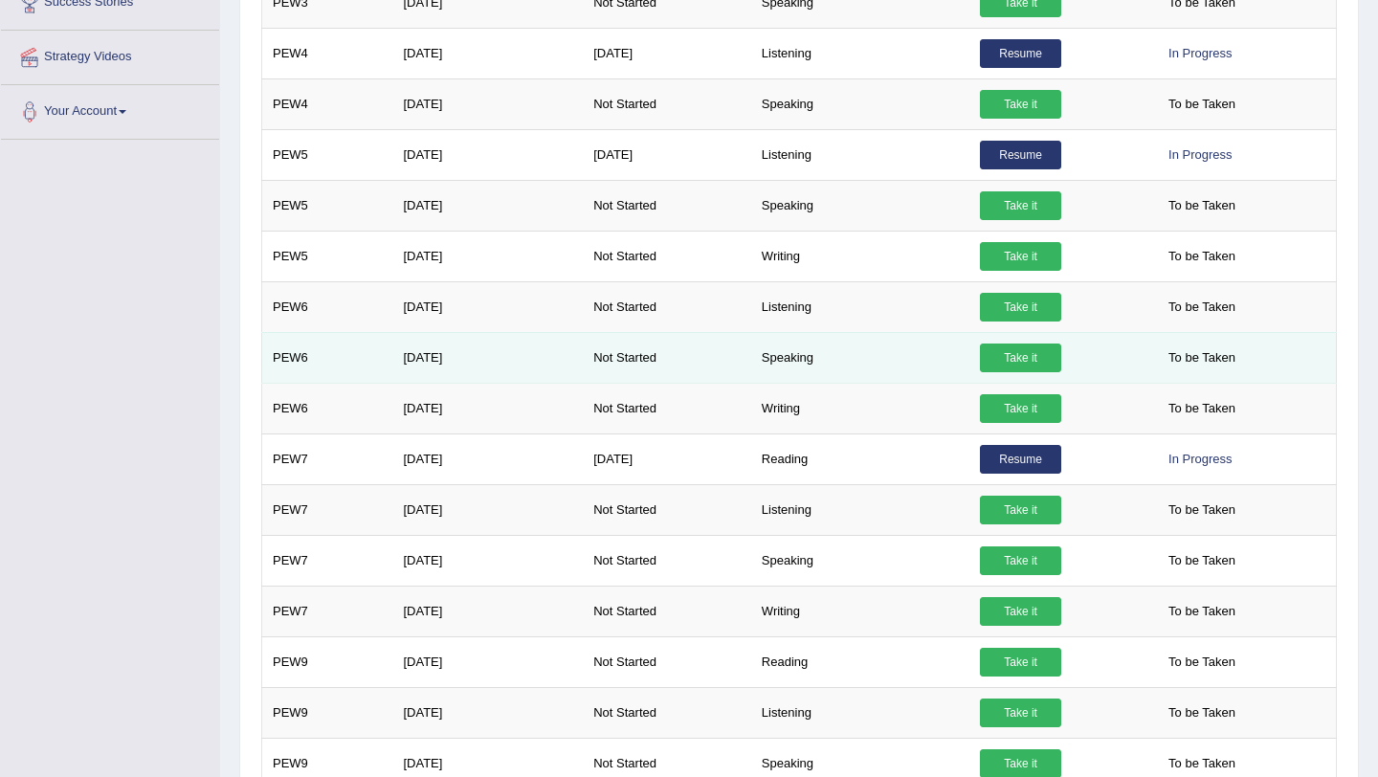
scroll to position [444, 0]
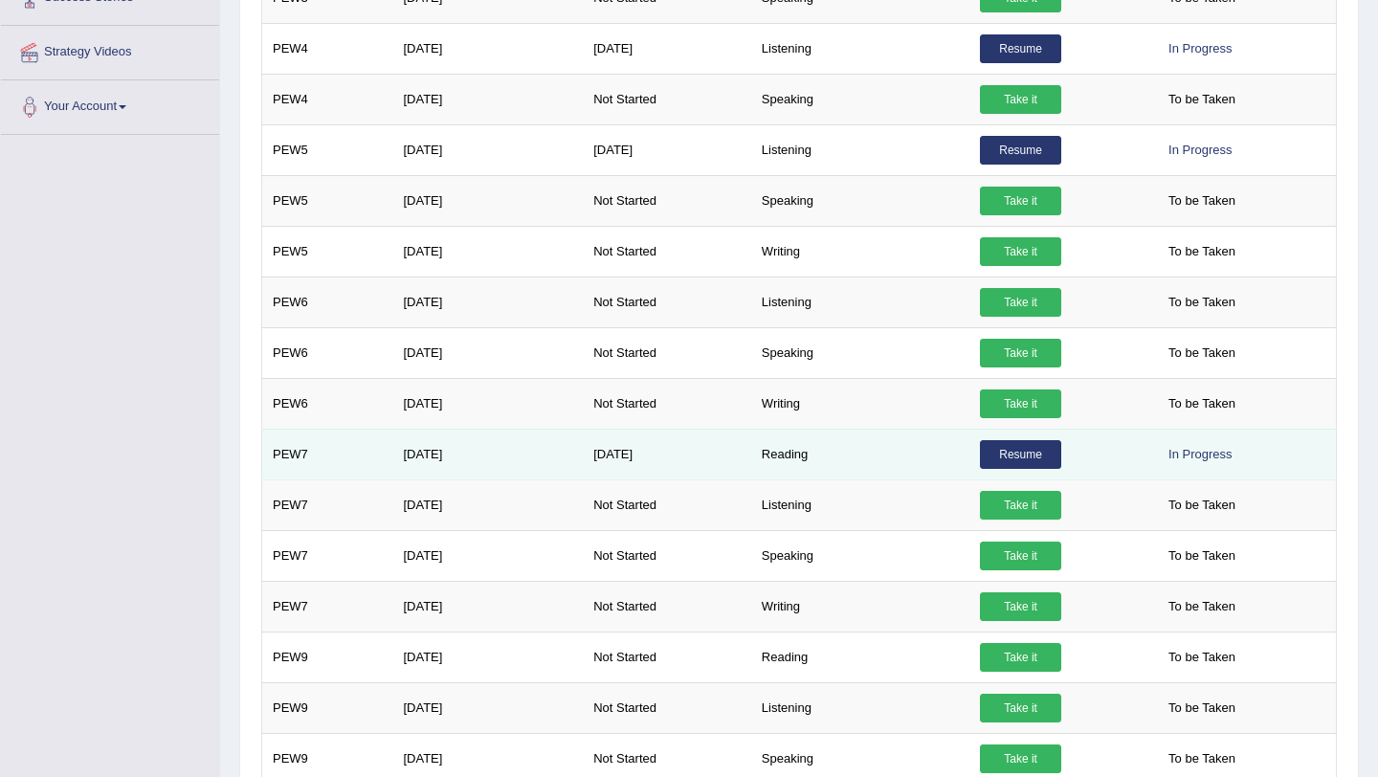
click at [1024, 452] on link "Resume" at bounding box center [1020, 454] width 81 height 29
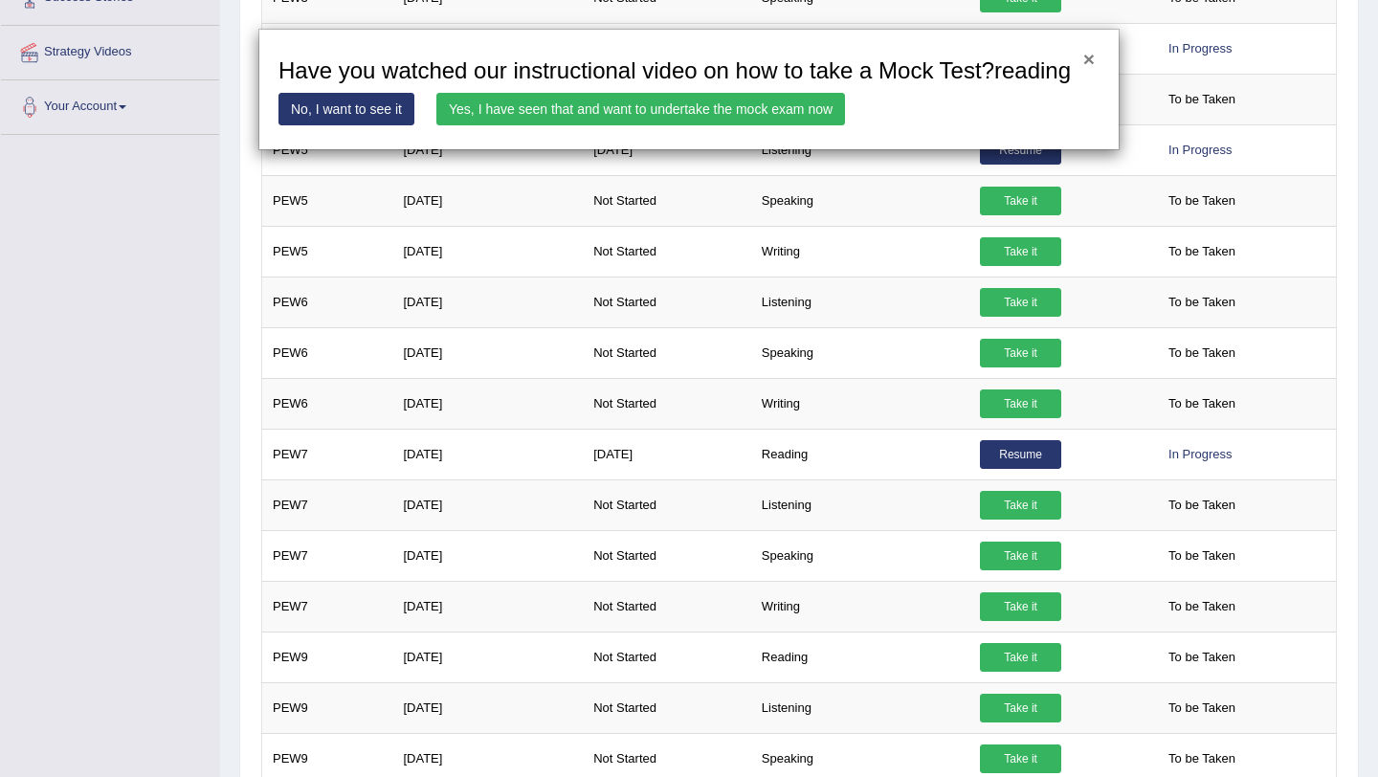
click at [1090, 64] on button "×" at bounding box center [1088, 59] width 11 height 20
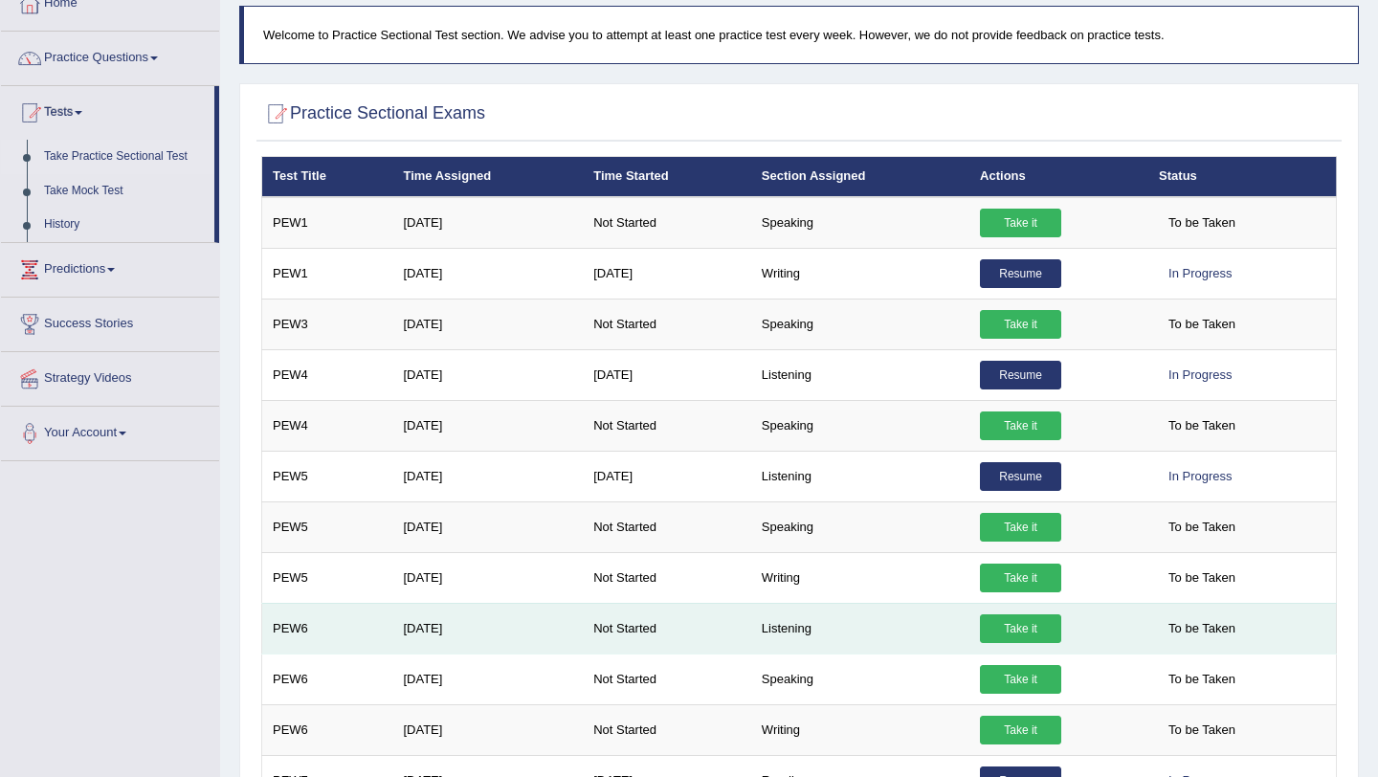
scroll to position [0, 0]
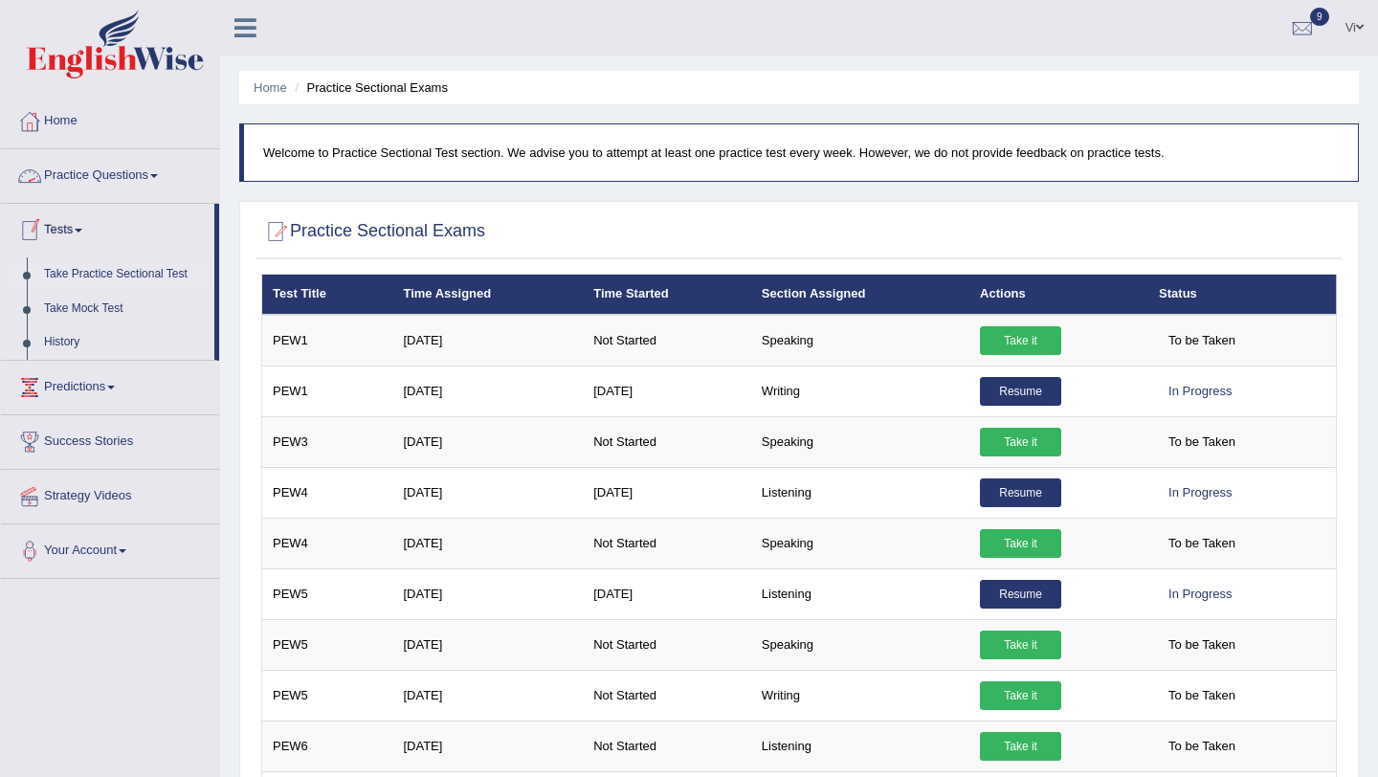
click at [108, 178] on link "Practice Questions" at bounding box center [110, 173] width 218 height 48
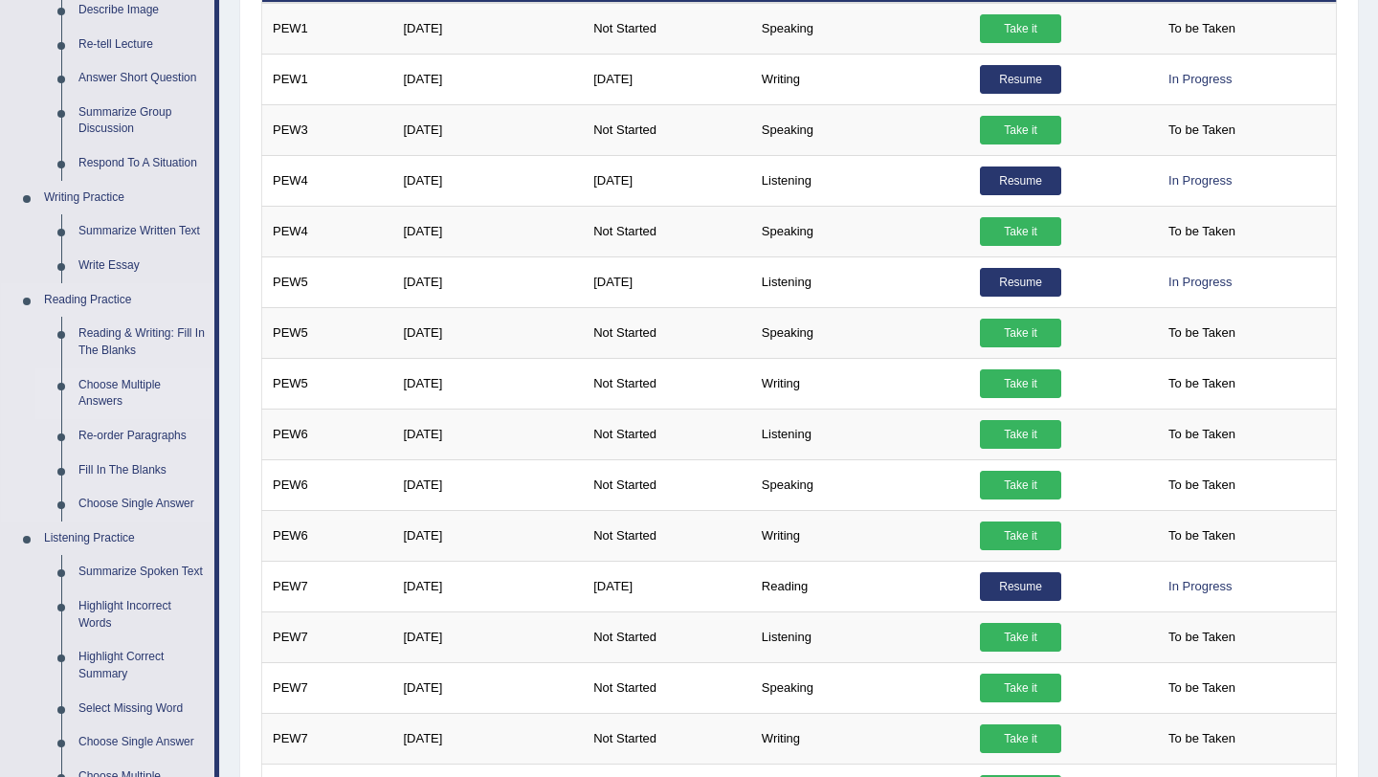
scroll to position [311, 0]
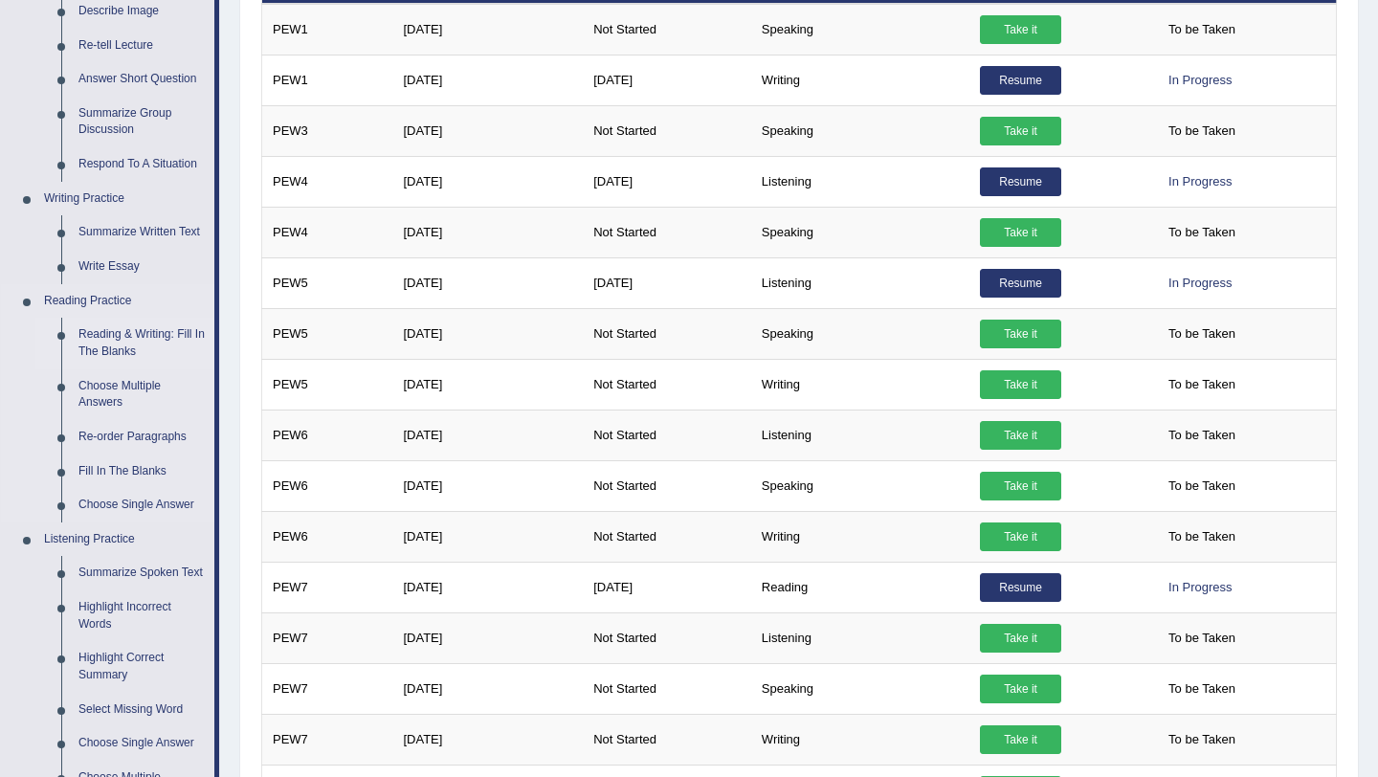
click at [125, 347] on link "Reading & Writing: Fill In The Blanks" at bounding box center [142, 343] width 144 height 51
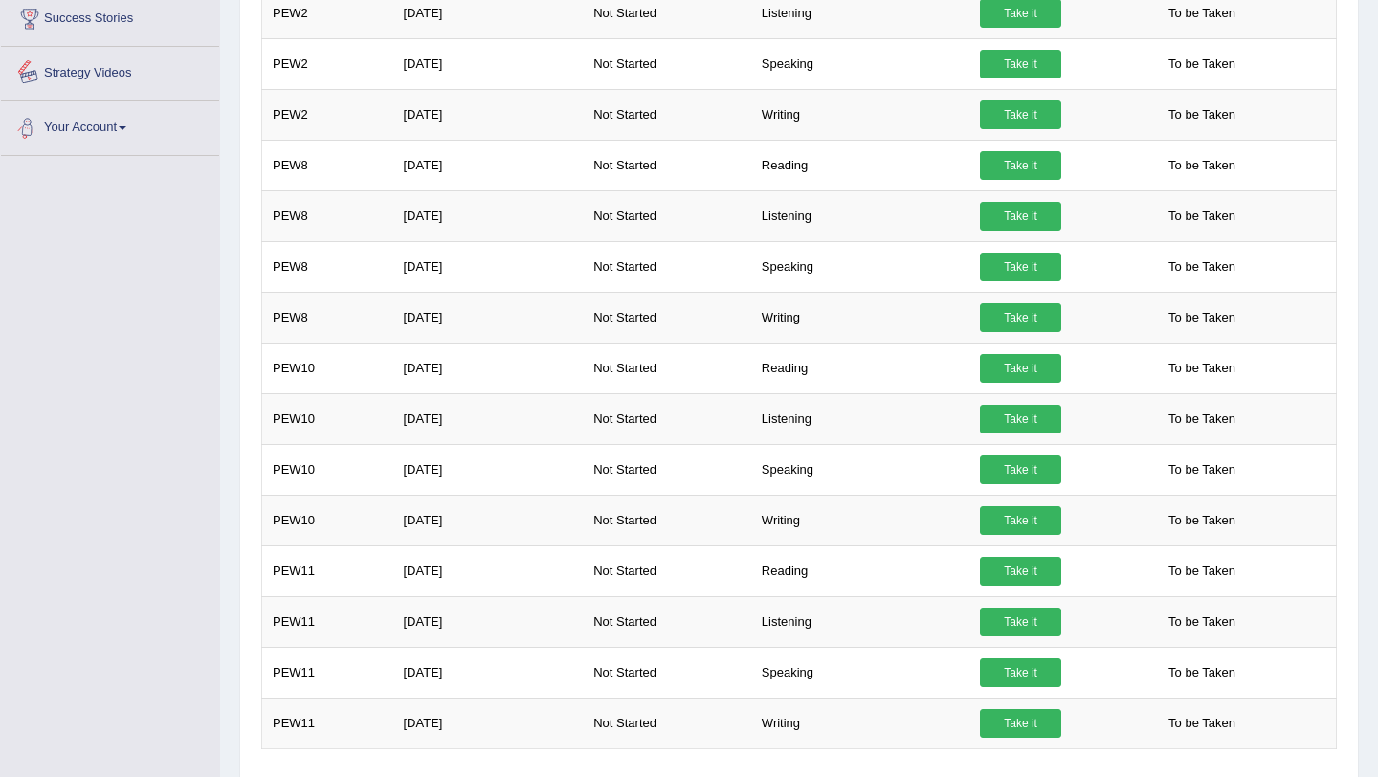
scroll to position [1273, 0]
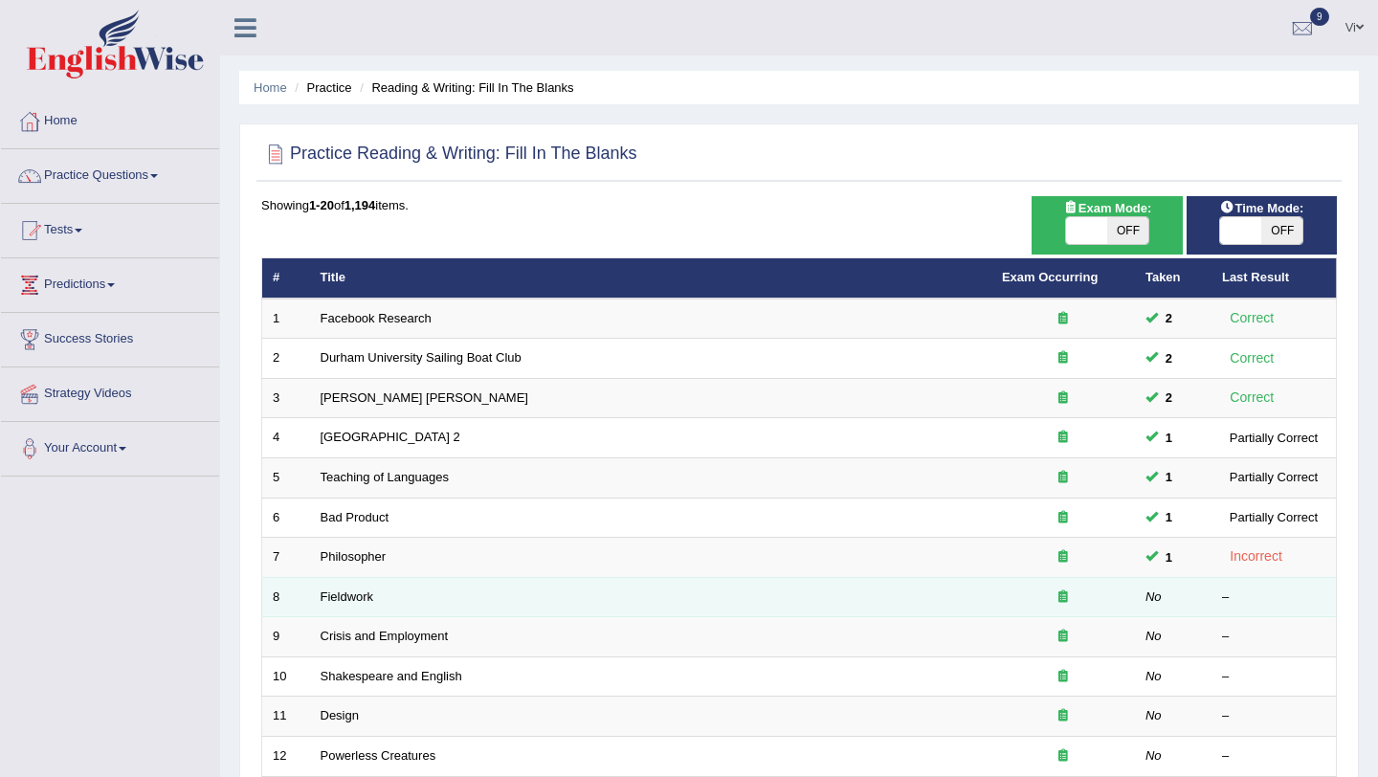
click at [336, 586] on td "Fieldwork" at bounding box center [650, 597] width 681 height 40
click at [347, 607] on td "Fieldwork" at bounding box center [650, 597] width 681 height 40
click at [355, 594] on link "Fieldwork" at bounding box center [347, 596] width 54 height 14
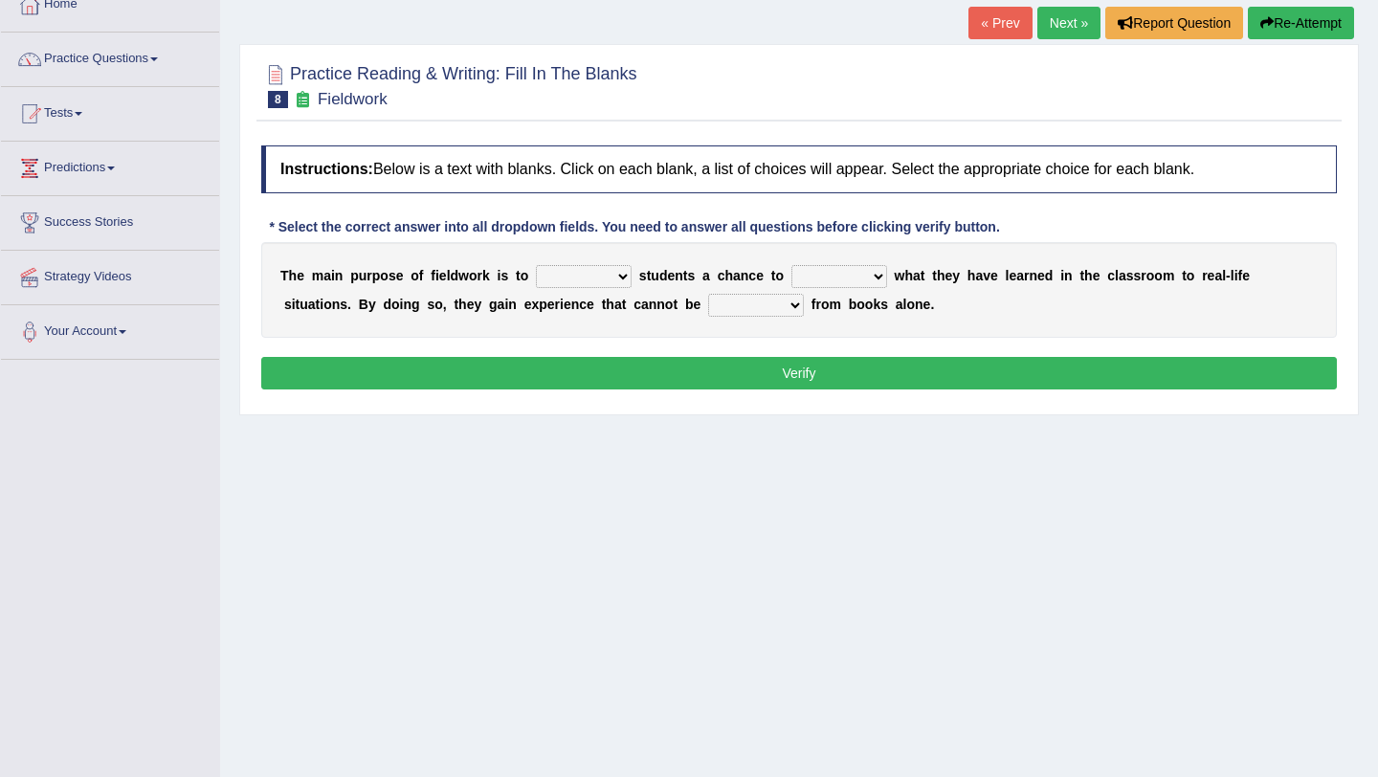
scroll to position [116, 0]
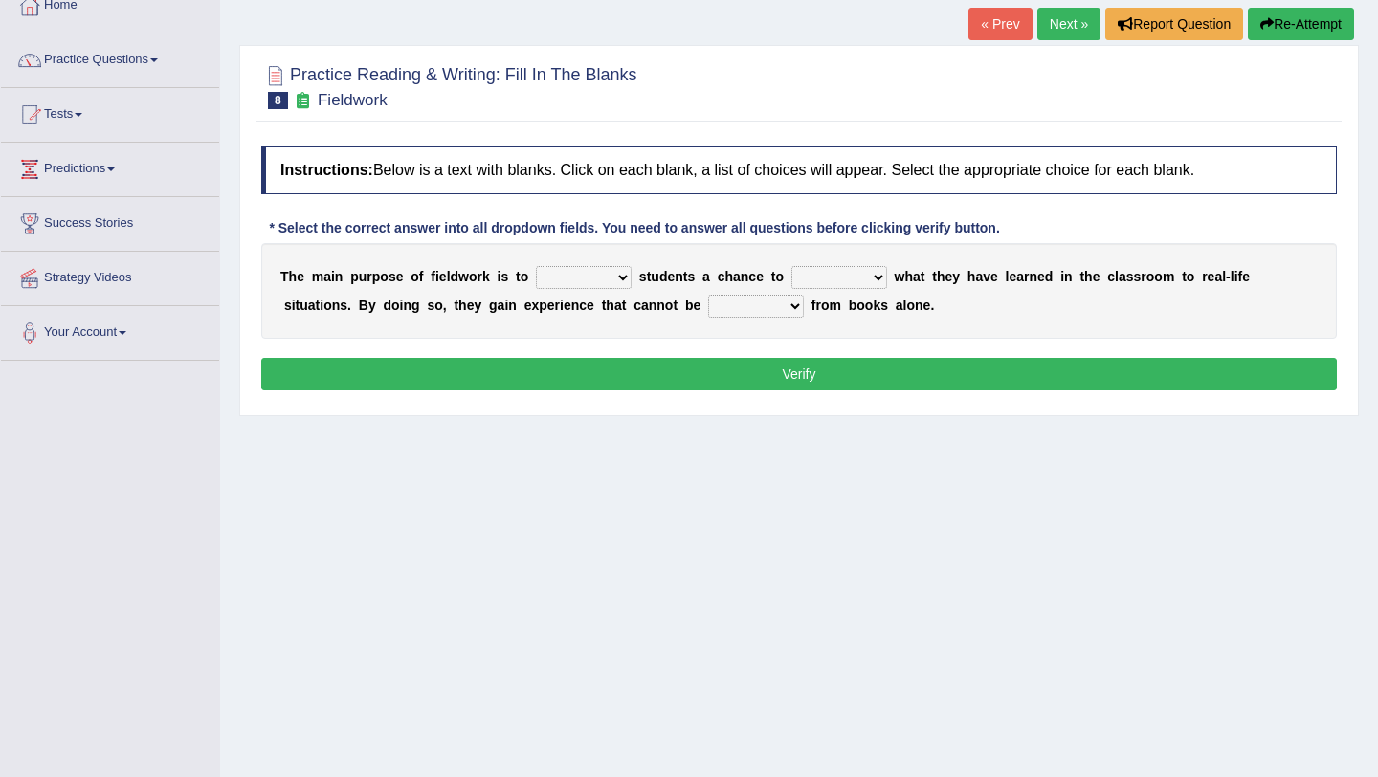
click at [585, 289] on div "T h e m a i n p u r p o s e o f f i e l d w o r k i s t o resemble stow rave of…" at bounding box center [798, 291] width 1075 height 96
click at [594, 270] on select "resemble stow rave offer" at bounding box center [584, 277] width 96 height 23
select select "offer"
click at [536, 266] on select "resemble stow rave offer" at bounding box center [584, 277] width 96 height 23
click at [802, 271] on select "compare align apply dismount" at bounding box center [839, 277] width 96 height 23
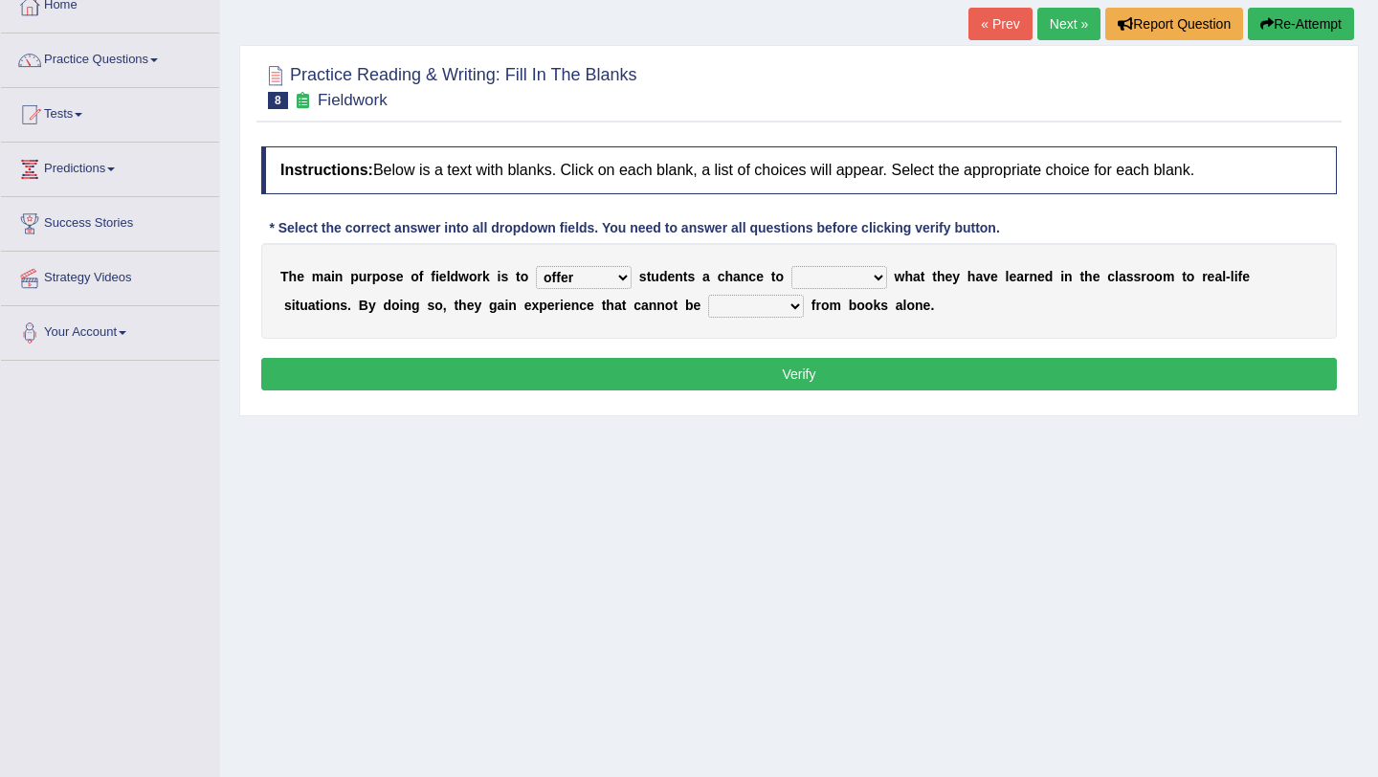
click at [837, 286] on select "compare align apply dismount" at bounding box center [839, 277] width 96 height 23
select select "apply"
click at [791, 266] on select "compare align apply dismount" at bounding box center [839, 277] width 96 height 23
click at [746, 301] on select "originated prepared obtained touted" at bounding box center [756, 306] width 96 height 23
select select "obtained"
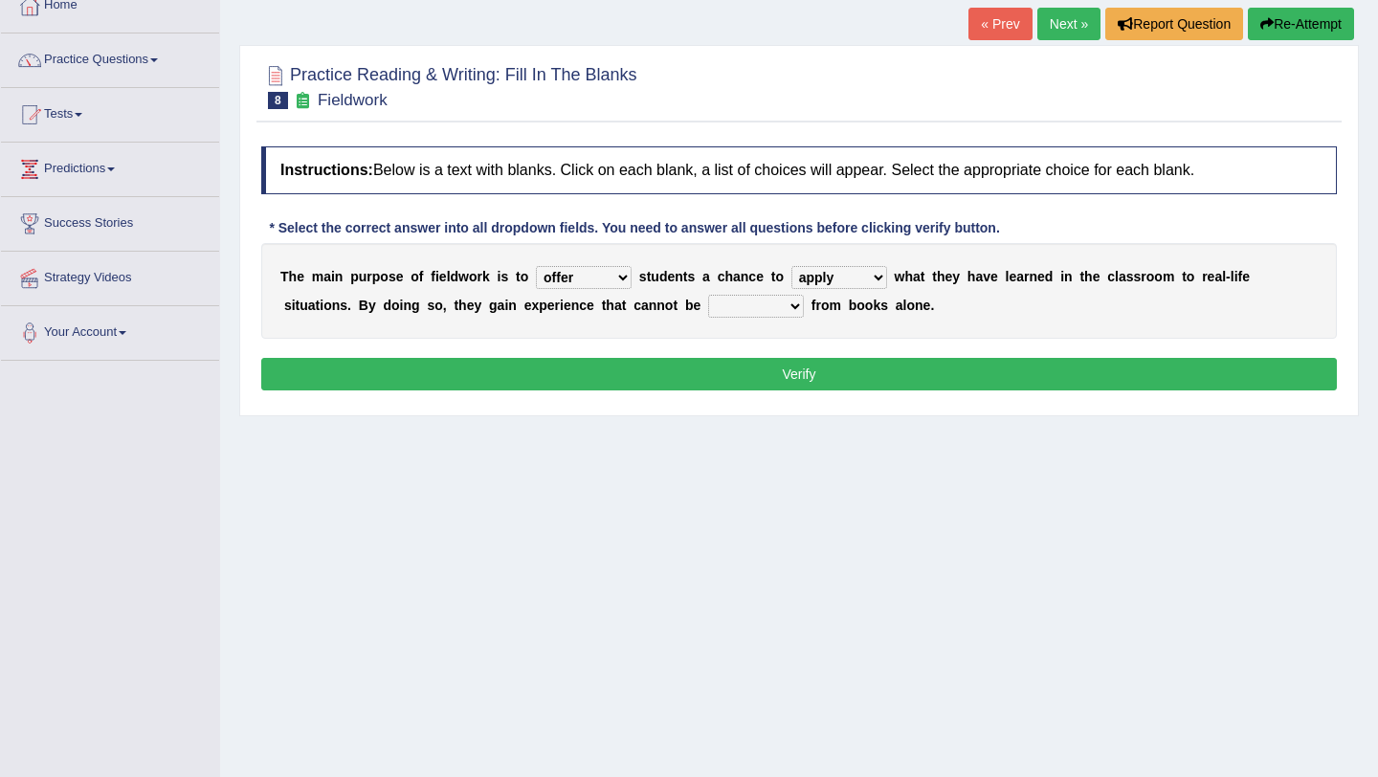
click at [708, 295] on select "originated prepared obtained touted" at bounding box center [756, 306] width 96 height 23
click at [750, 373] on button "Verify" at bounding box center [798, 374] width 1075 height 33
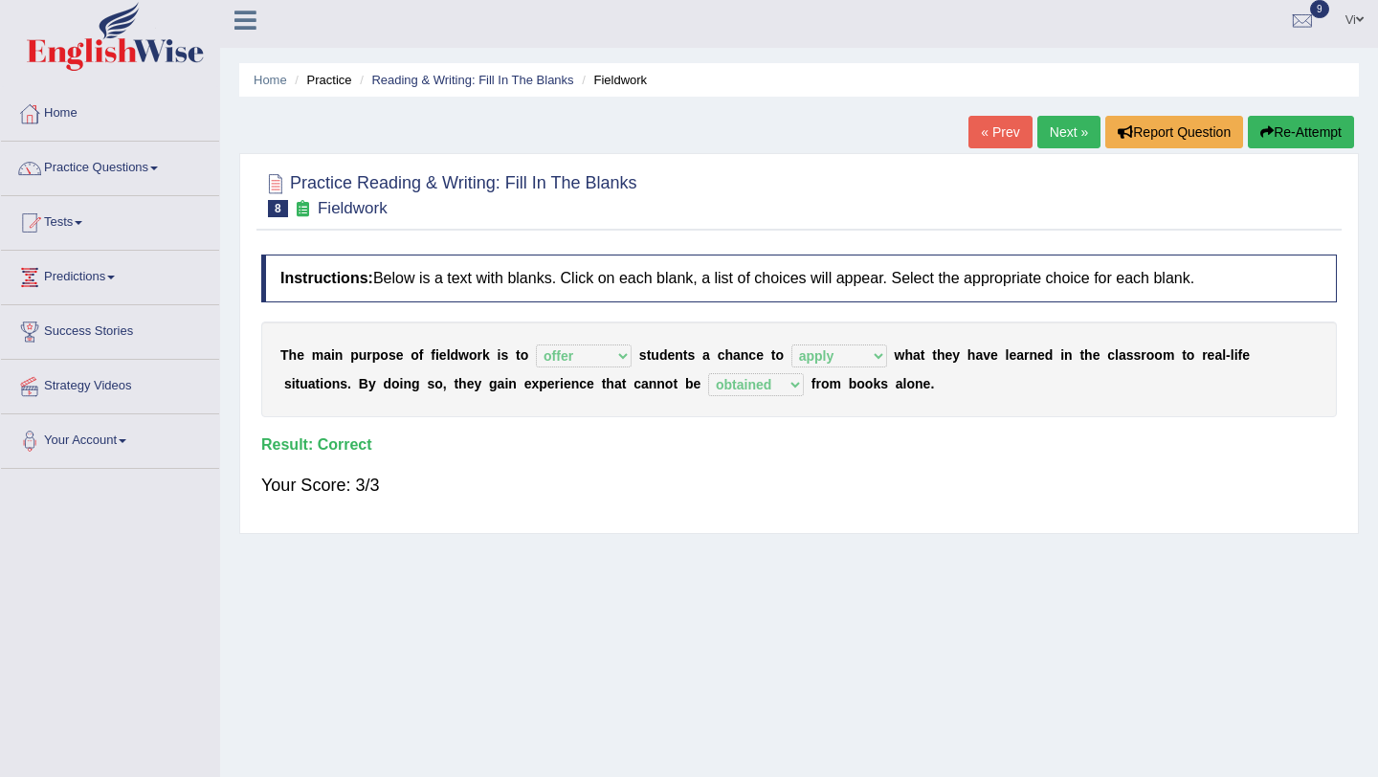
scroll to position [2, 0]
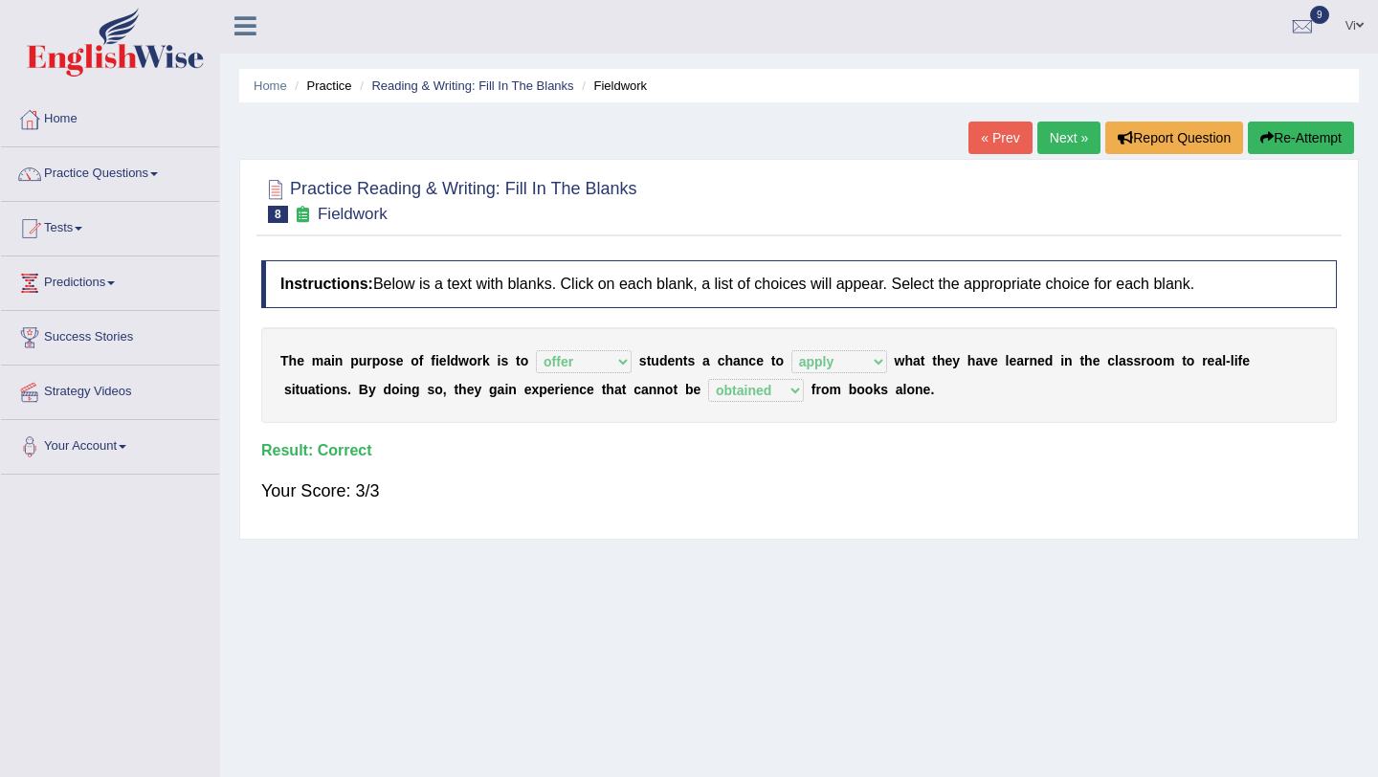
click at [1037, 133] on link "Next »" at bounding box center [1068, 137] width 63 height 33
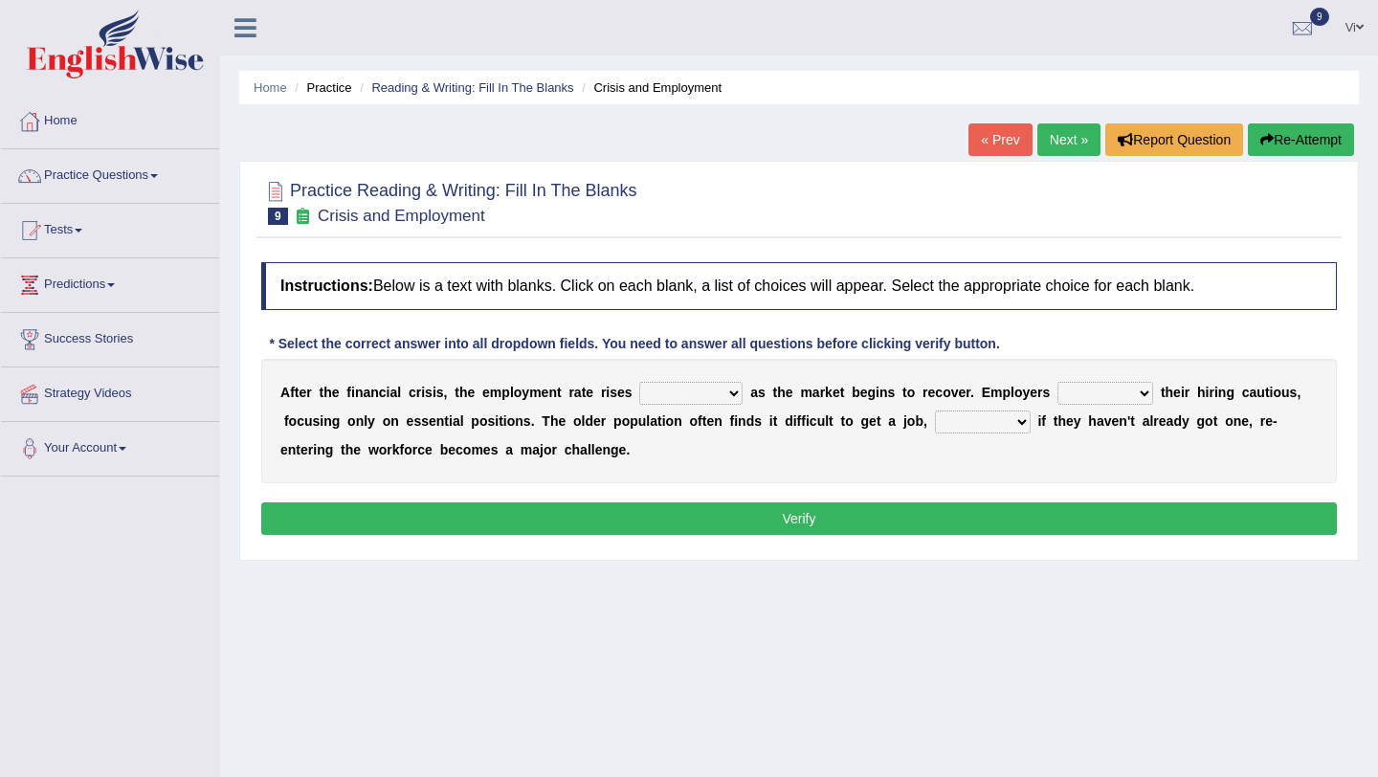
click at [701, 389] on select "normally conversely strenuously sharply" at bounding box center [690, 393] width 103 height 23
drag, startPoint x: 290, startPoint y: 388, endPoint x: 479, endPoint y: 388, distance: 189.4
click at [479, 388] on div "A f t e r t h e f i n a n c i a l c r i s i s , t h e e m p l o y m e n t r a t…" at bounding box center [798, 421] width 1075 height 124
drag, startPoint x: 627, startPoint y: 385, endPoint x: 368, endPoint y: 419, distance: 260.6
click at [273, 388] on div "A f t e r t h e f i n a n c i a l c r i s i s , t h e e m p l o y m e n t r a t…" at bounding box center [798, 421] width 1075 height 124
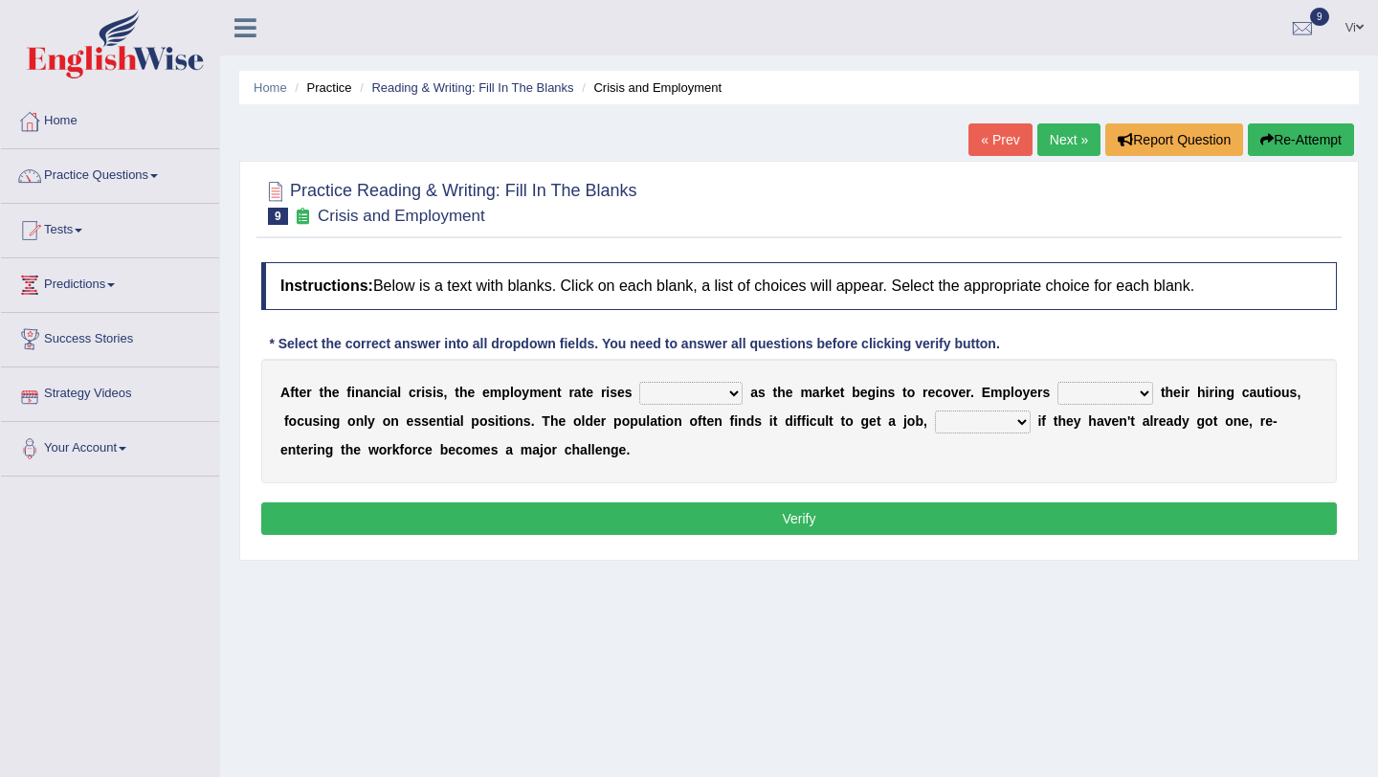
drag, startPoint x: 280, startPoint y: 394, endPoint x: 563, endPoint y: 368, distance: 283.4
click at [562, 368] on div "A f t e r t h e f i n a n c i a l c r i s i s , t h e e m p l o y m e n t r a t…" at bounding box center [798, 421] width 1075 height 124
drag, startPoint x: 660, startPoint y: 465, endPoint x: 289, endPoint y: 364, distance: 384.5
click at [290, 364] on div "A f t e r t h e f i n a n c i a l c r i s i s , t h e e m p l o y m e n t r a t…" at bounding box center [798, 421] width 1075 height 124
click at [727, 392] on select "normally conversely strenuously sharply" at bounding box center [690, 393] width 103 height 23
